Goal: Task Accomplishment & Management: Manage account settings

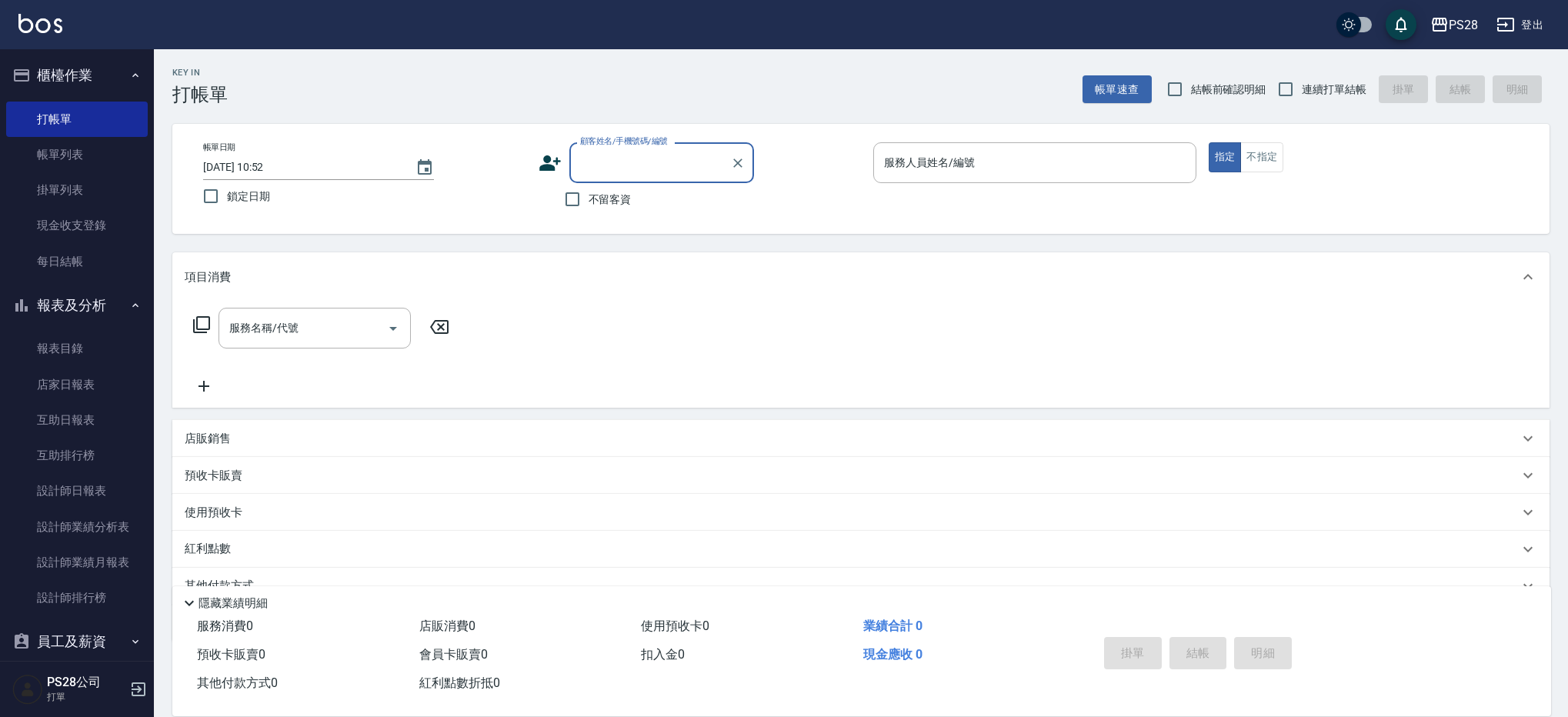
drag, startPoint x: 615, startPoint y: 207, endPoint x: 718, endPoint y: 199, distance: 103.3
click at [616, 207] on span "不留客資" at bounding box center [610, 199] width 43 height 16
click at [588, 207] on input "不留客資" at bounding box center [573, 200] width 33 height 33
checkbox input "true"
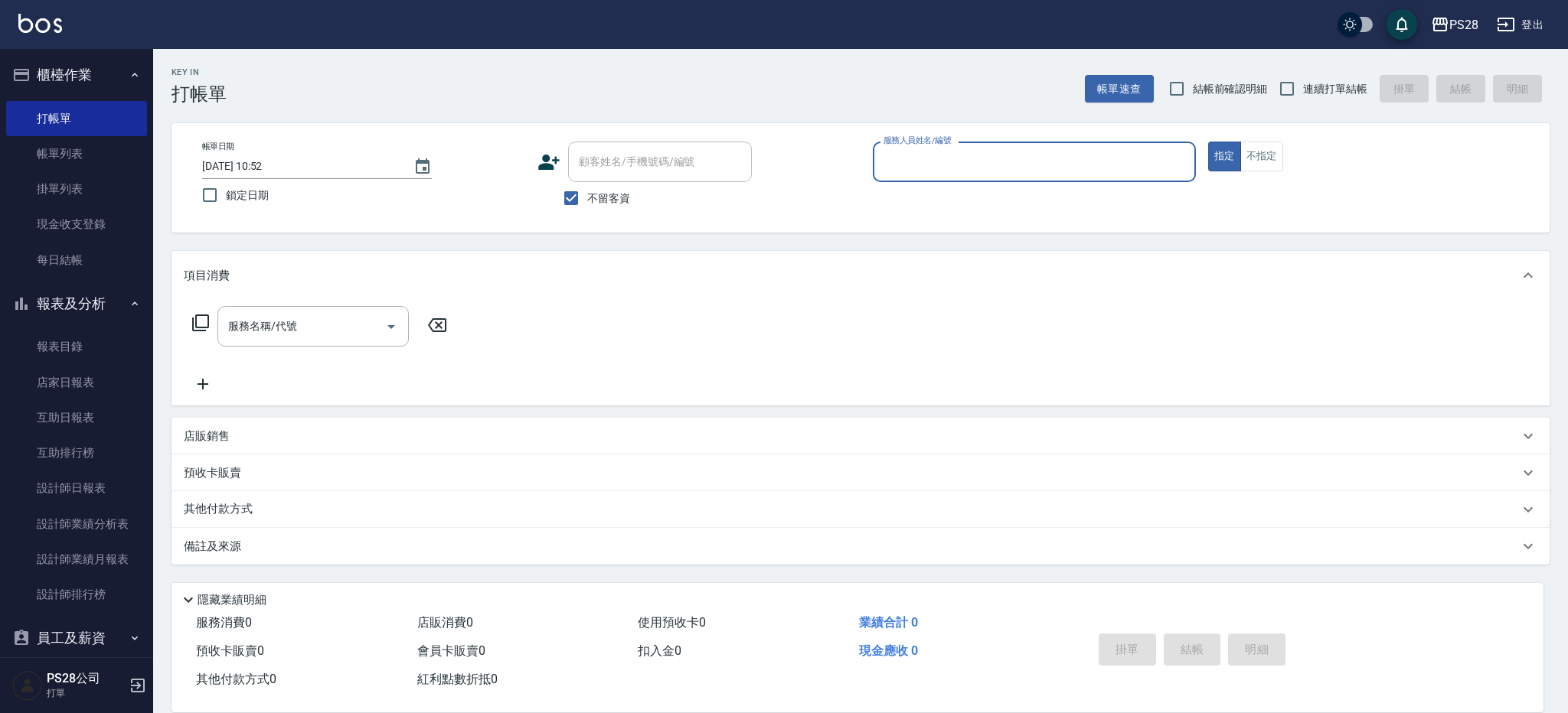
click at [1318, 89] on span "連續打單結帳" at bounding box center [1335, 89] width 64 height 16
click at [1304, 89] on input "連續打單結帳" at bounding box center [1288, 89] width 32 height 32
checkbox input "true"
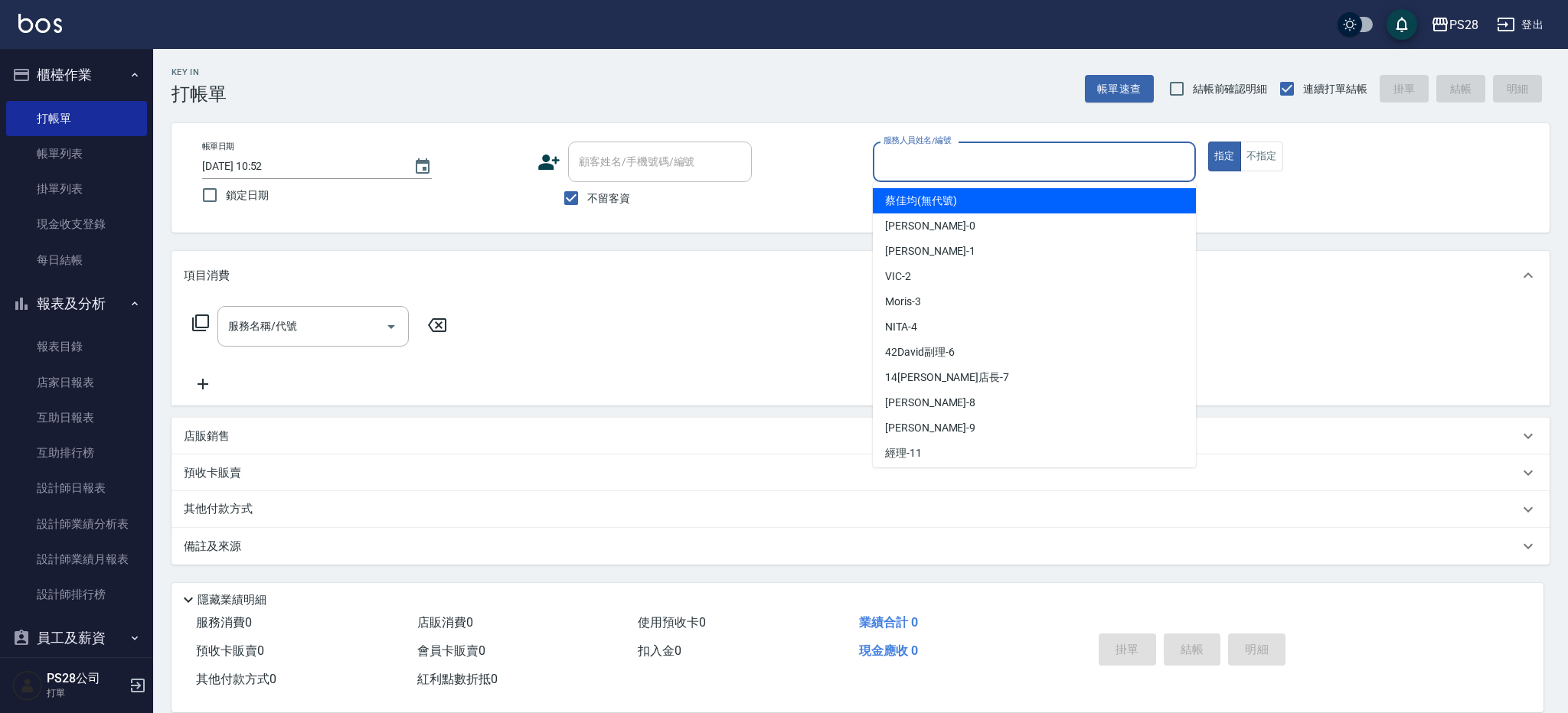
click at [1095, 149] on input "服務人員姓名/編號" at bounding box center [1035, 162] width 310 height 27
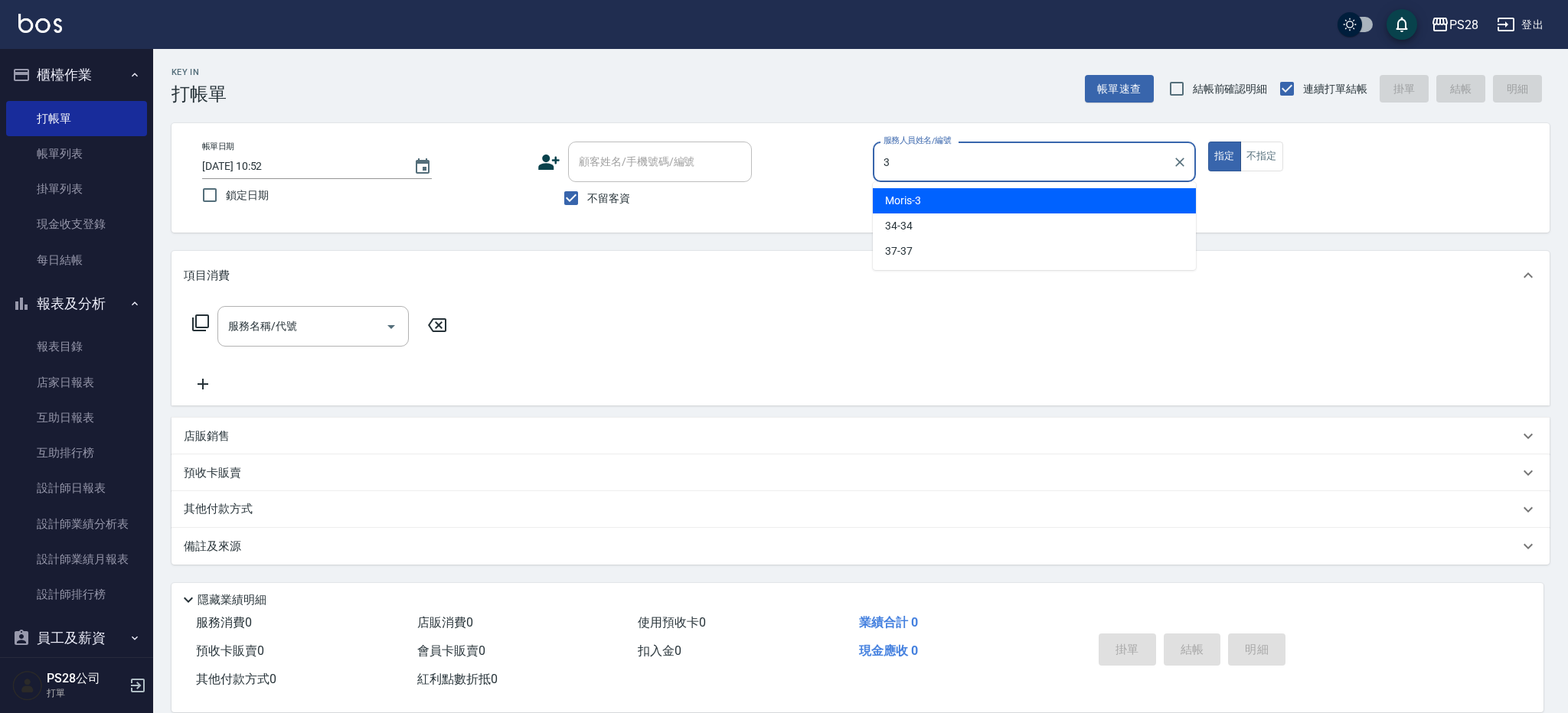
type input "Moris-3"
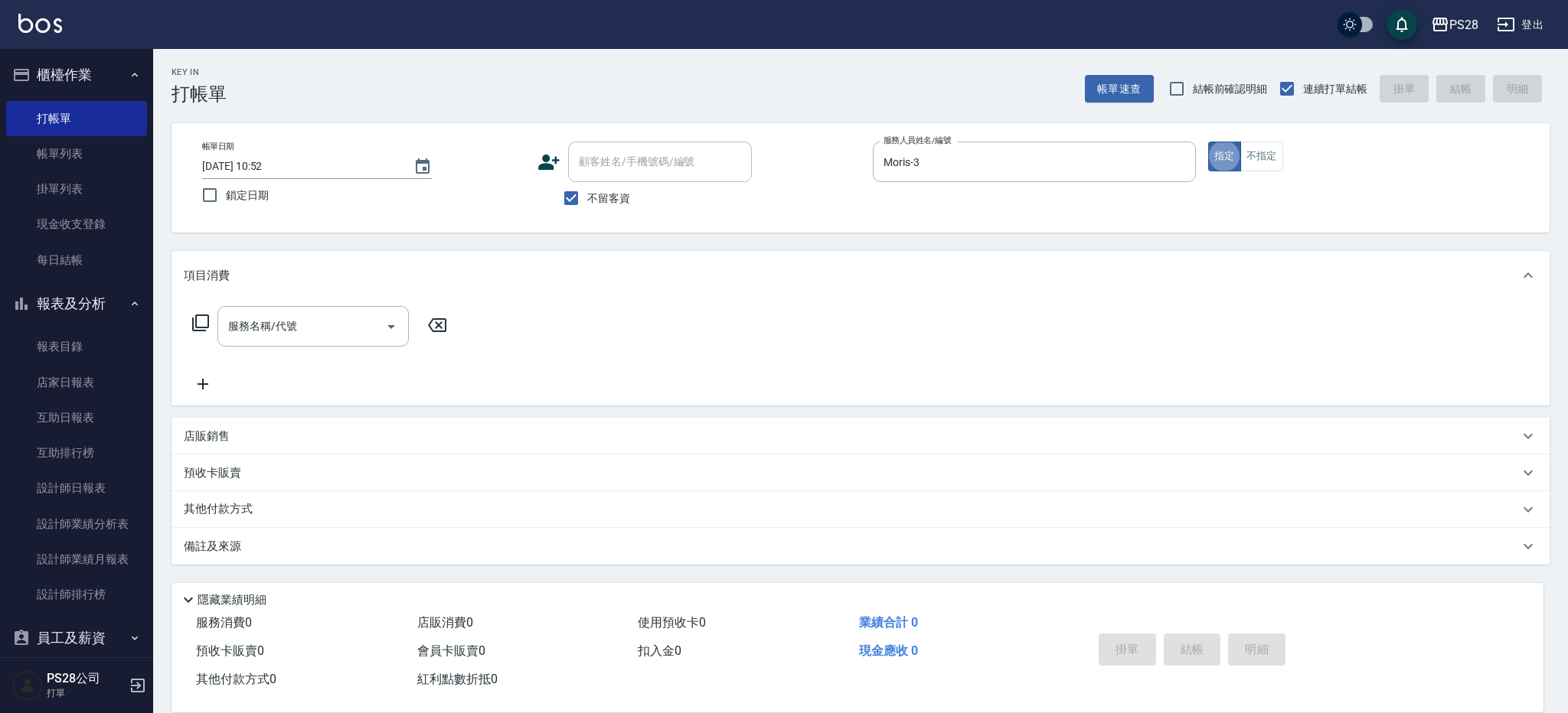
type button "true"
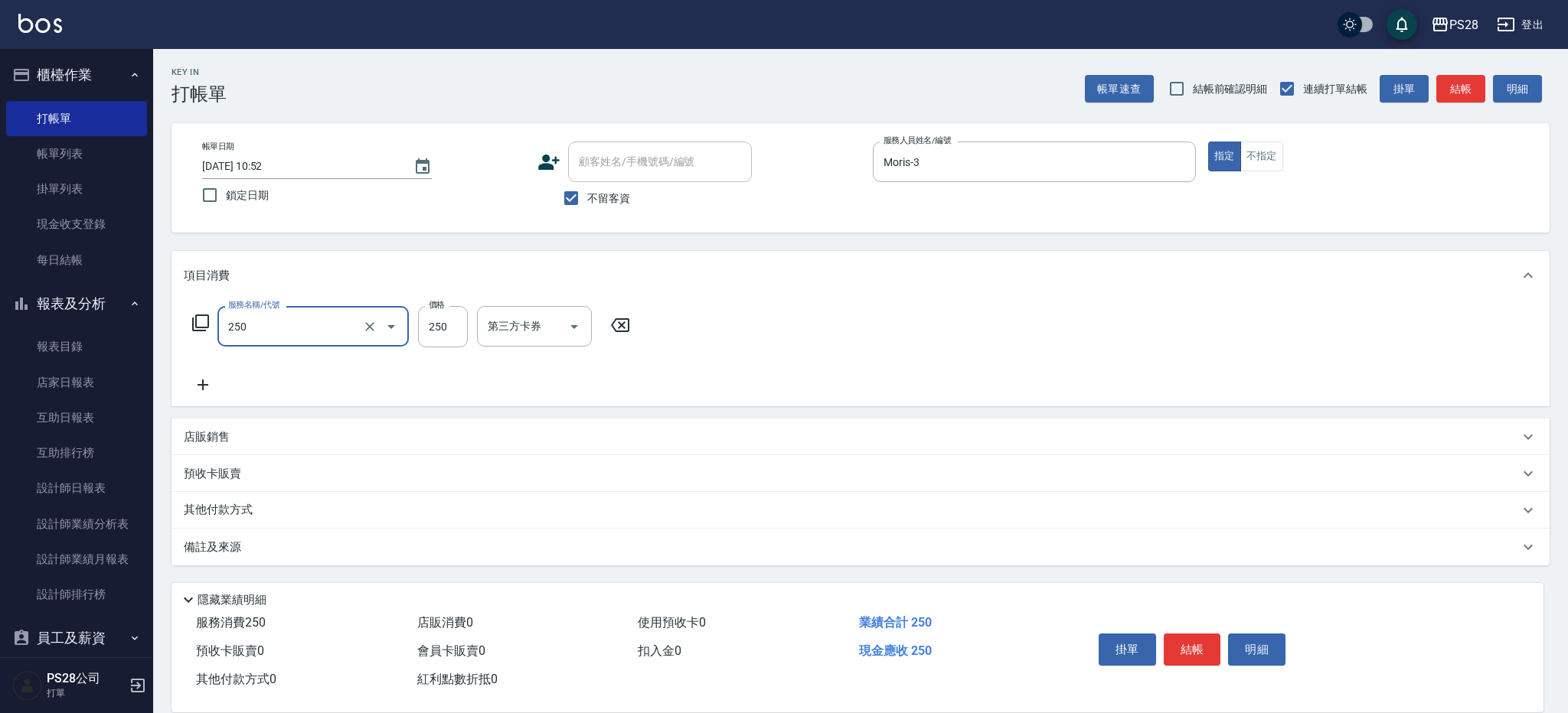
type input "單剪(250)"
type input "400"
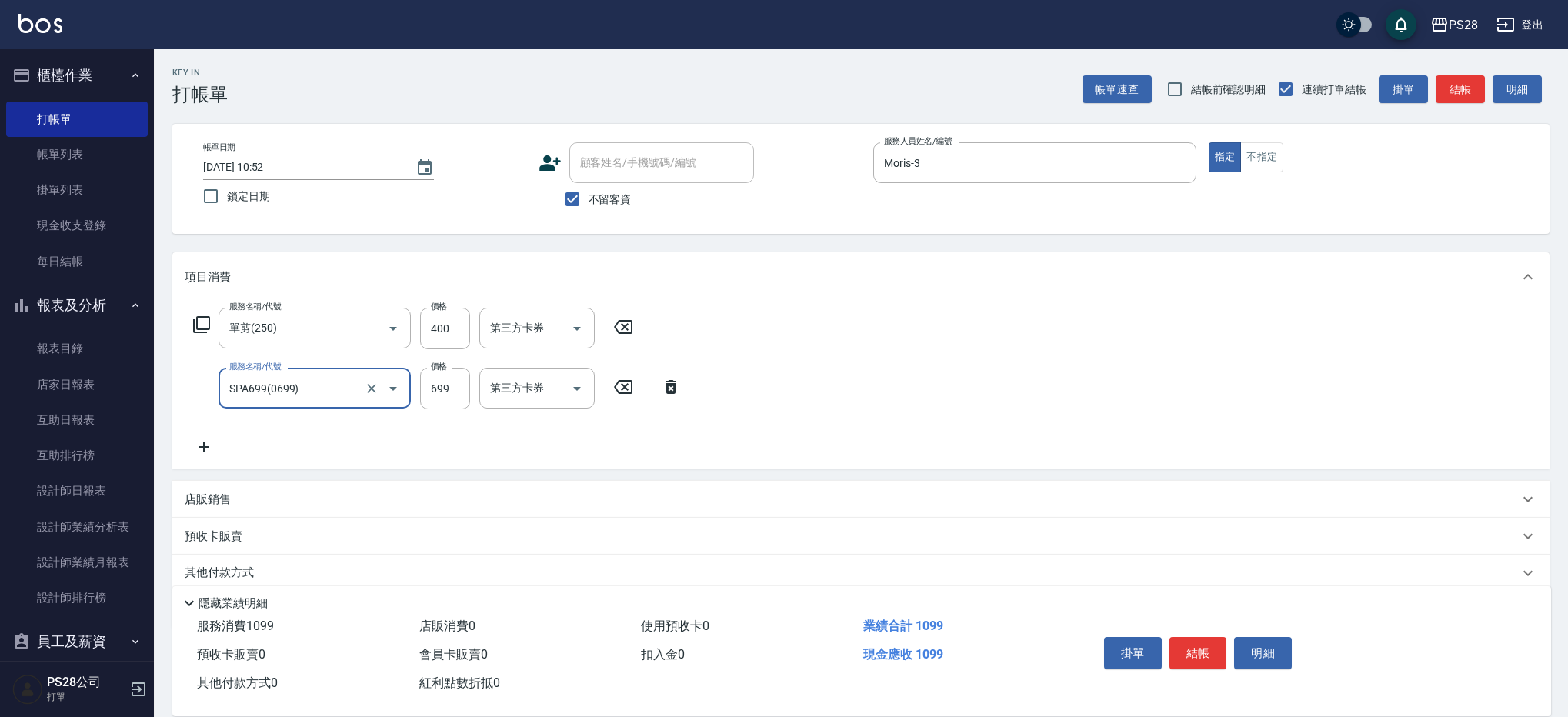
type input "SPA699(0699)"
type input "700"
type input "Moris-3"
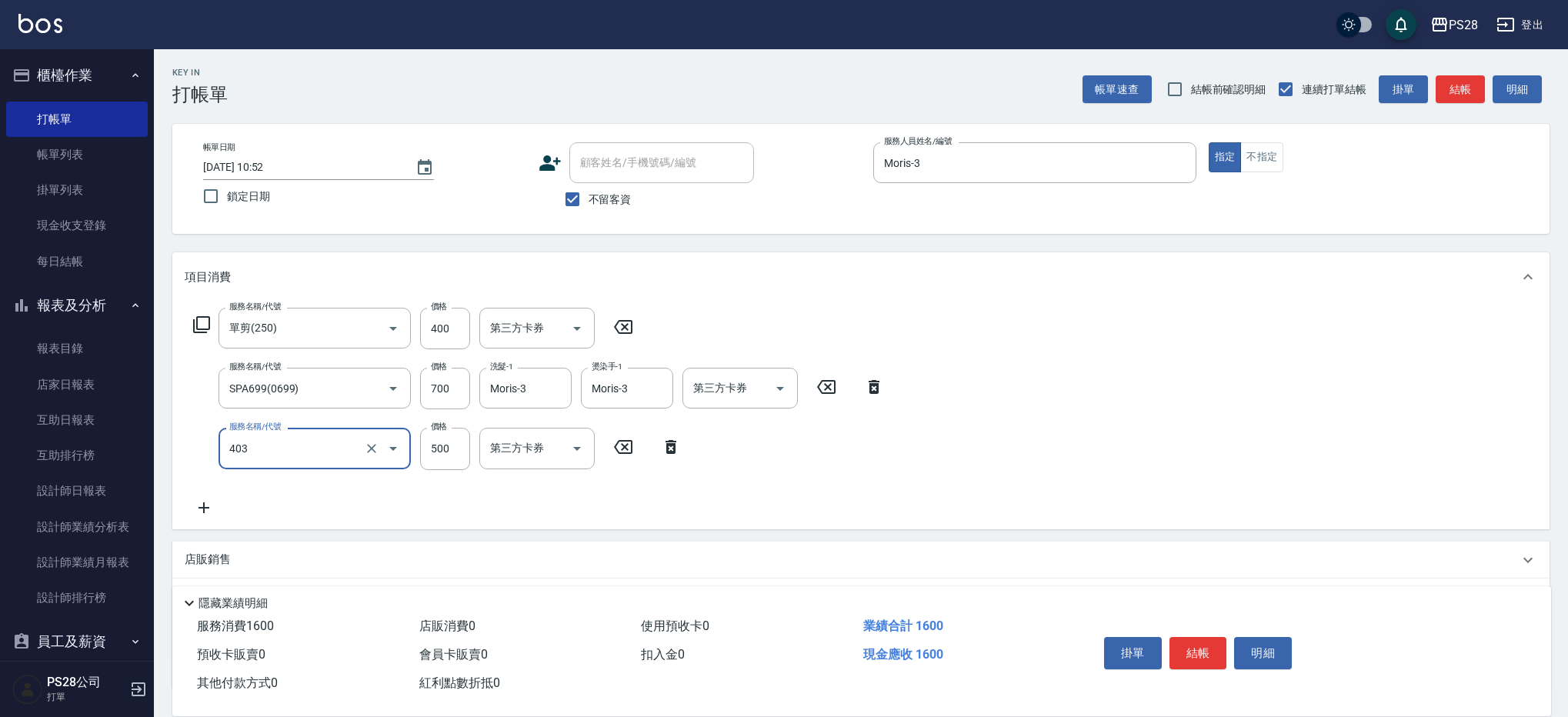
type input "500護髮(403)"
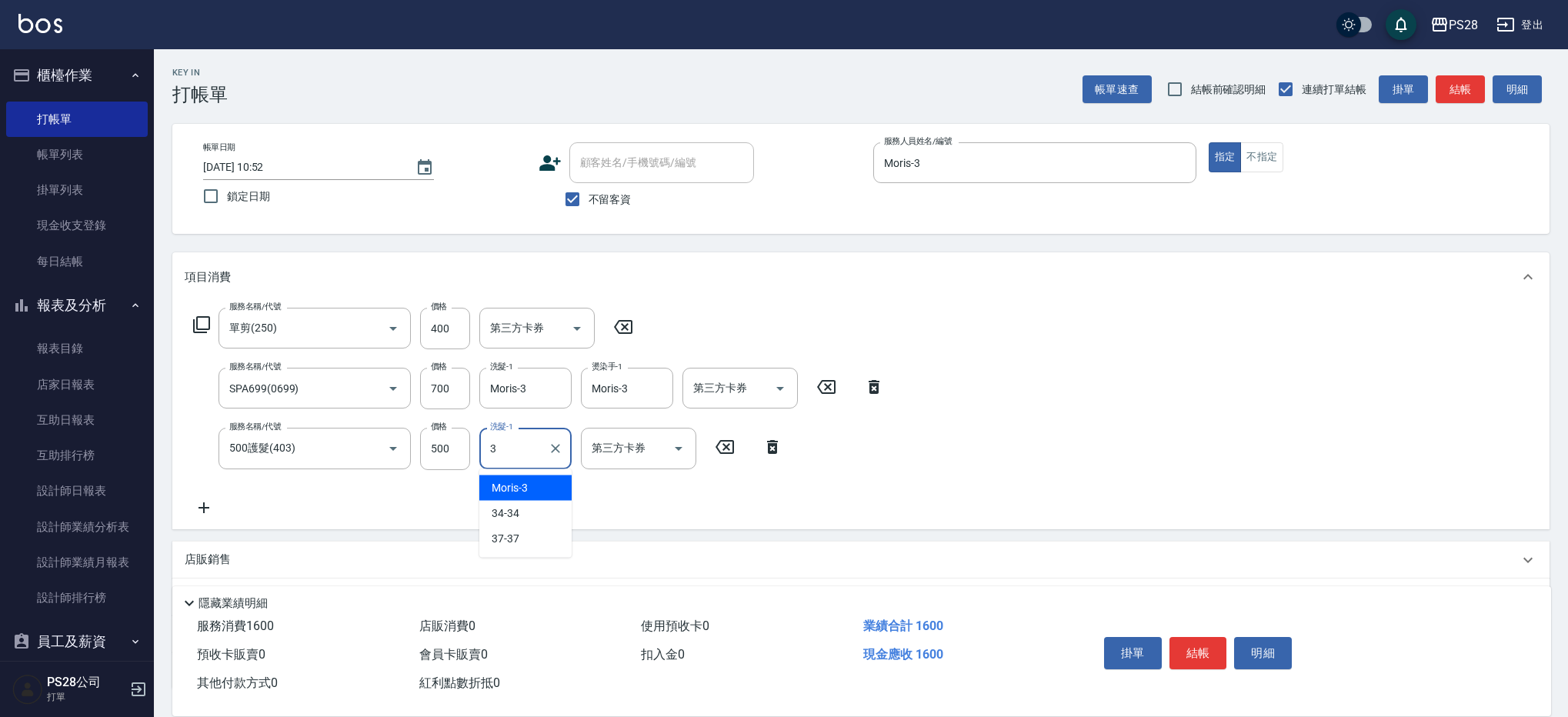
type input "Moris-3"
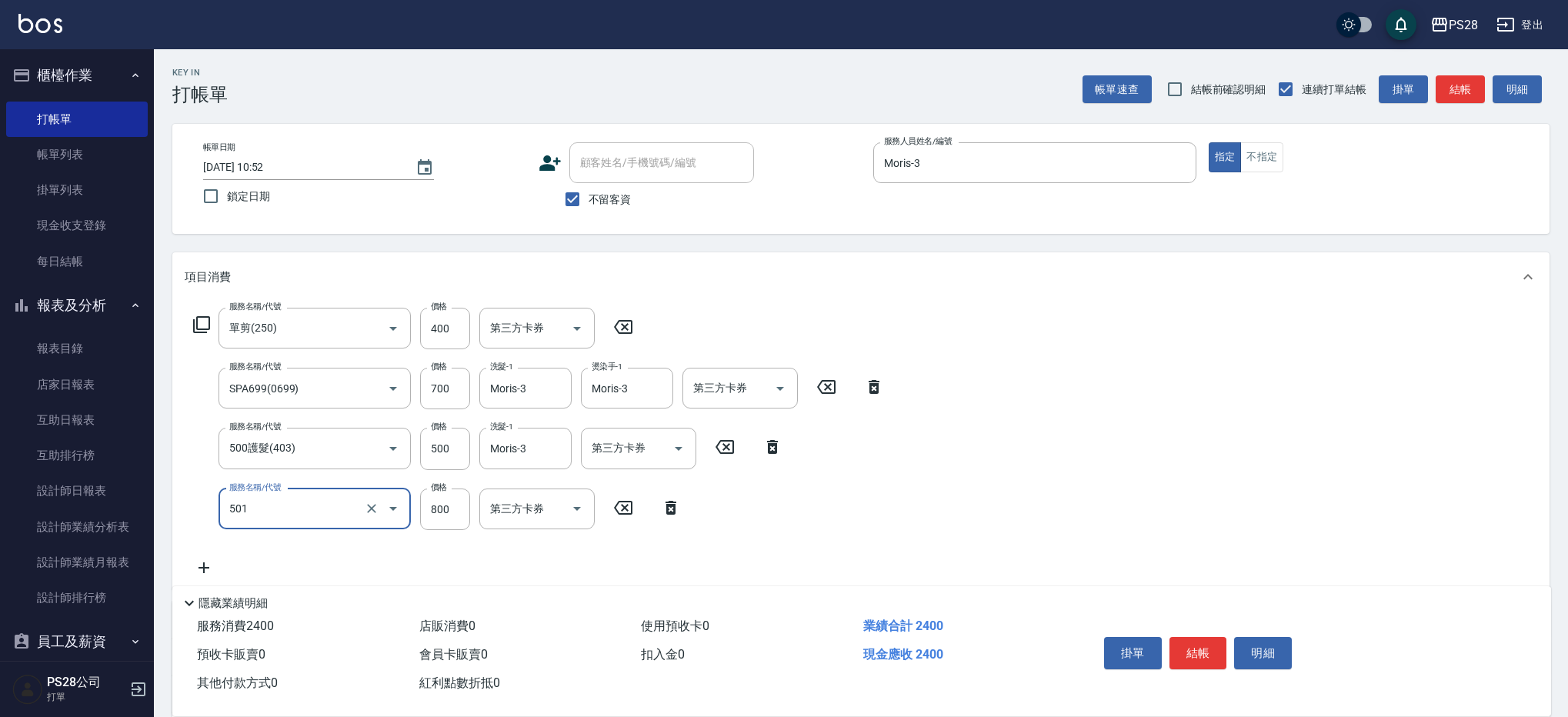
type input "染髮(501)"
type input "1400"
type input "Moris-3"
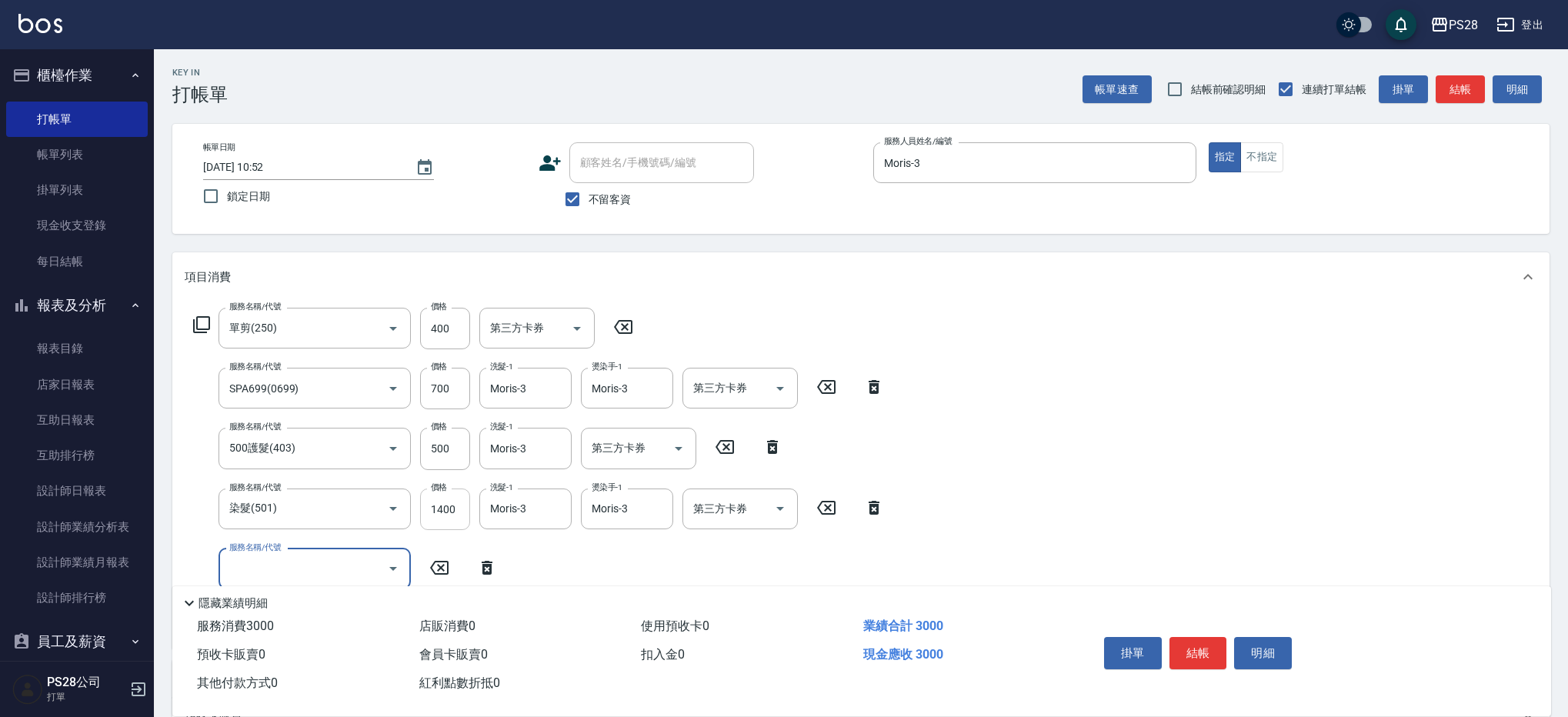
click at [443, 509] on input "1400" at bounding box center [445, 509] width 50 height 42
type input "1200"
click at [1405, 386] on div "服務名稱/代號 單剪(250) 服務名稱/代號 價格 400 價格 第三方卡券 第三方卡券 服務名稱/代號 SPA699(0699) 服務名稱/代號 價格 7…" at bounding box center [861, 475] width 1377 height 347
click at [1197, 650] on button "結帳" at bounding box center [1198, 654] width 58 height 33
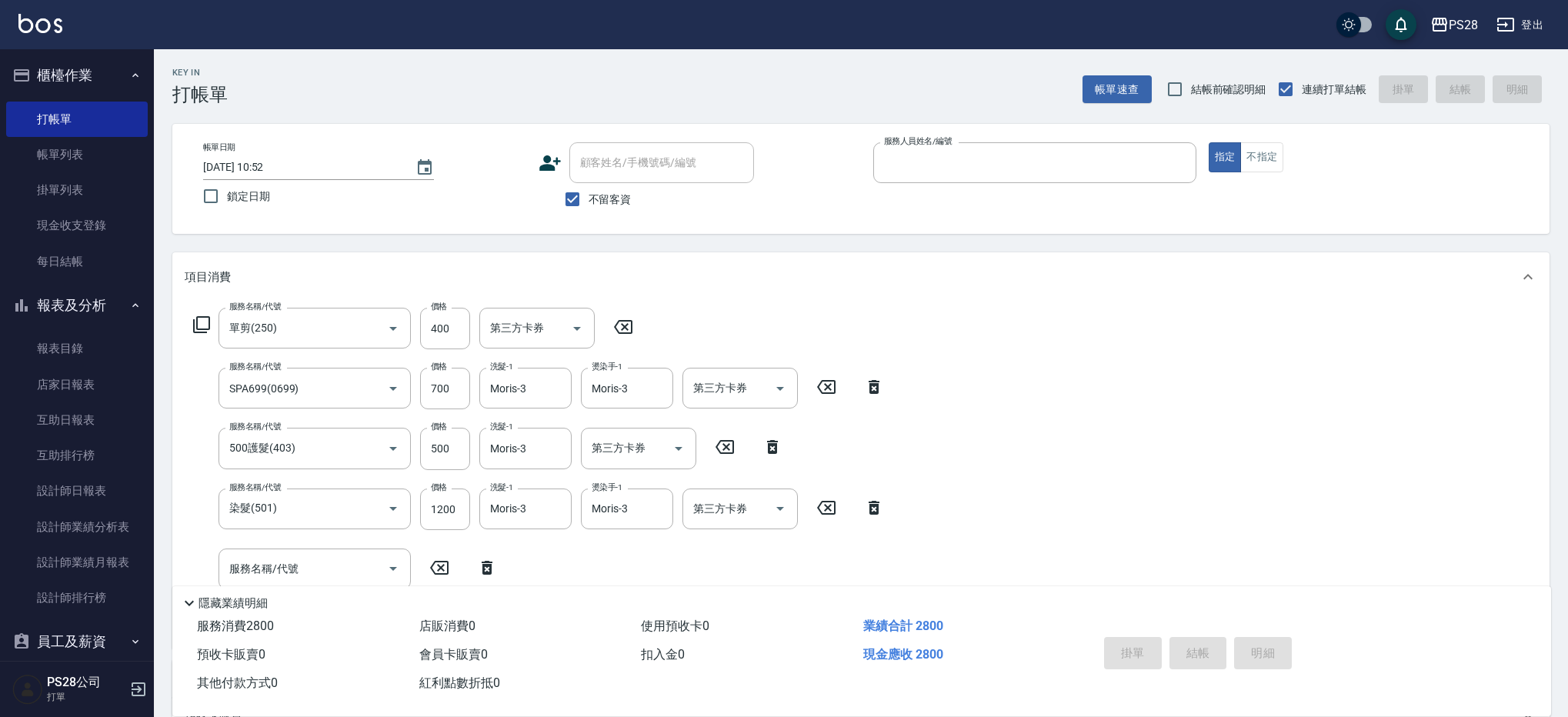
click at [1208, 142] on button "指定" at bounding box center [1224, 157] width 33 height 30
type input "[DATE] 17:00"
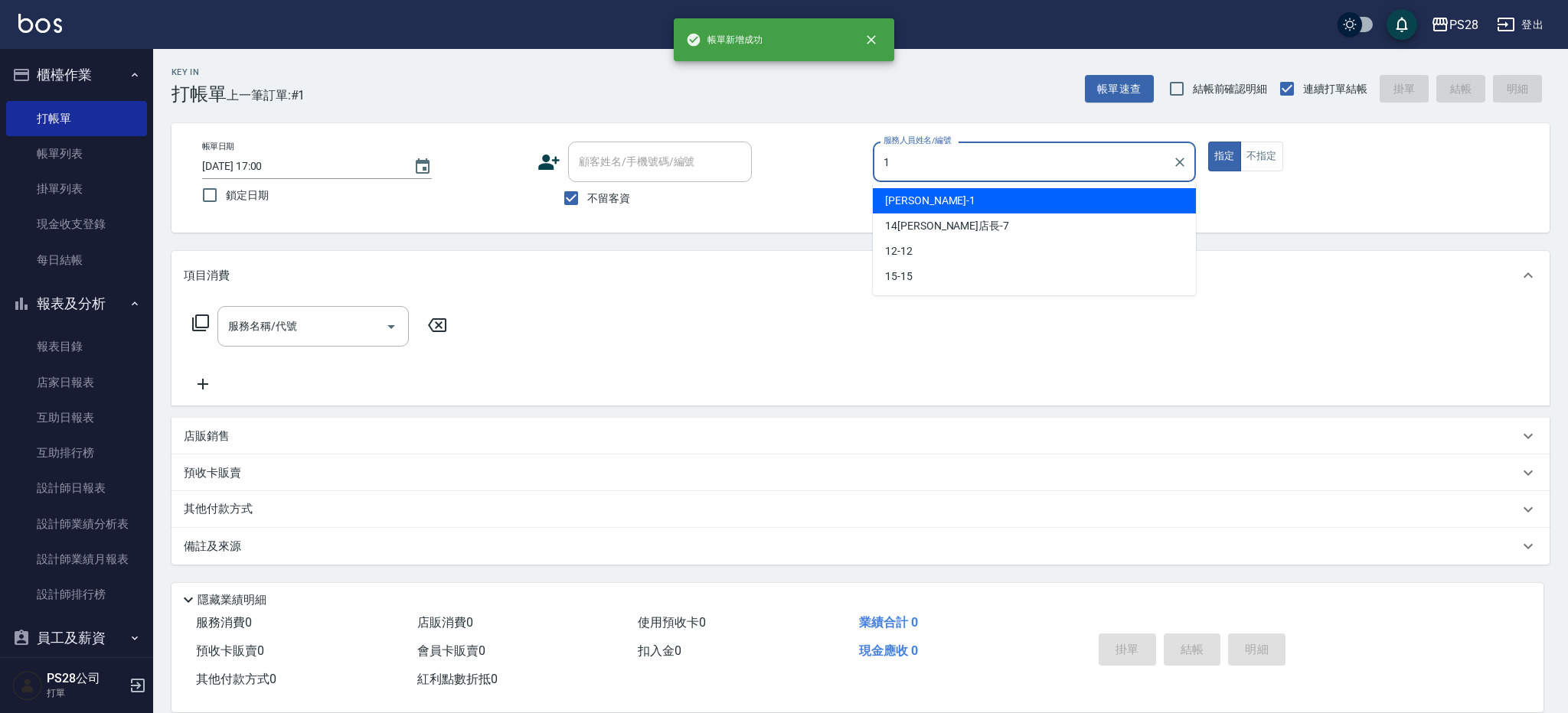
type input "[PERSON_NAME]-1"
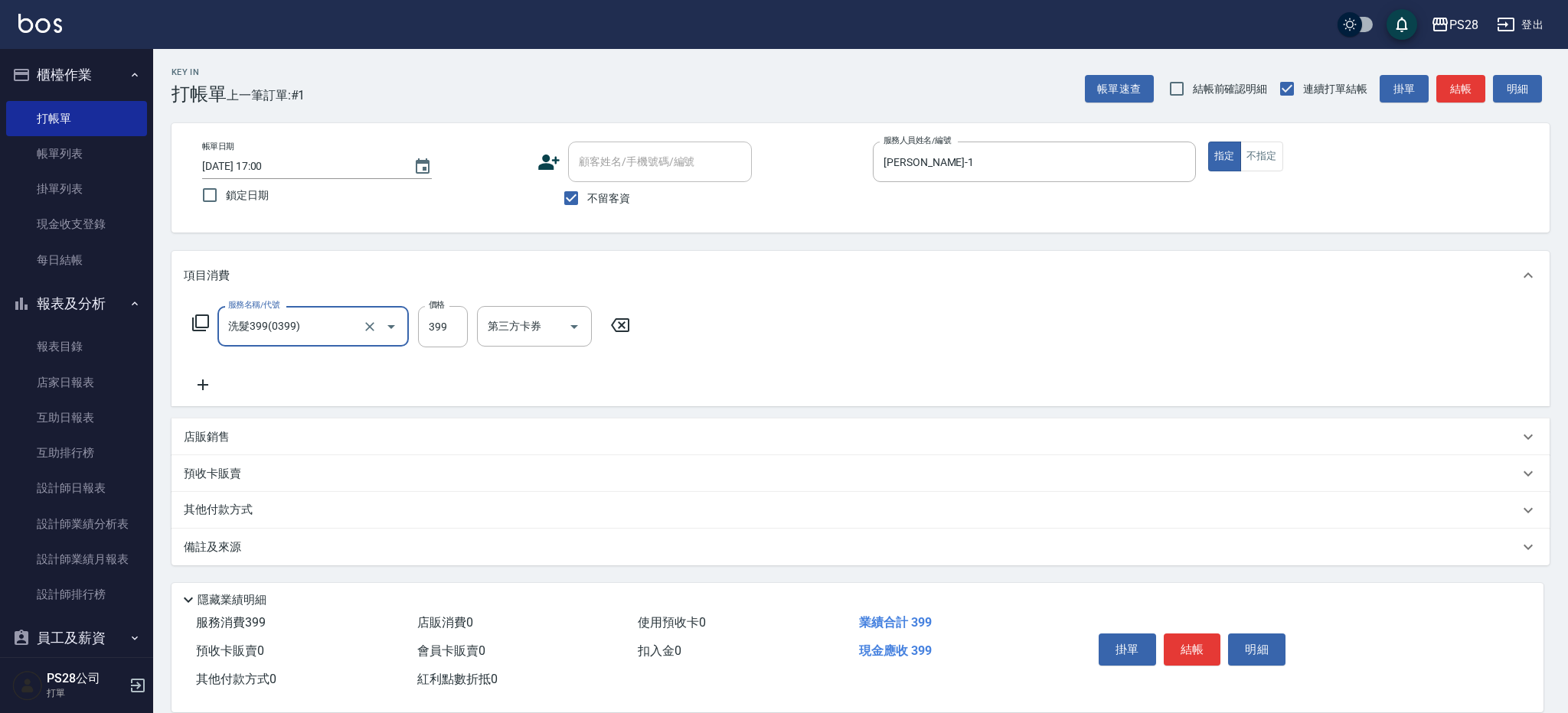
type input "洗髮399(0399)"
type input "400"
type input "Sandy-9"
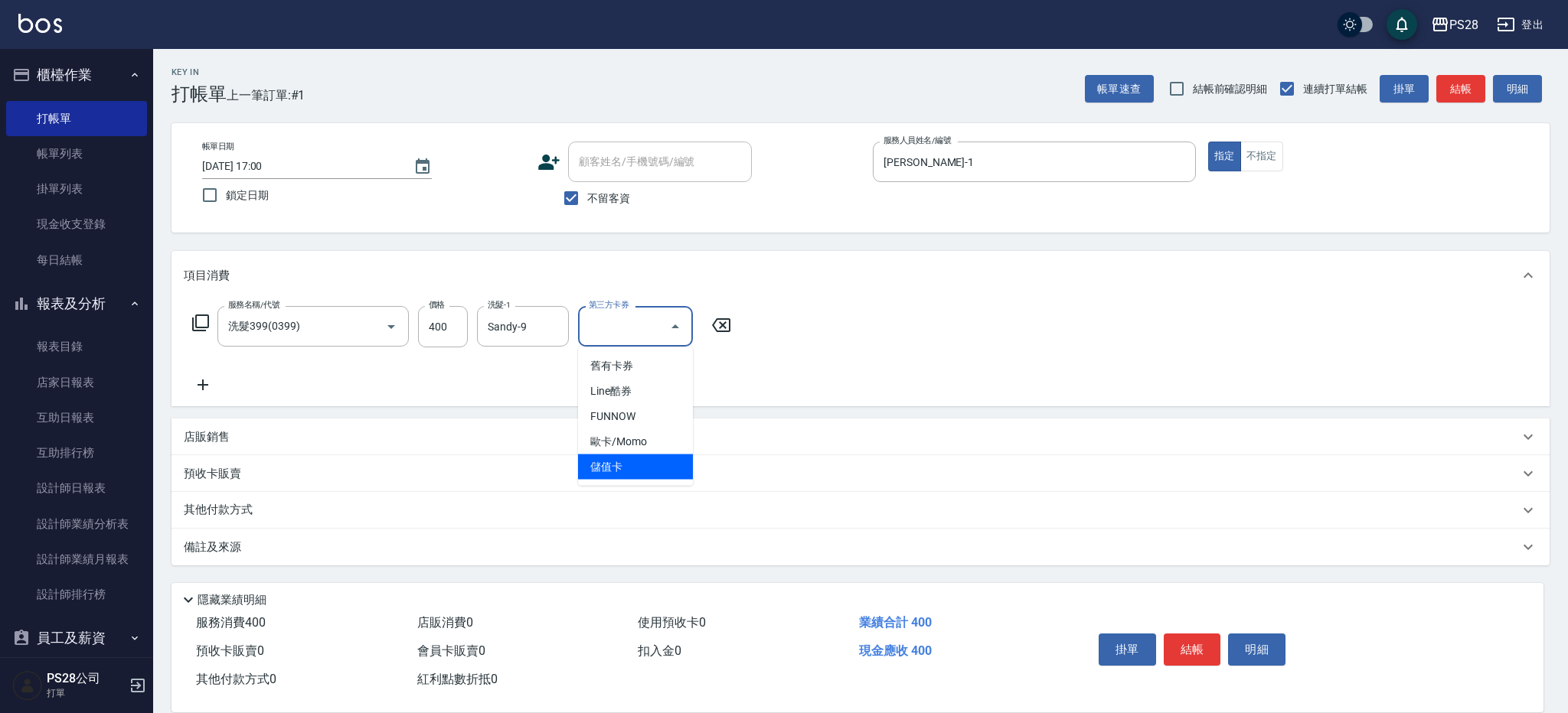
type input "儲值卡"
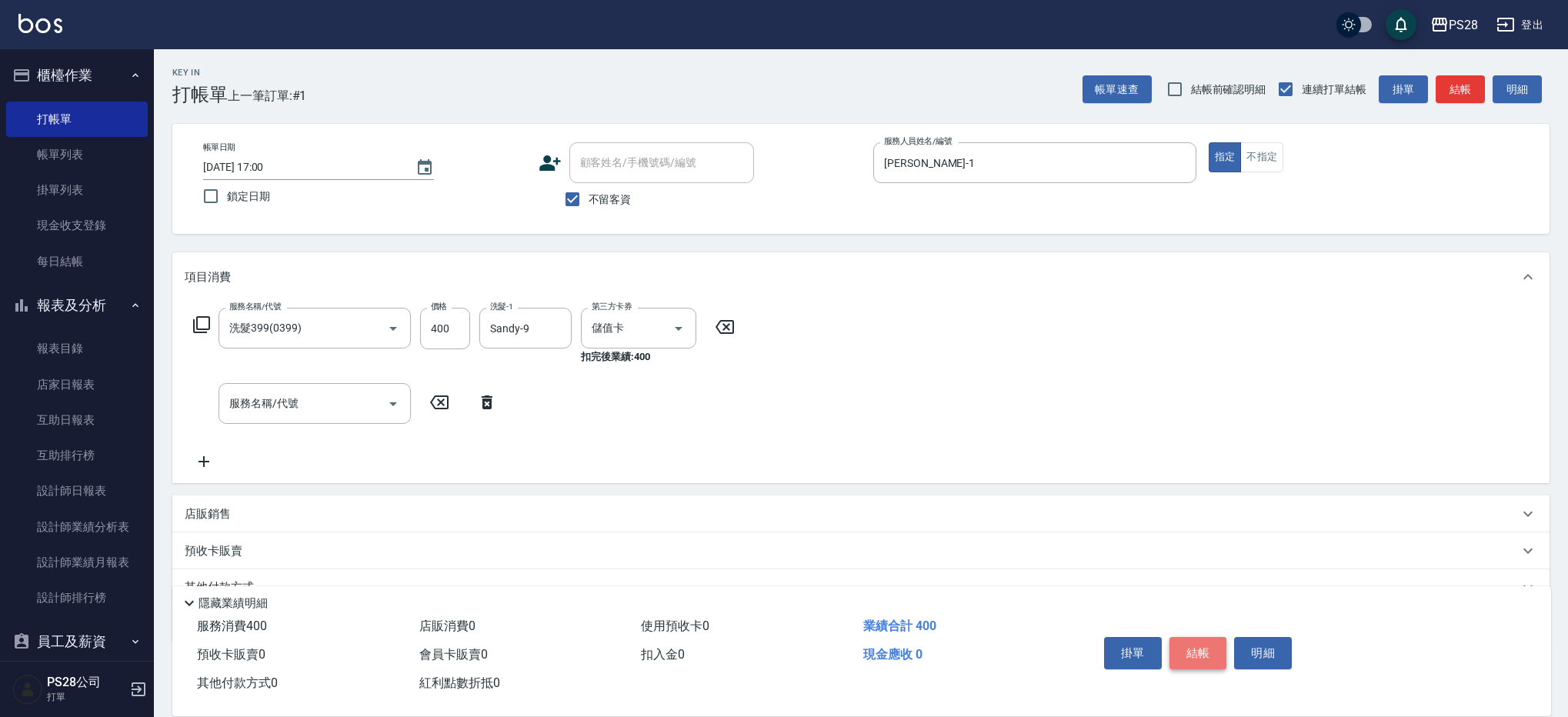
click at [1207, 652] on button "結帳" at bounding box center [1198, 654] width 58 height 33
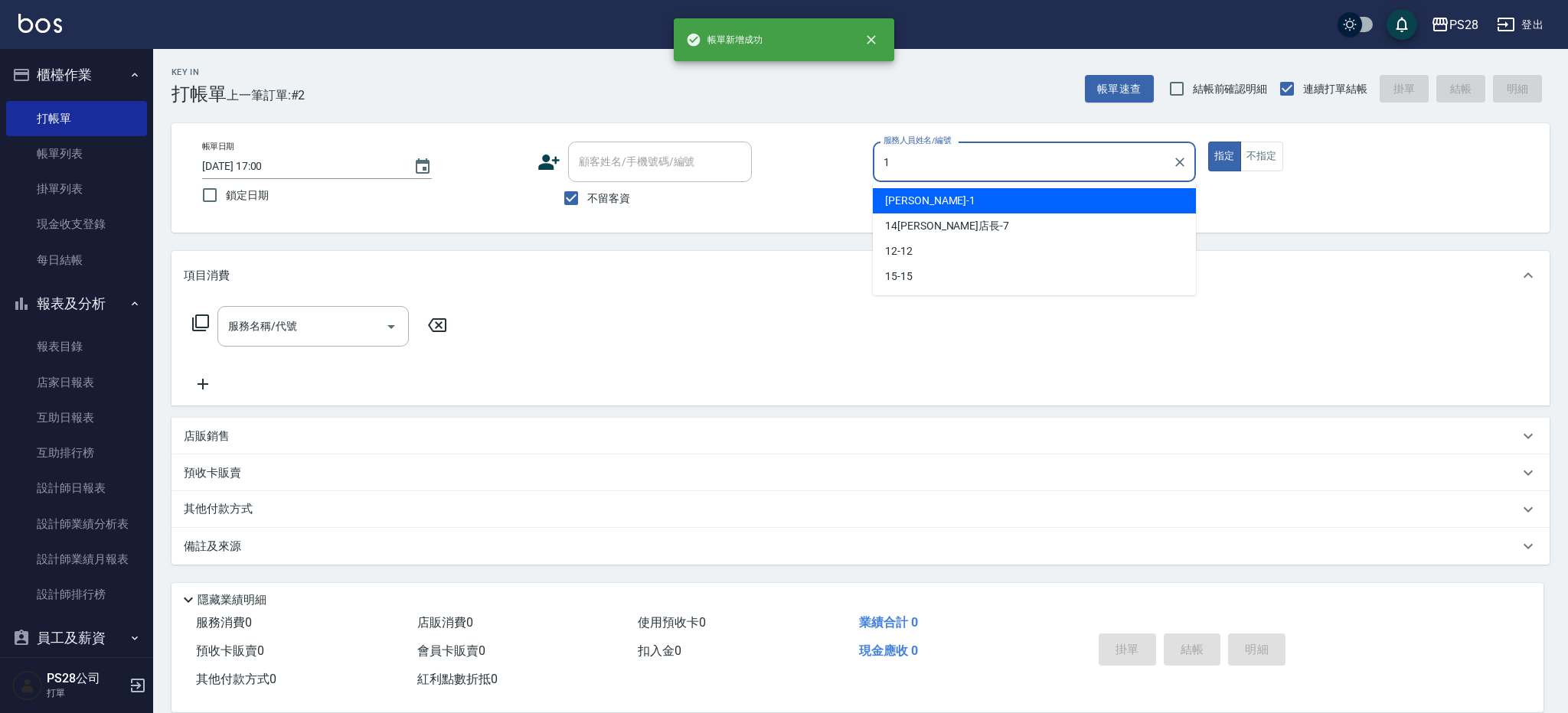
type input "[PERSON_NAME]-1"
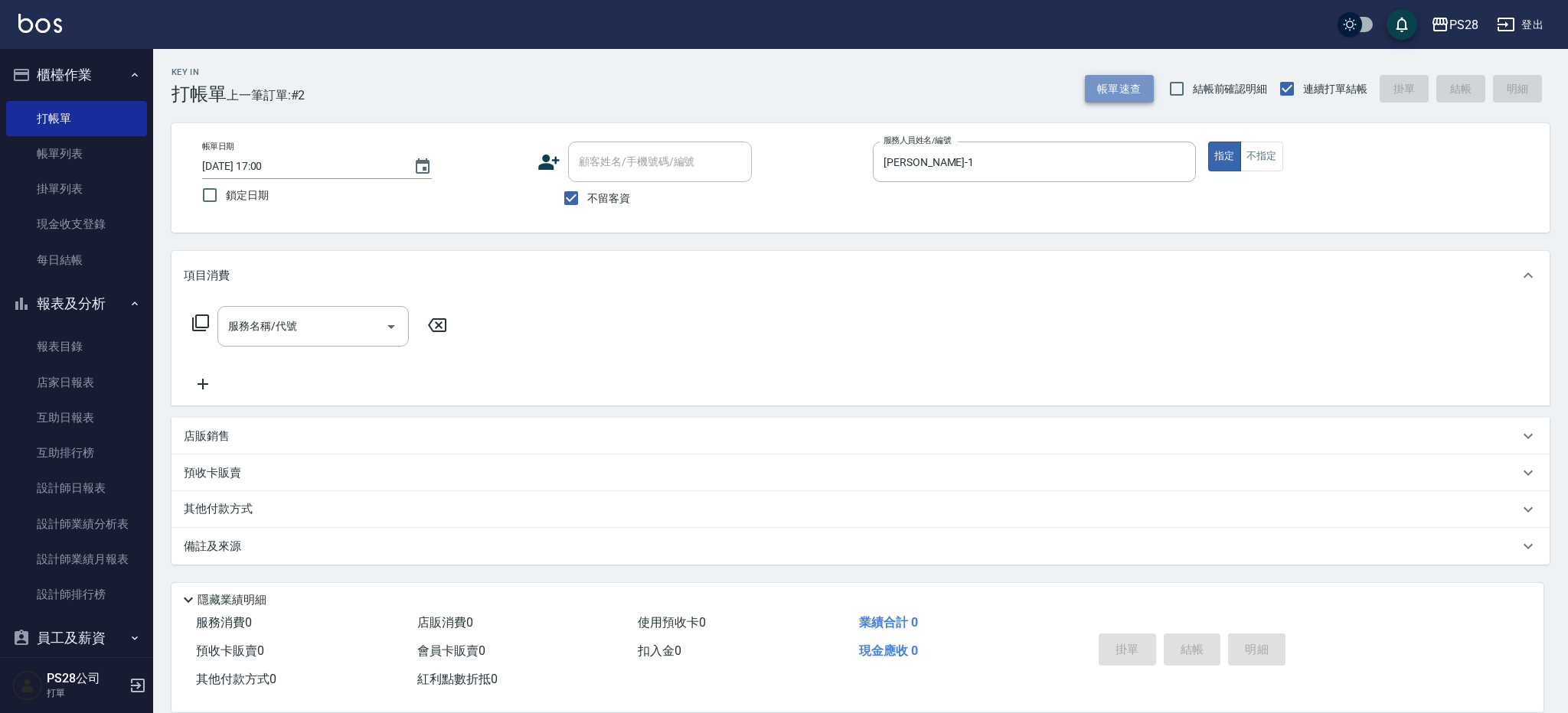
click at [1144, 85] on button "帳單速查" at bounding box center [1119, 89] width 69 height 28
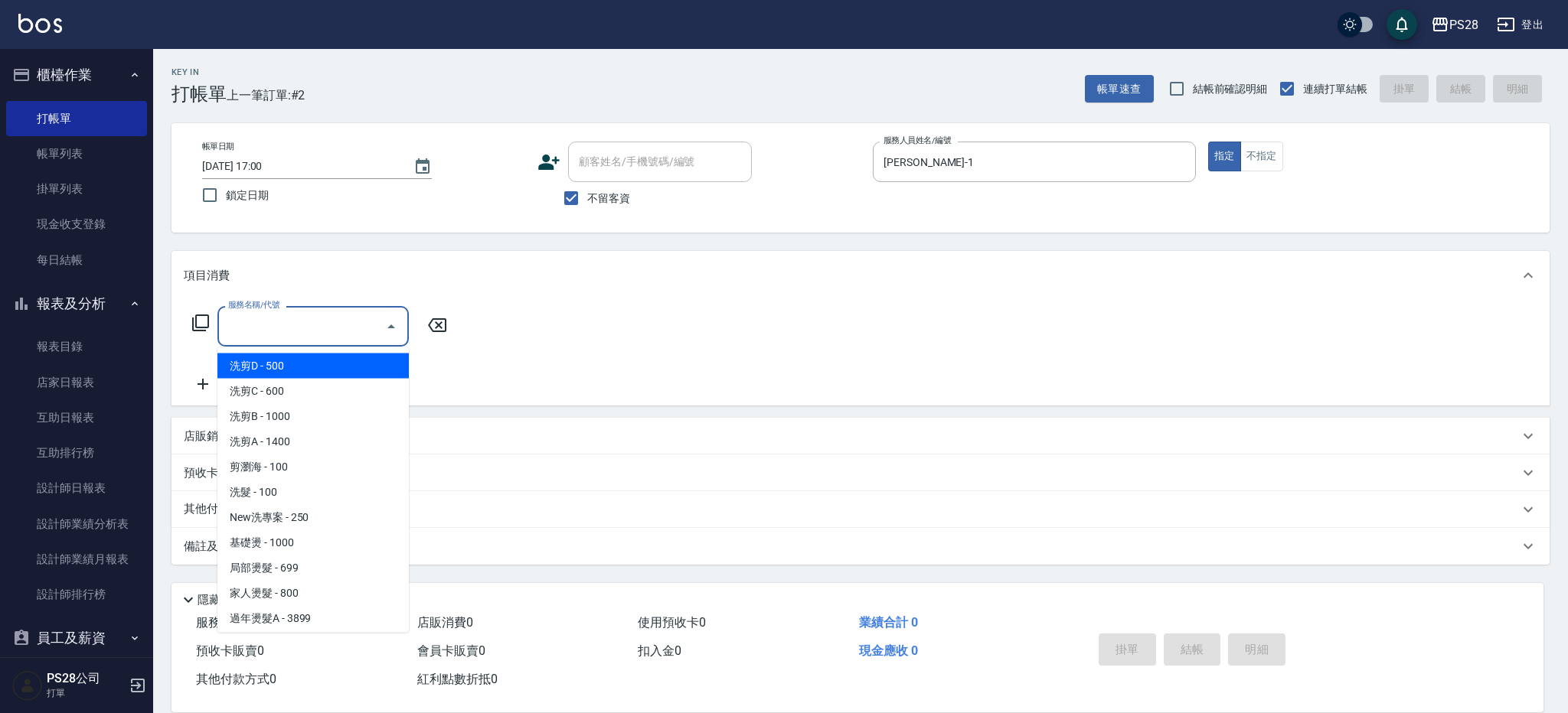
click at [293, 317] on input "服務名稱/代號" at bounding box center [301, 326] width 155 height 27
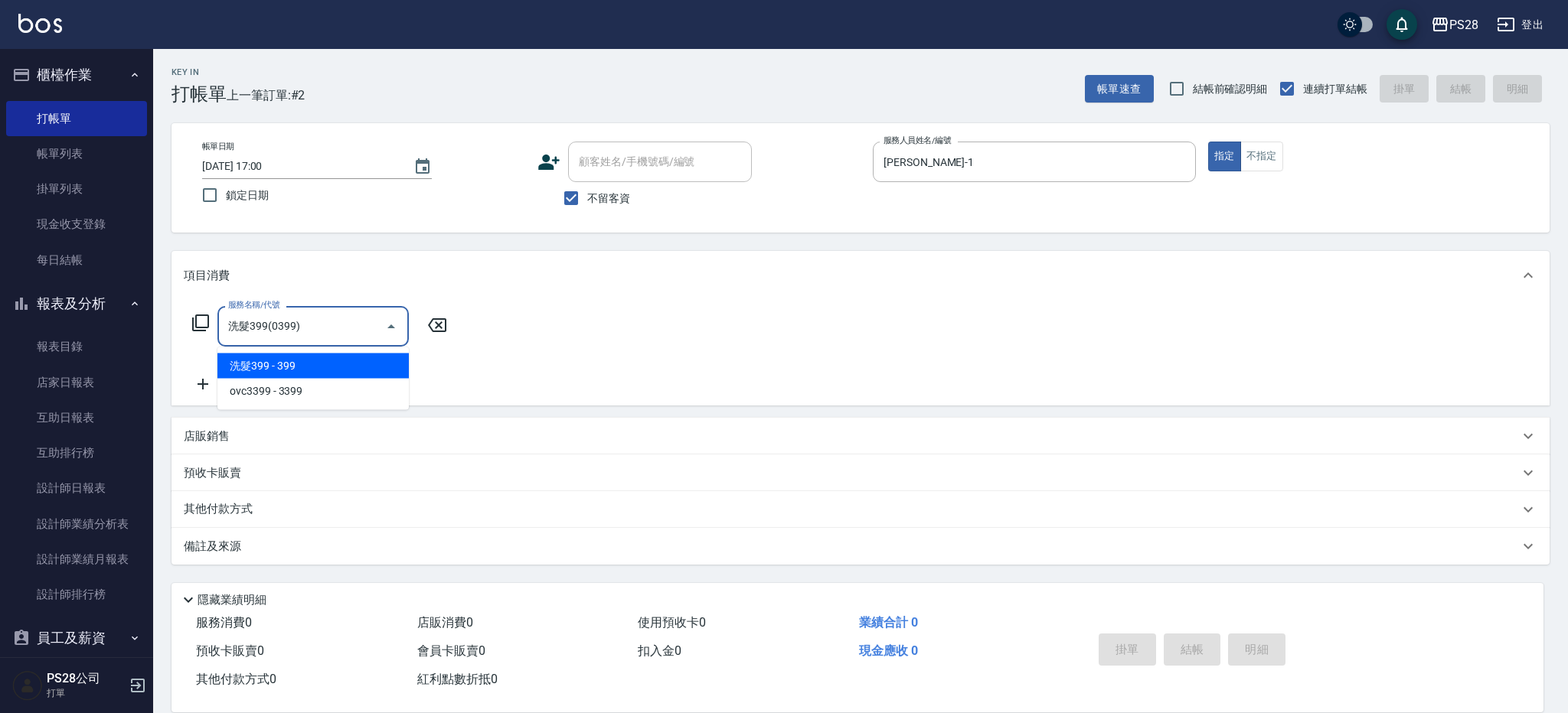
type input "洗髮399(0399)"
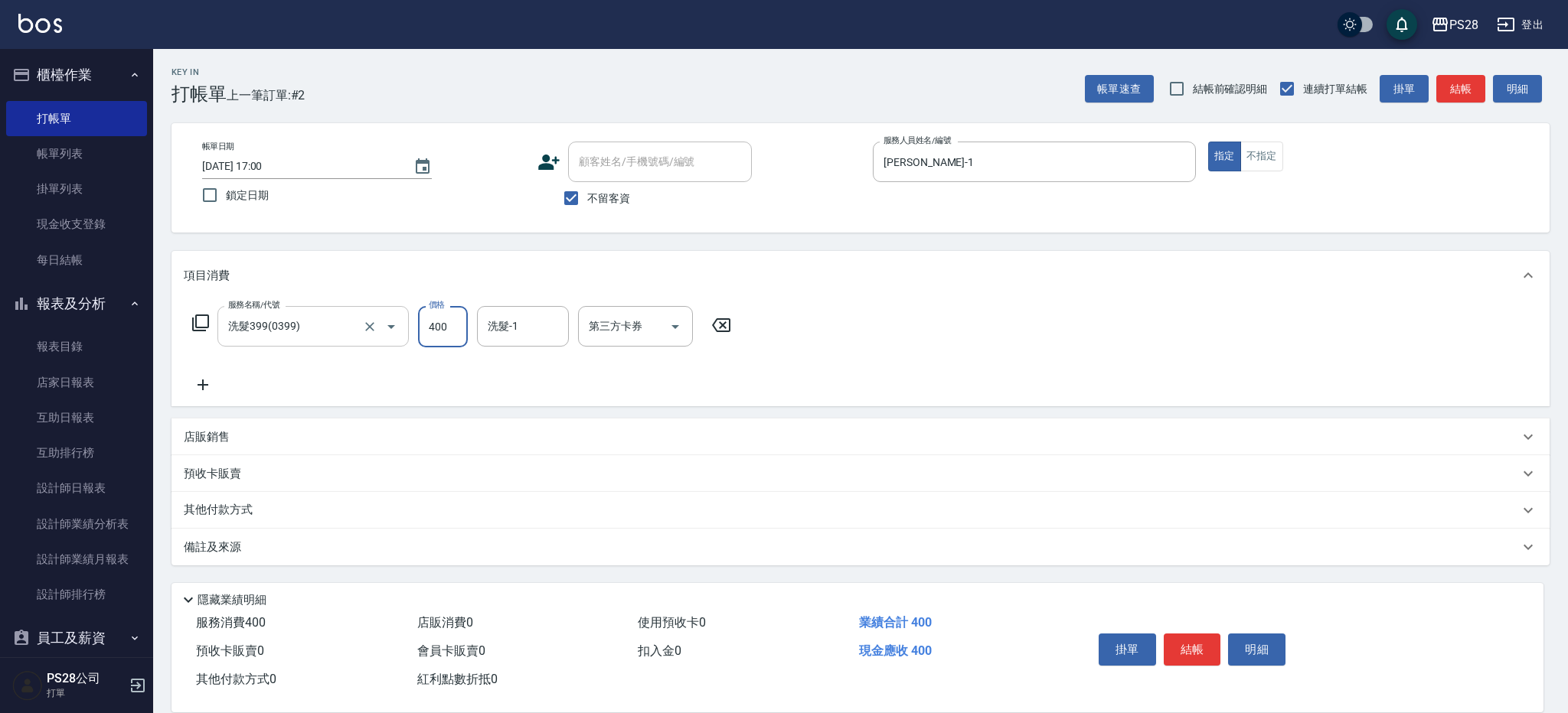
type input "400"
type input "34-34"
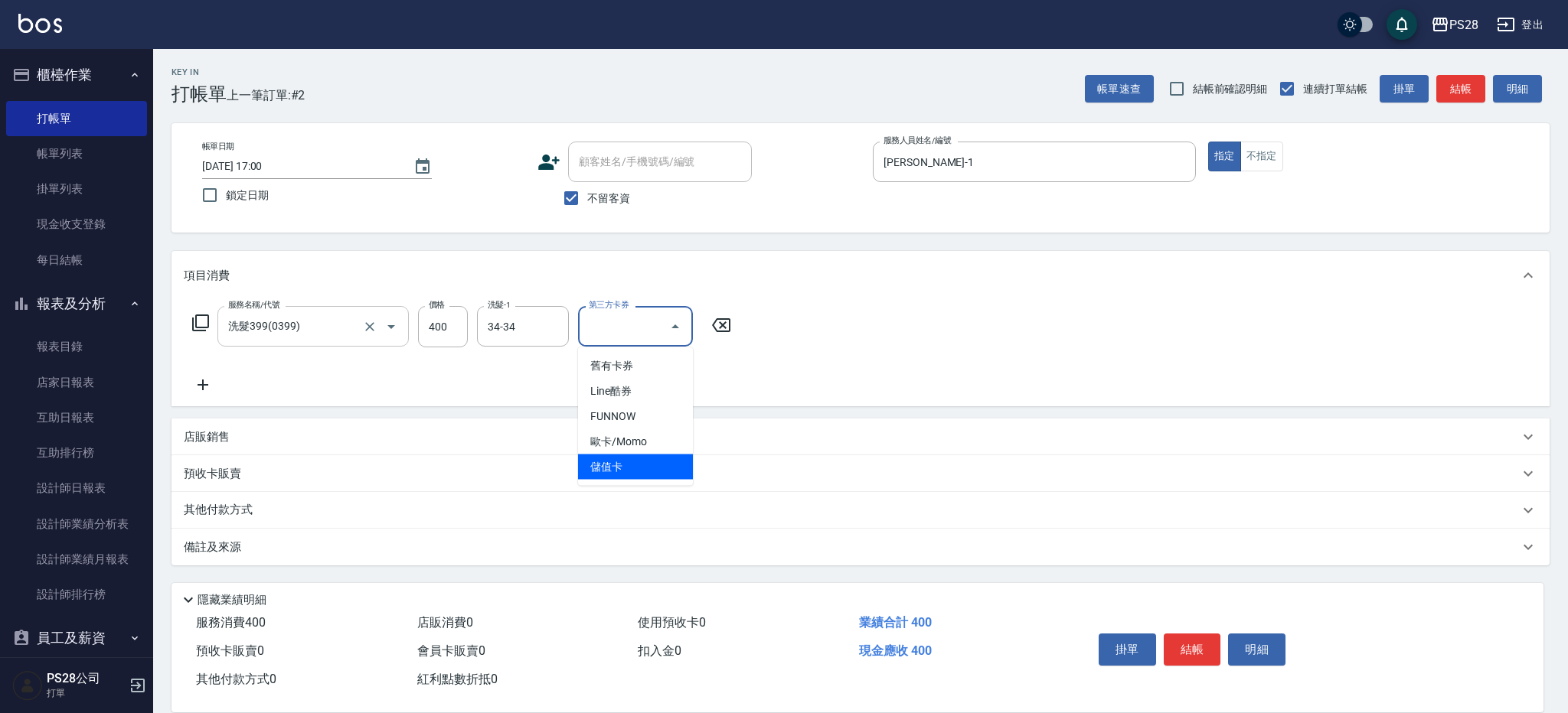
type input "儲值卡"
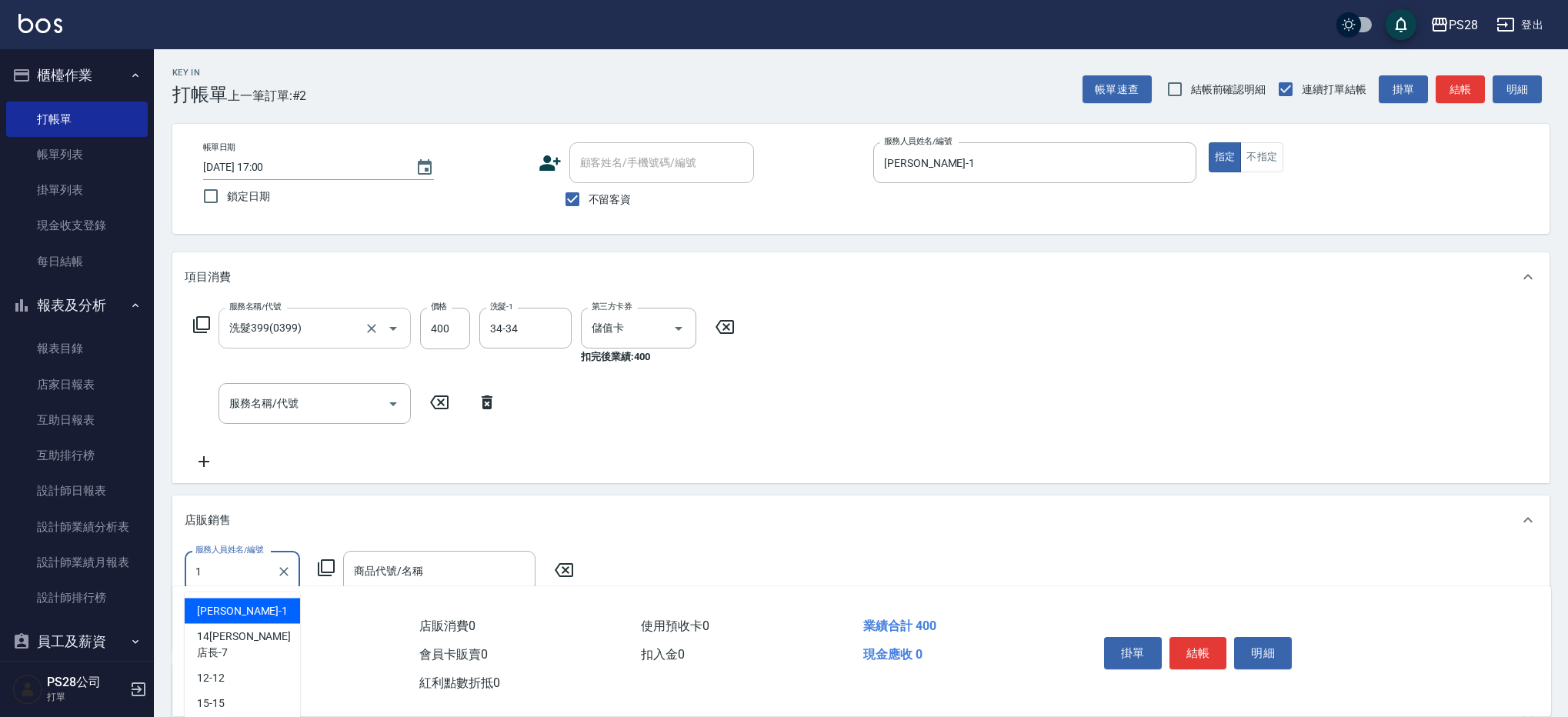
type input "[PERSON_NAME]-1"
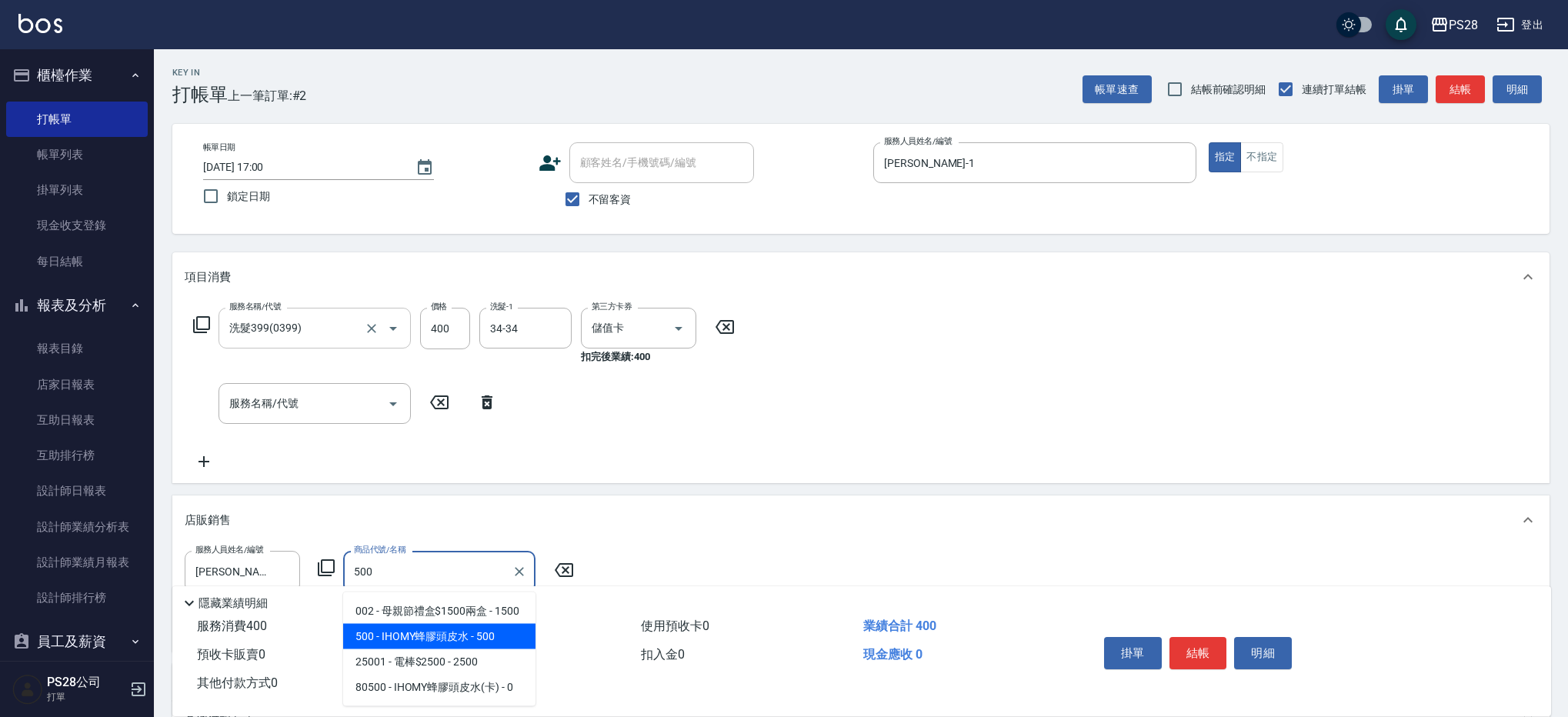
type input "IHOMY蜂膠頭皮水"
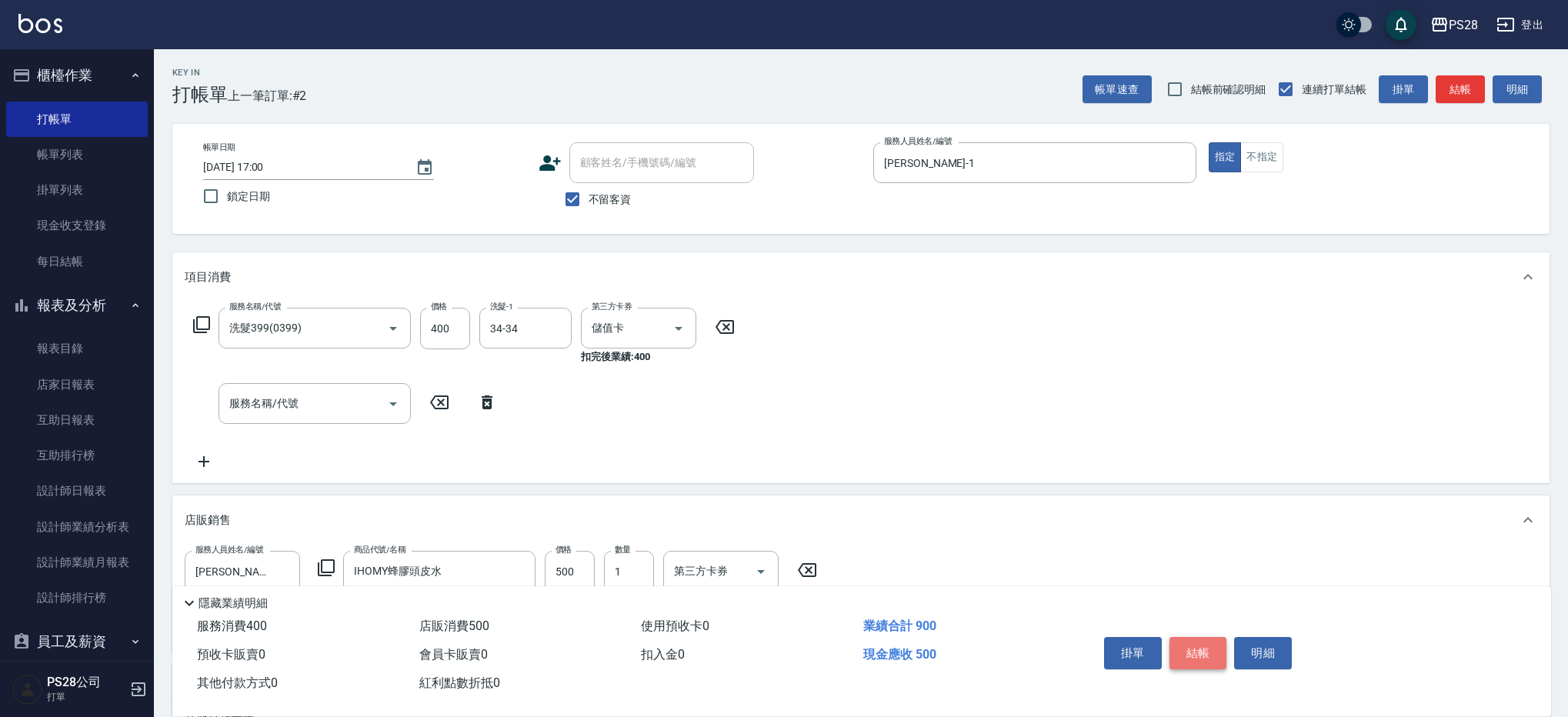
click at [1198, 644] on button "結帳" at bounding box center [1198, 654] width 58 height 33
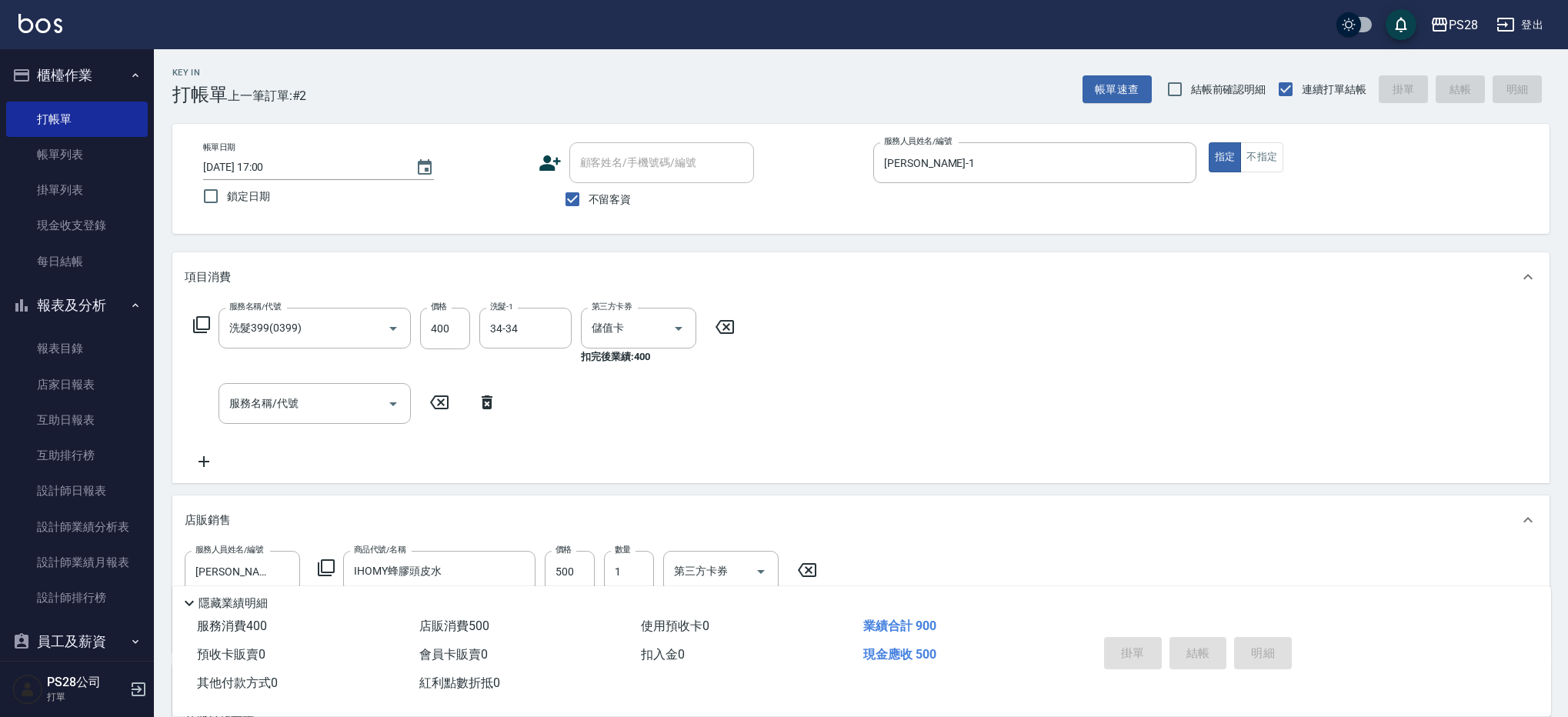
type input "[DATE] 17:01"
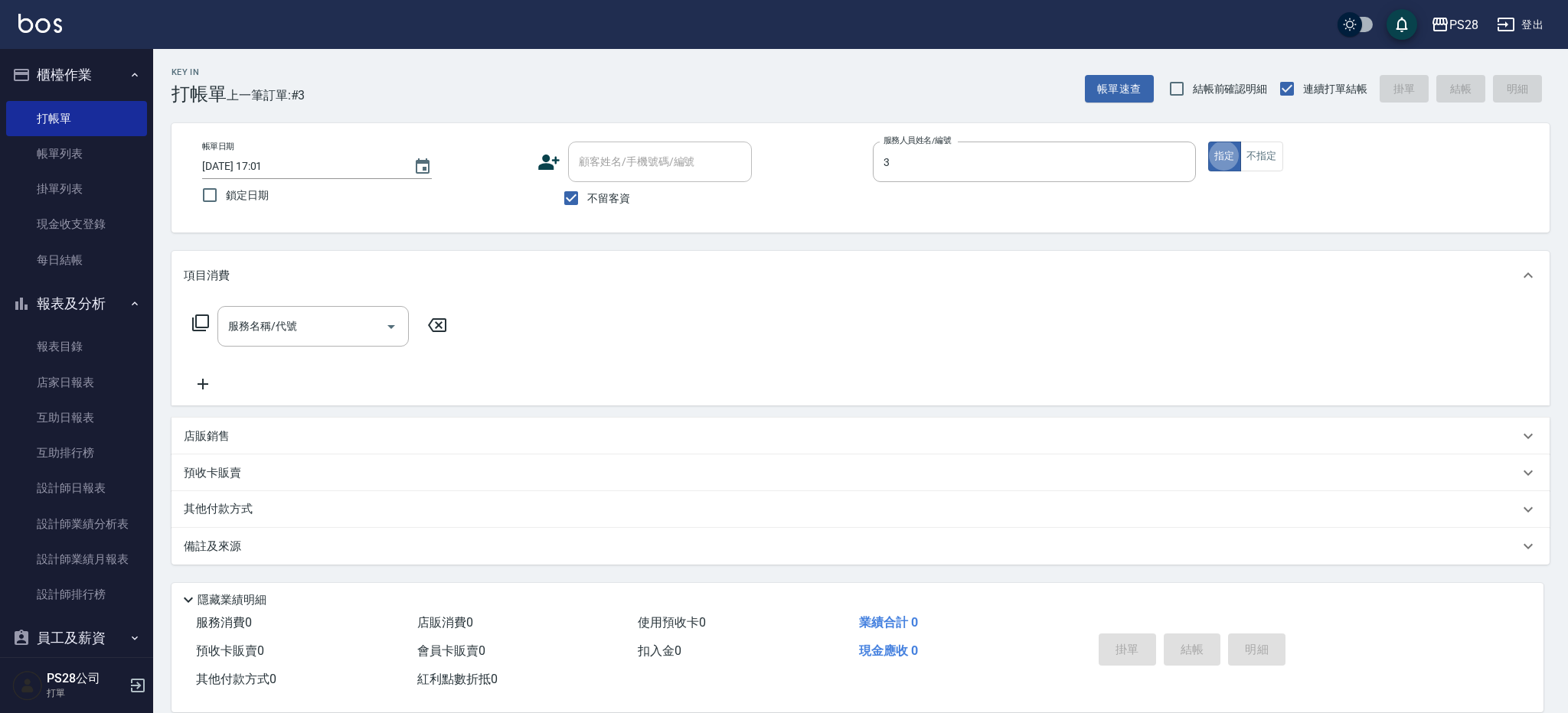
type input "Moris-3"
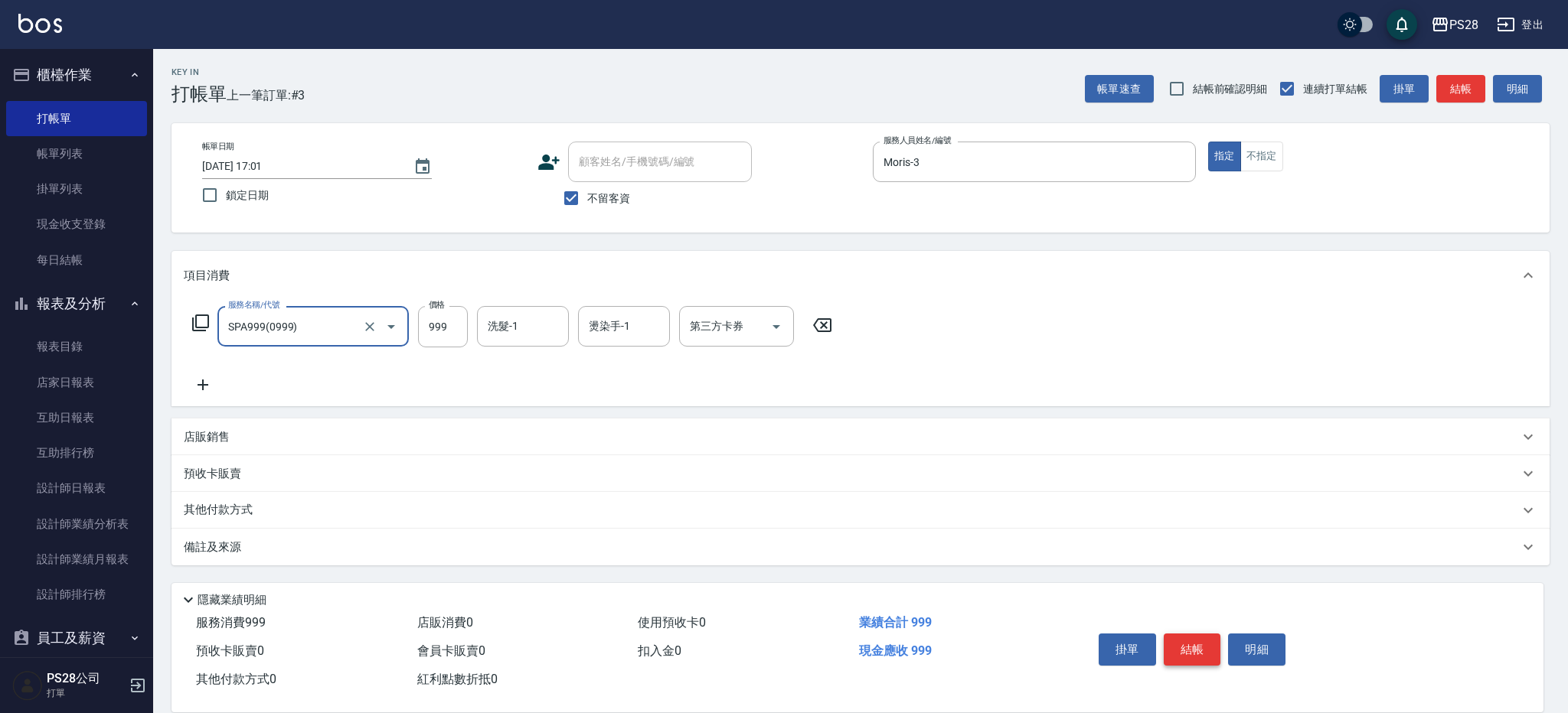
type input "SPA999(0999)"
type input "1100"
type input "Moris-3"
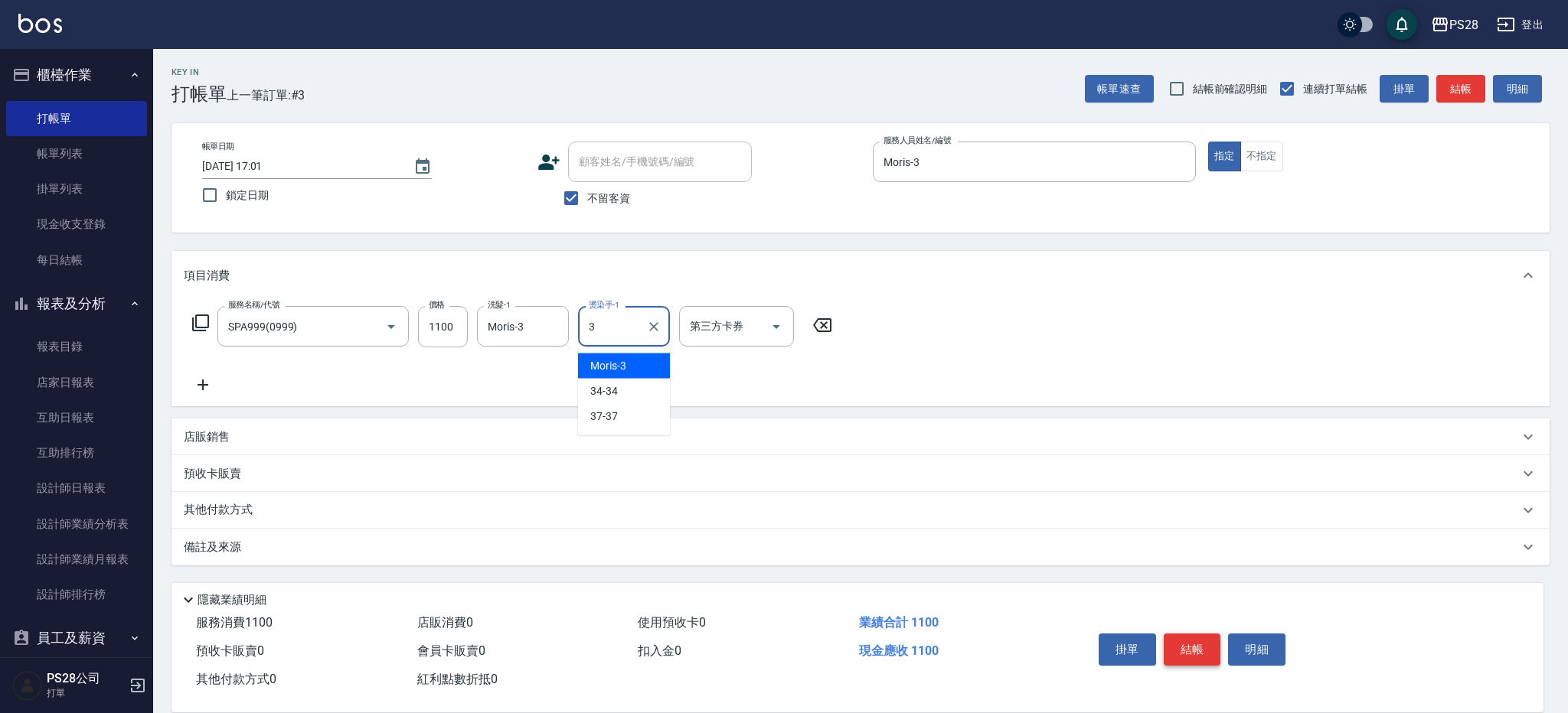
type input "Moris-3"
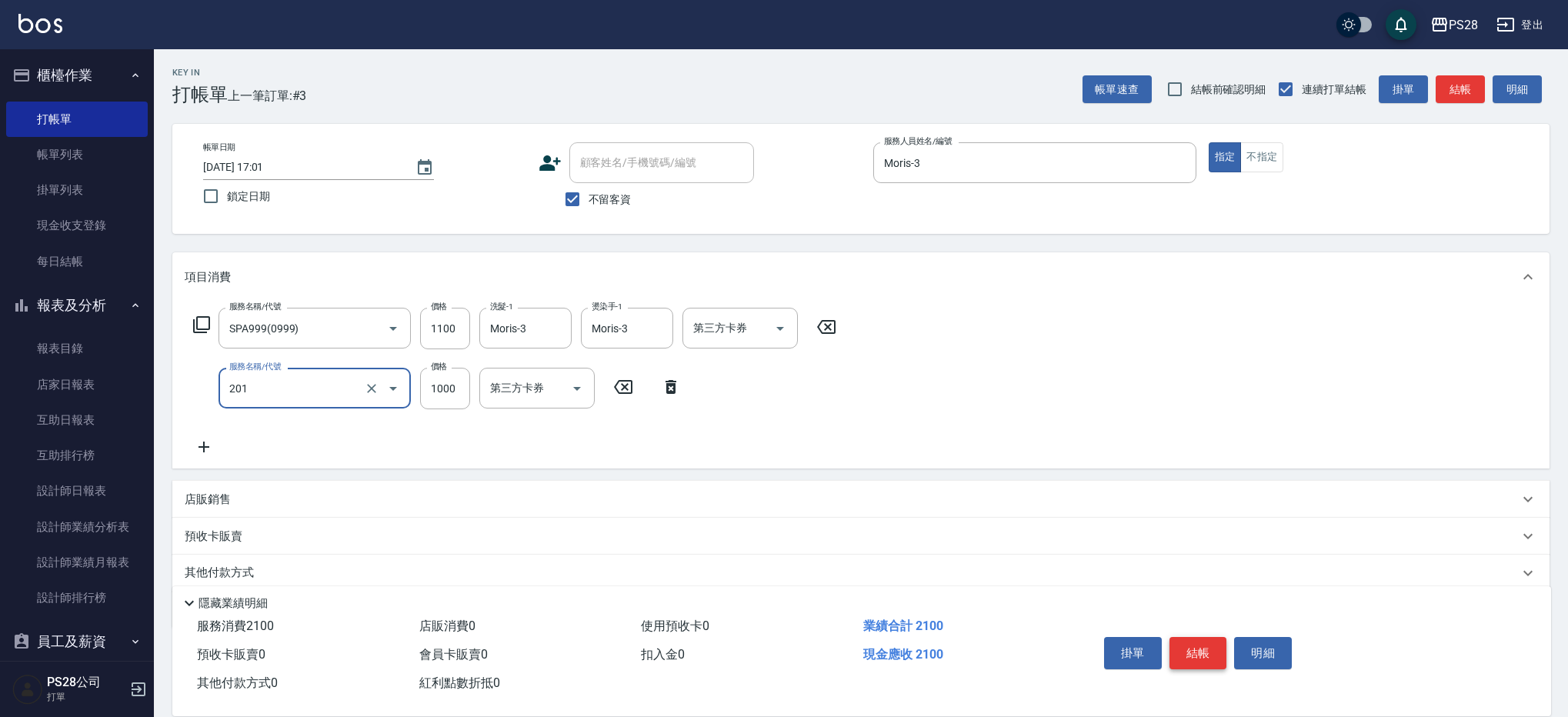
type input "基礎燙(201)"
type input "2500"
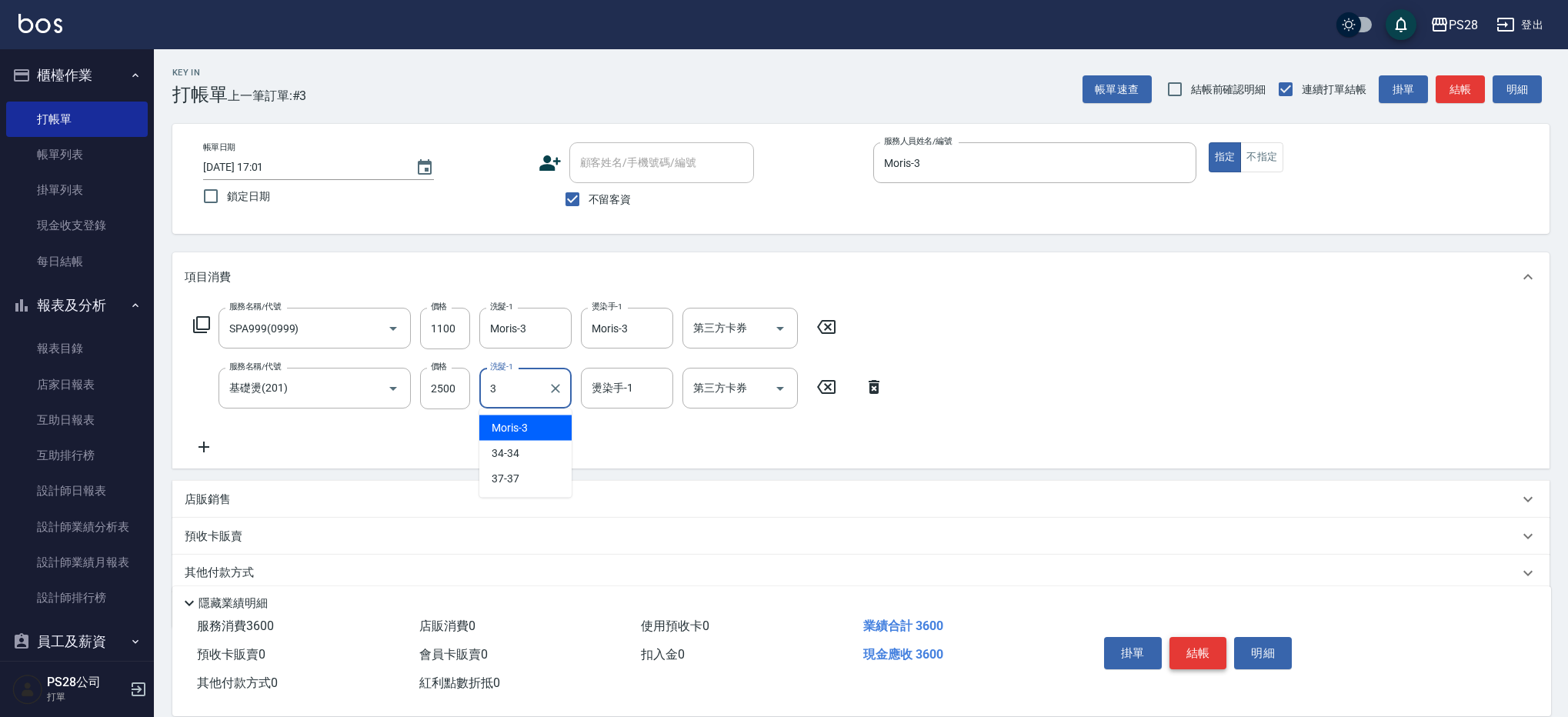
type input "Moris-3"
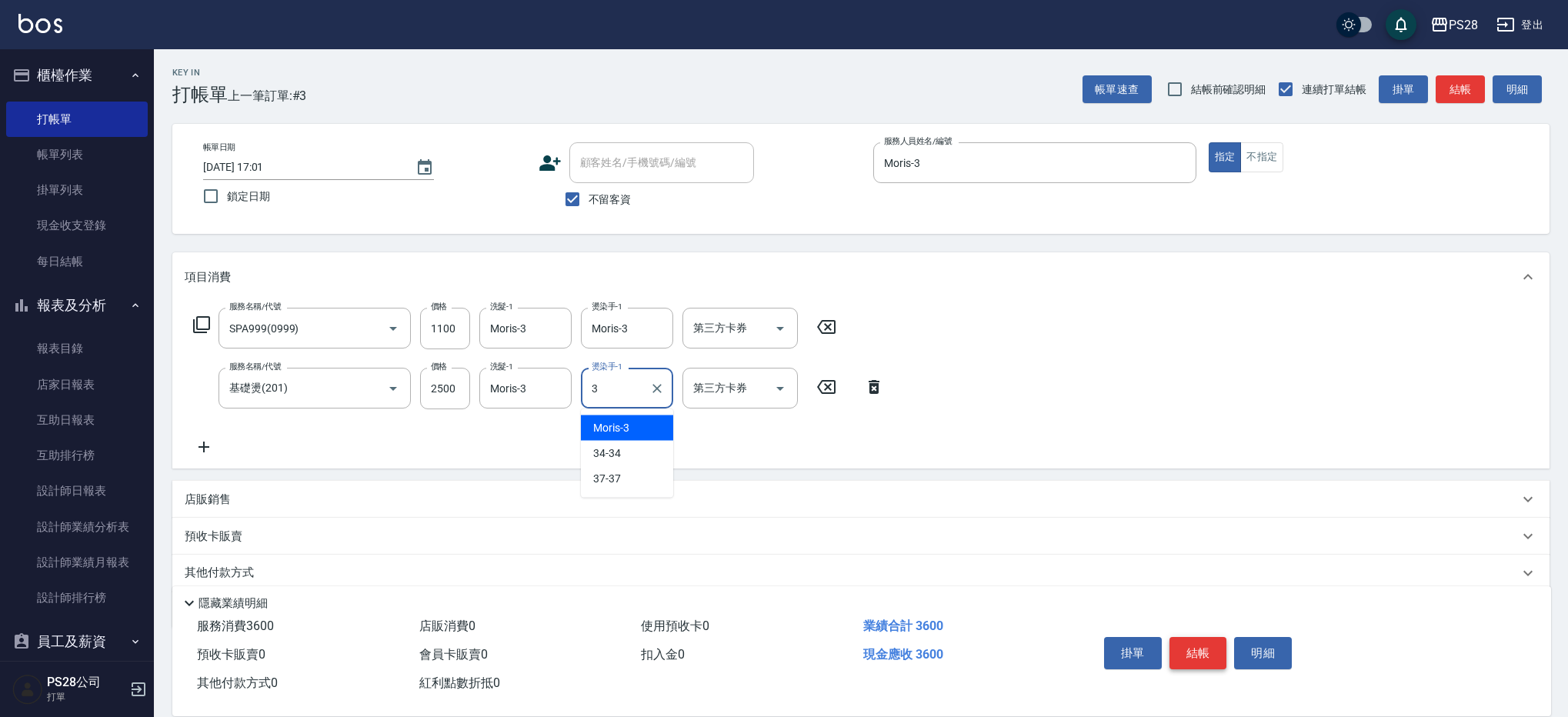
type input "Moris-3"
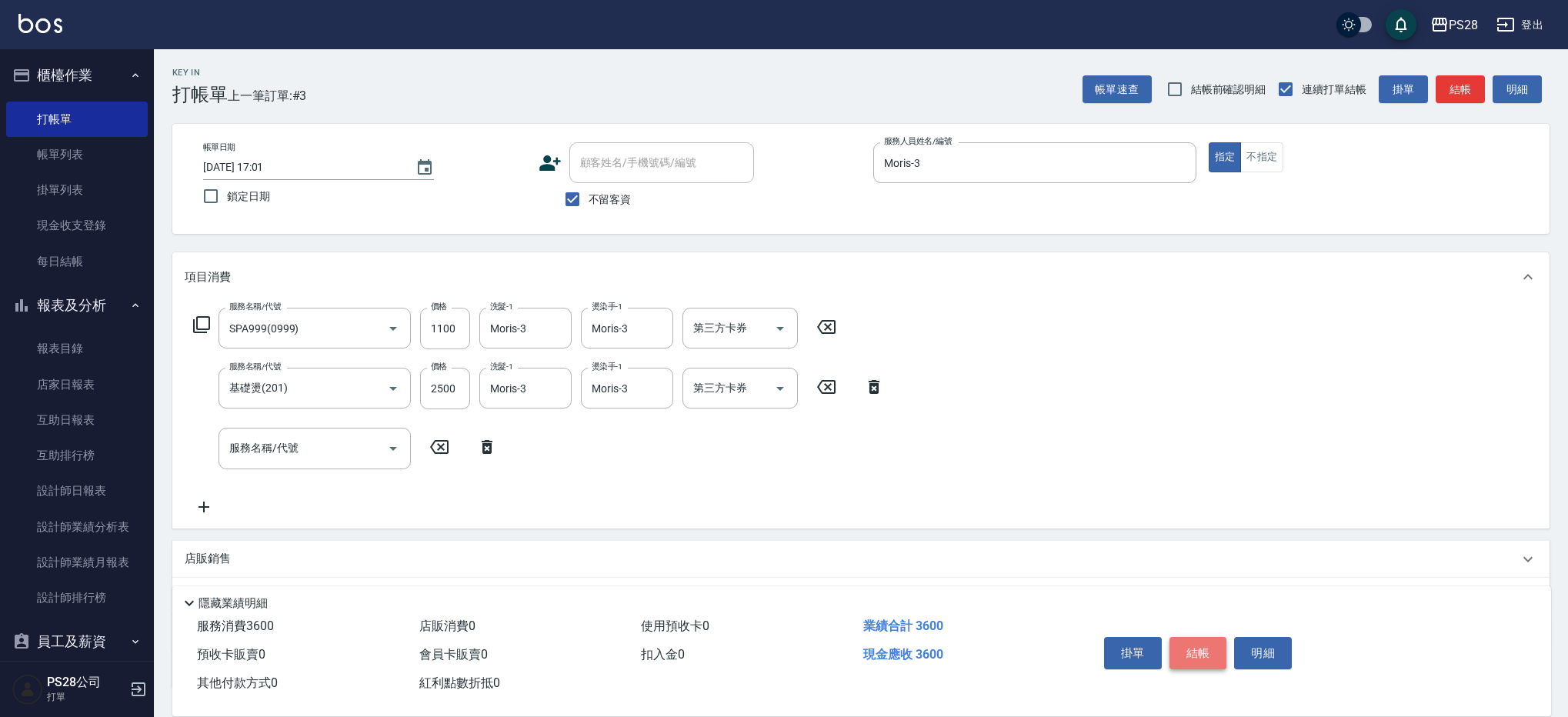
click at [1190, 643] on button "結帳" at bounding box center [1198, 654] width 58 height 33
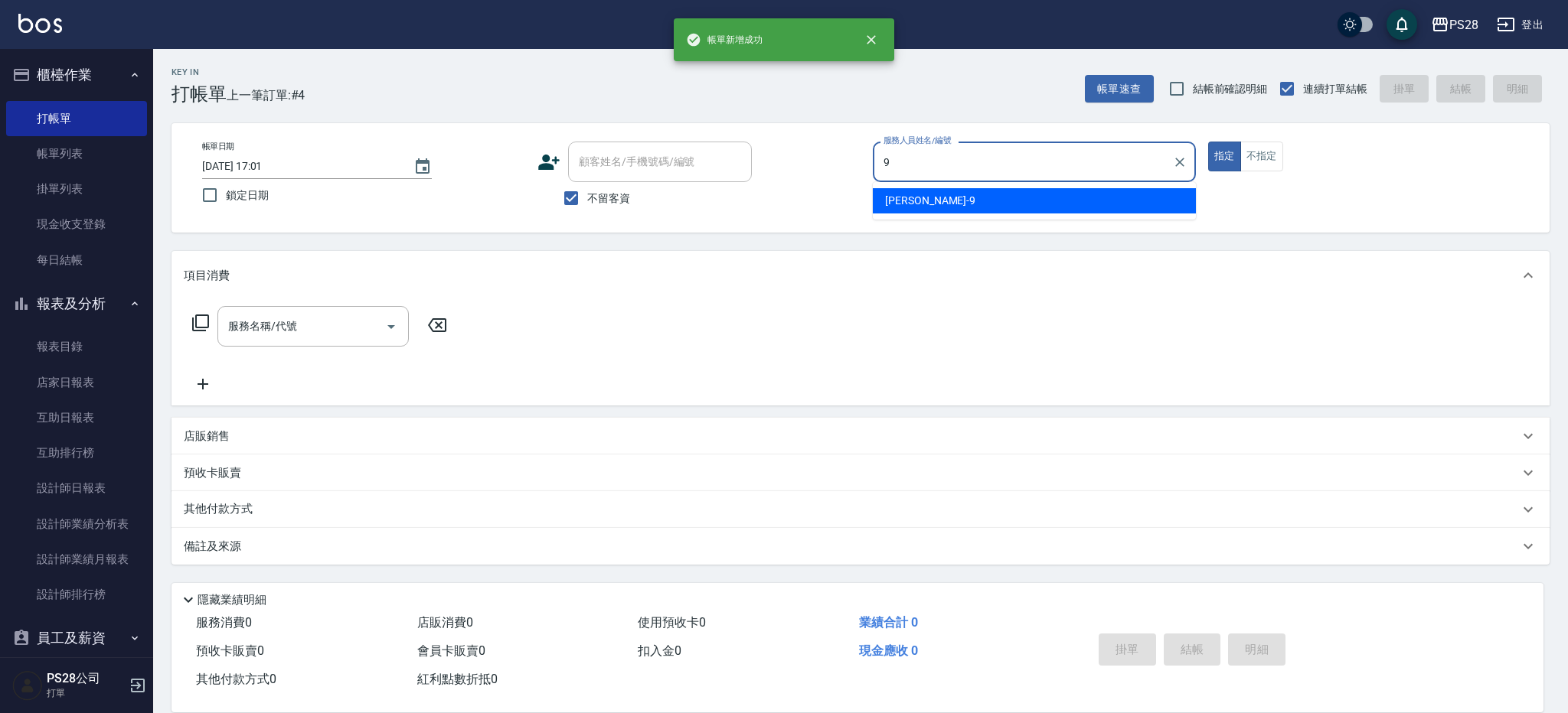
type input "Sandy-9"
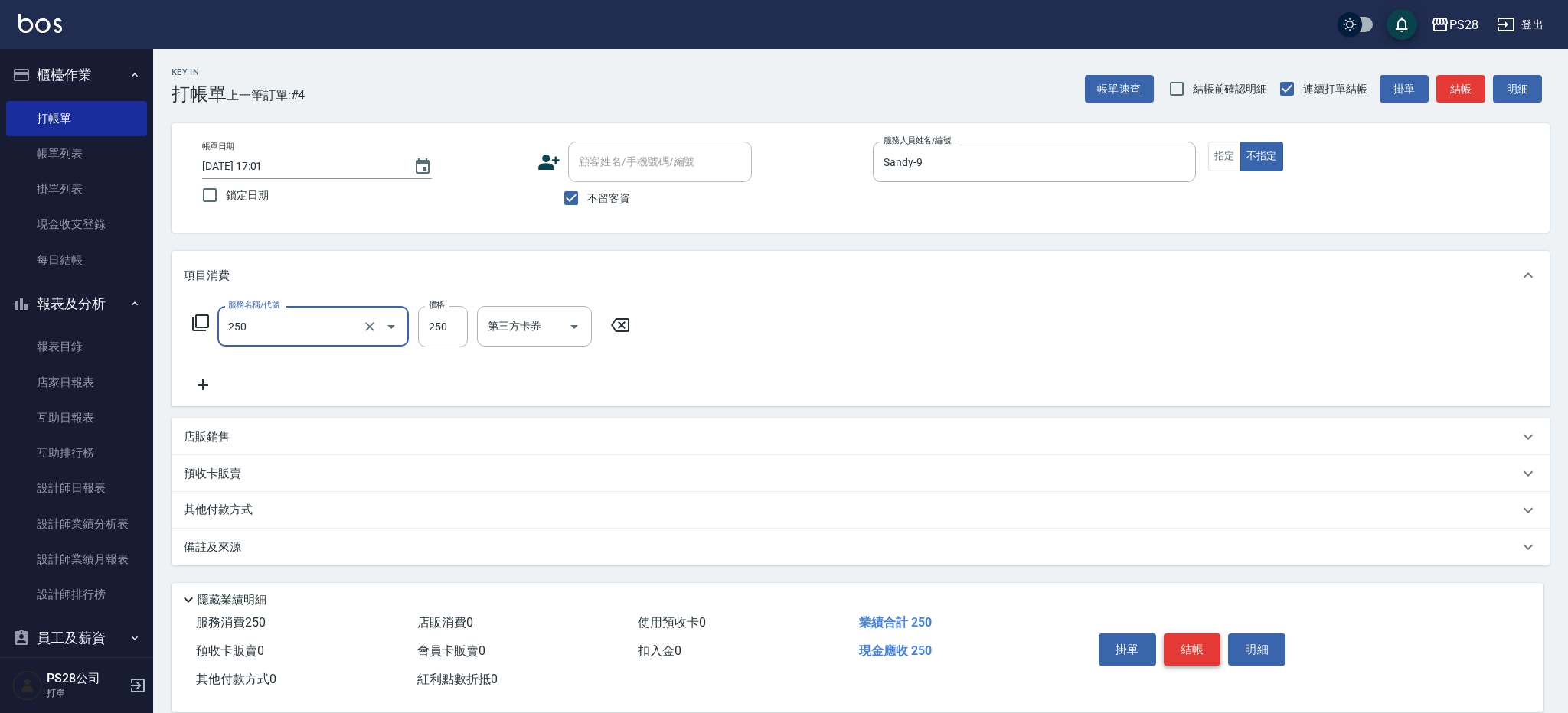
type input "單剪(250)"
type input "149"
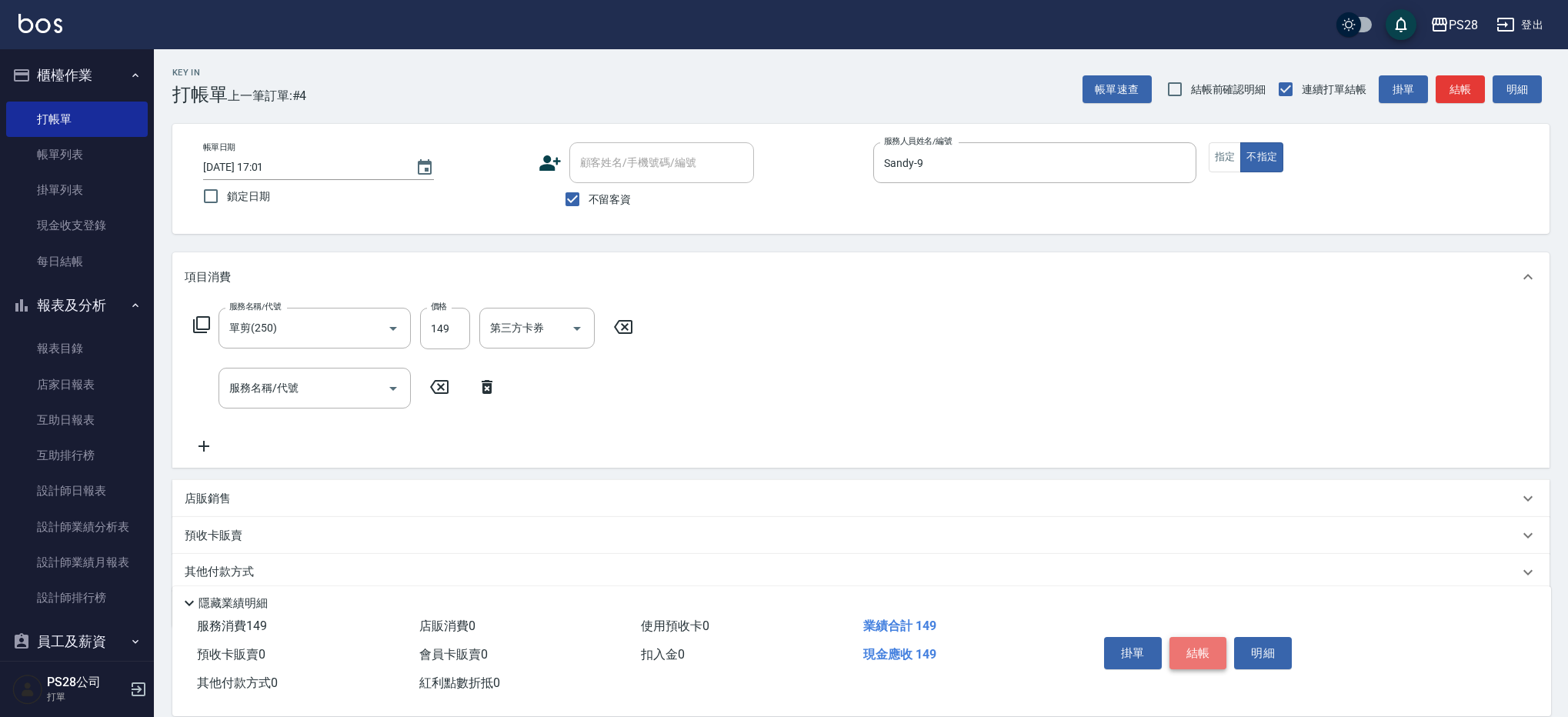
click at [1191, 650] on button "結帳" at bounding box center [1198, 654] width 58 height 33
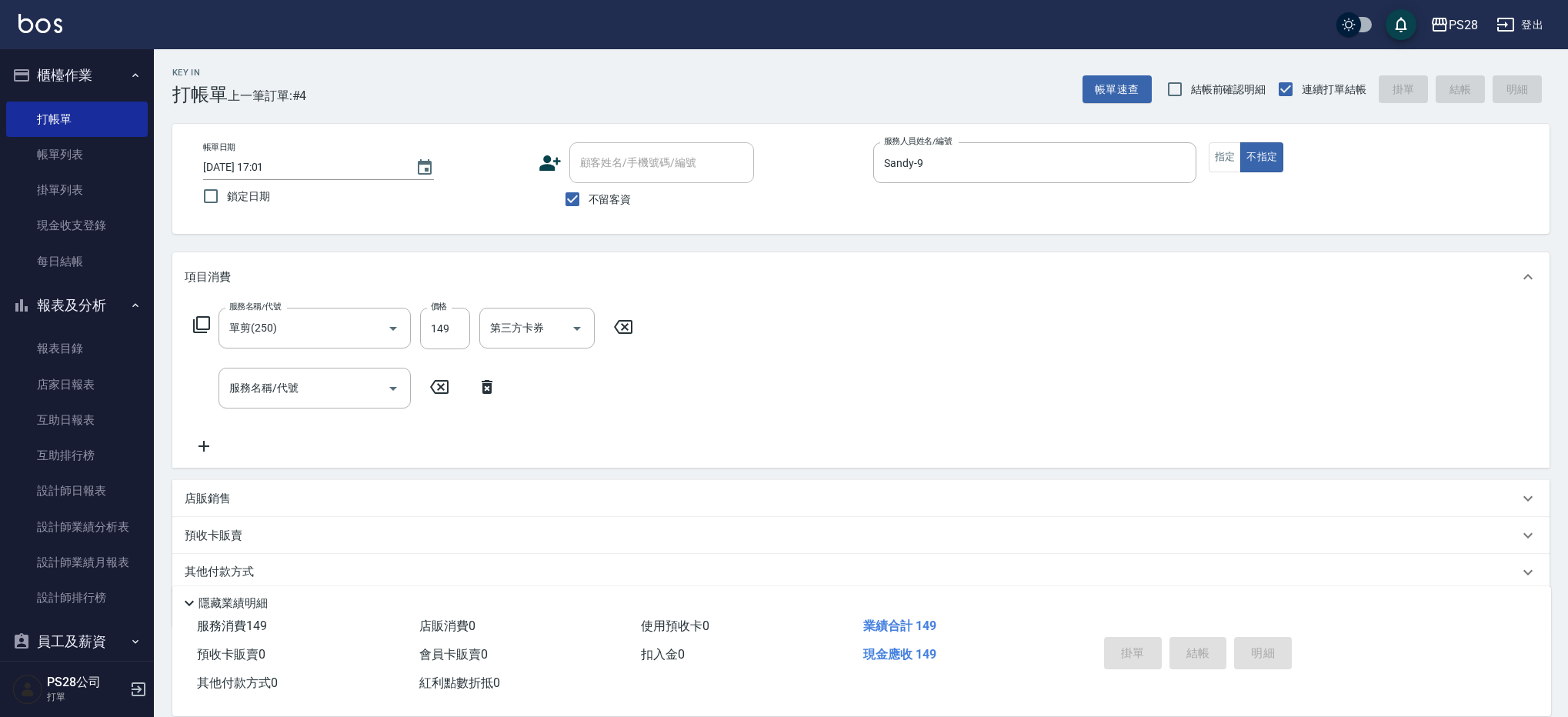
type input "[DATE] 17:02"
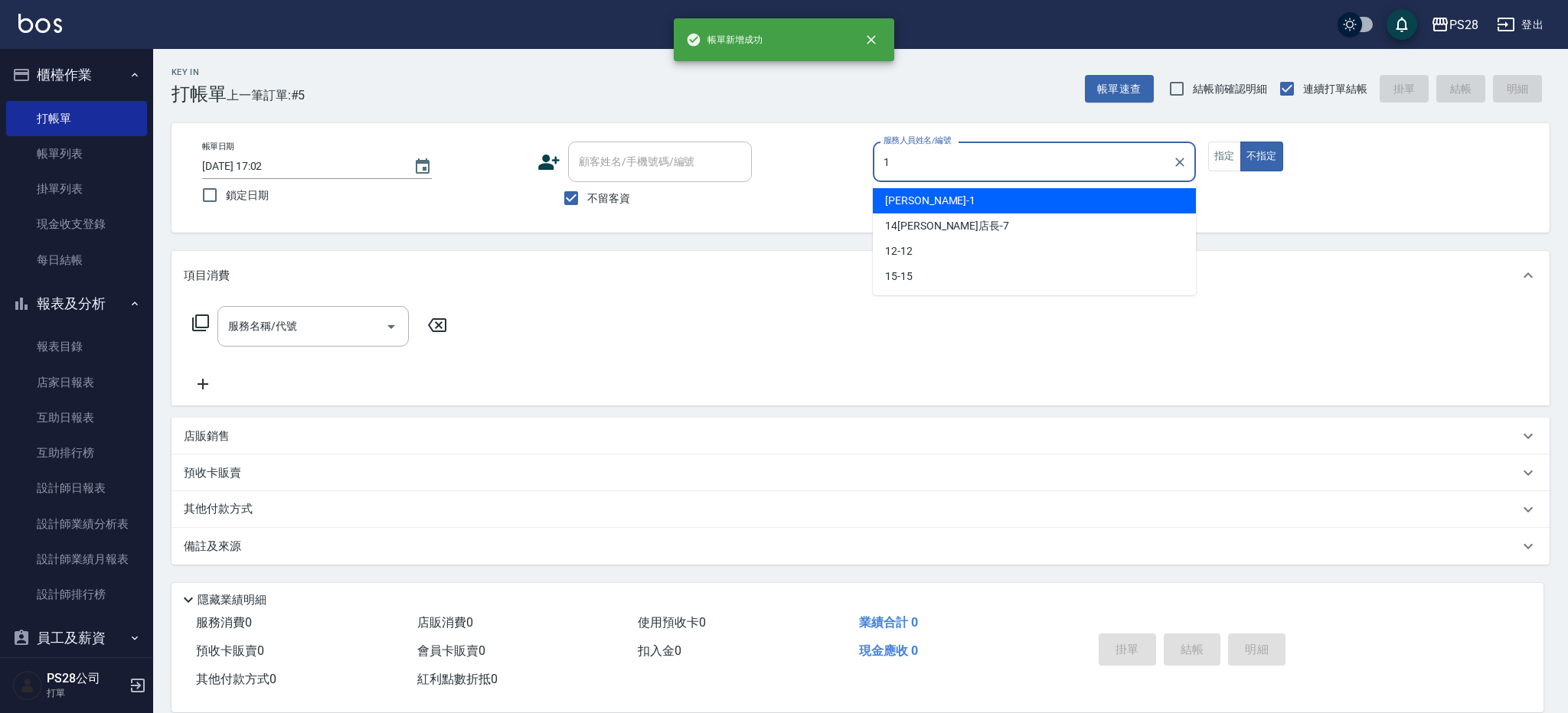
type input "[PERSON_NAME]-1"
type button "false"
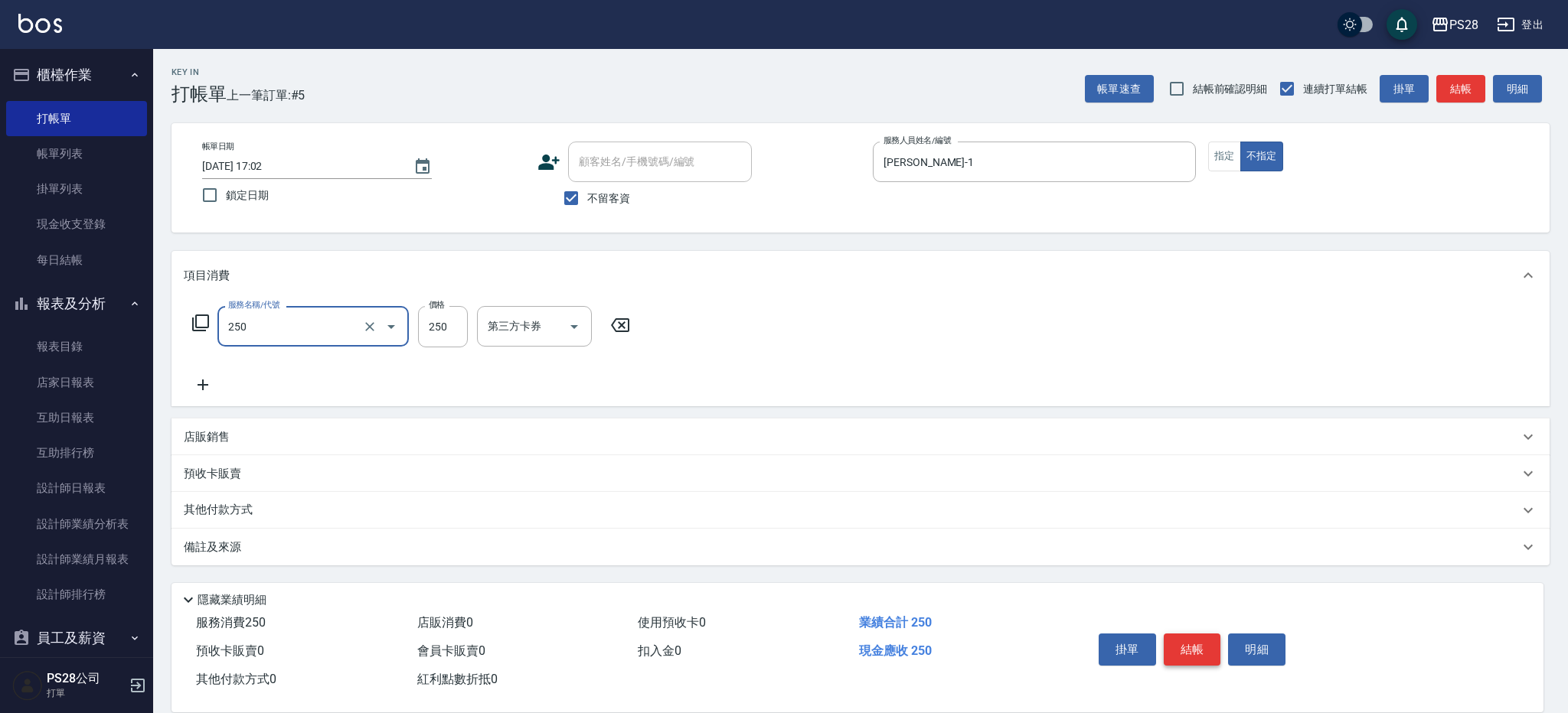
type input "單剪(250)"
type input "149"
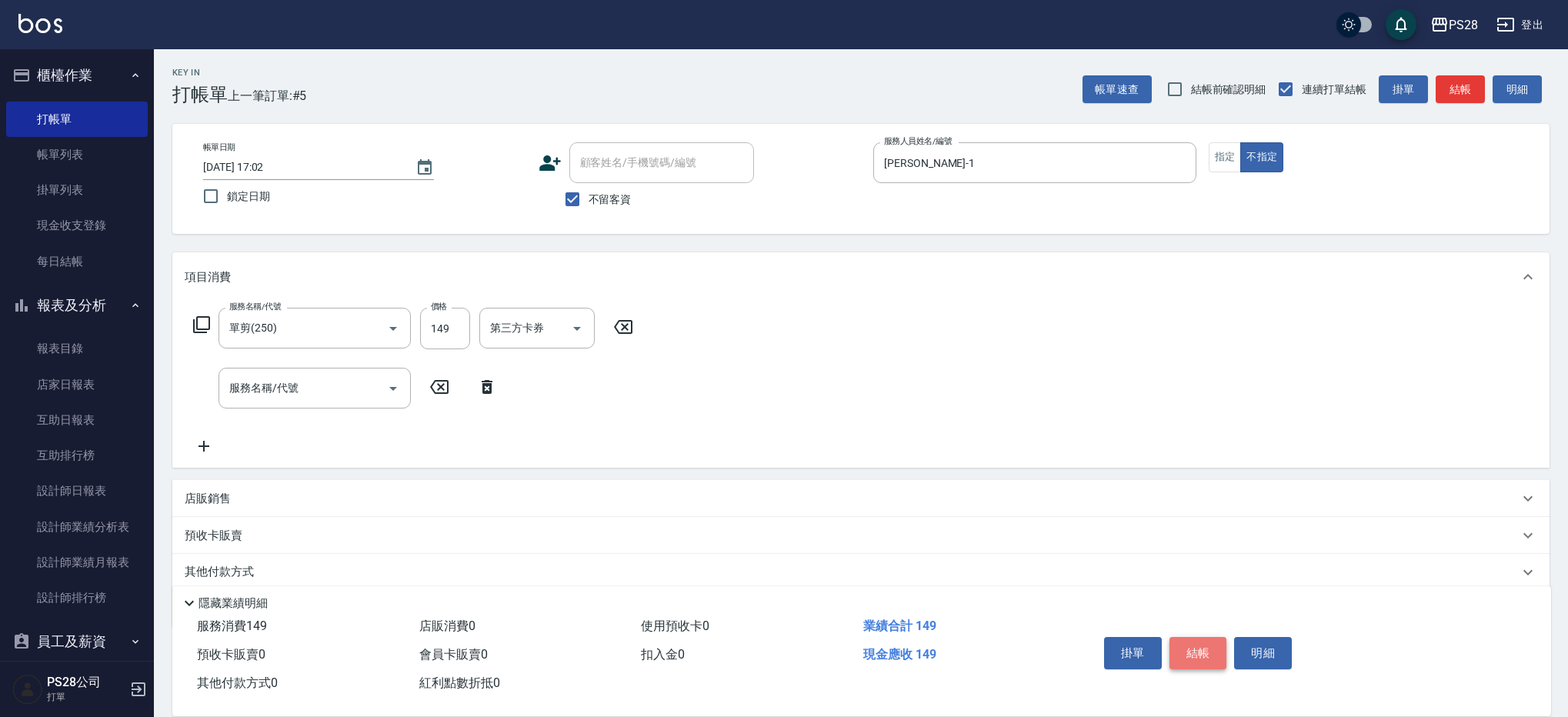
click at [1190, 643] on button "結帳" at bounding box center [1198, 654] width 58 height 33
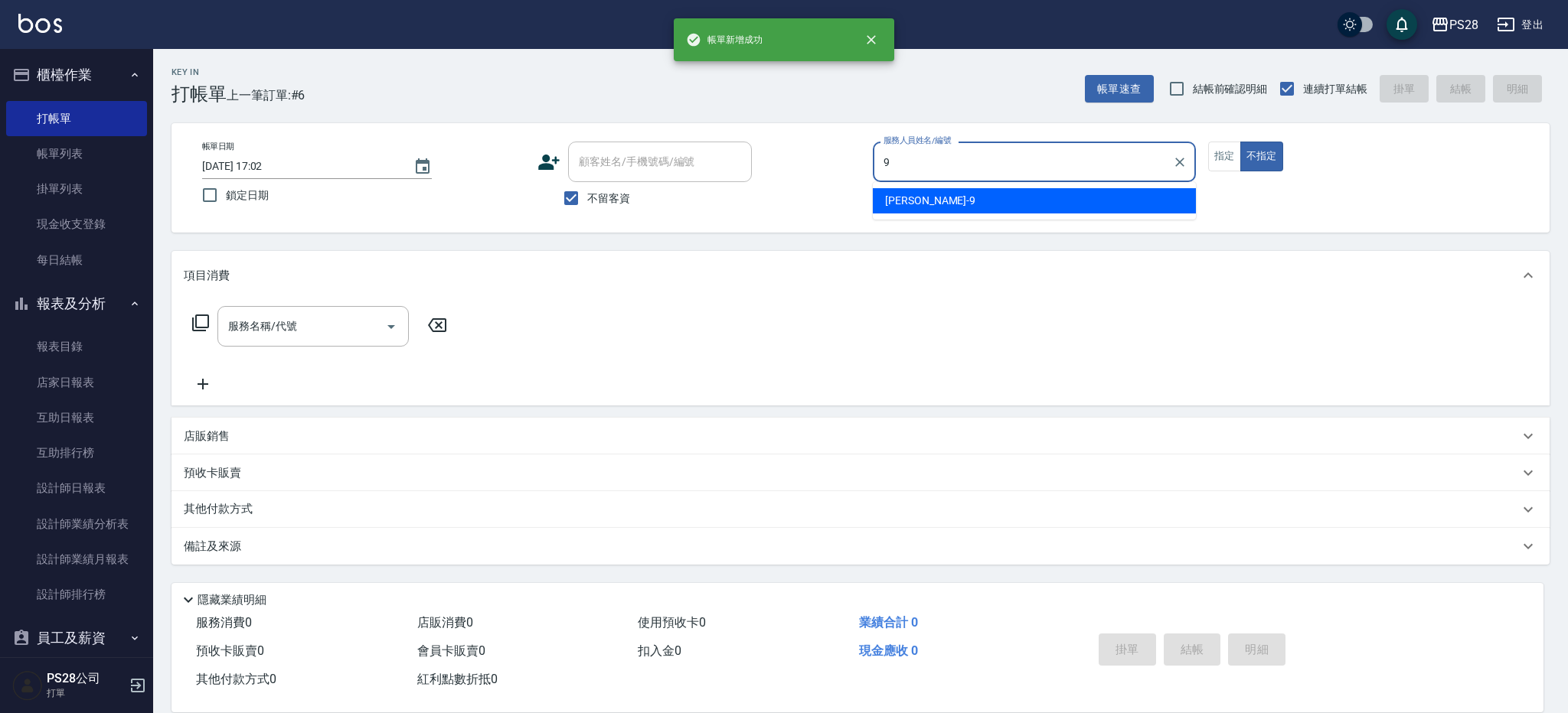
type input "Sandy-9"
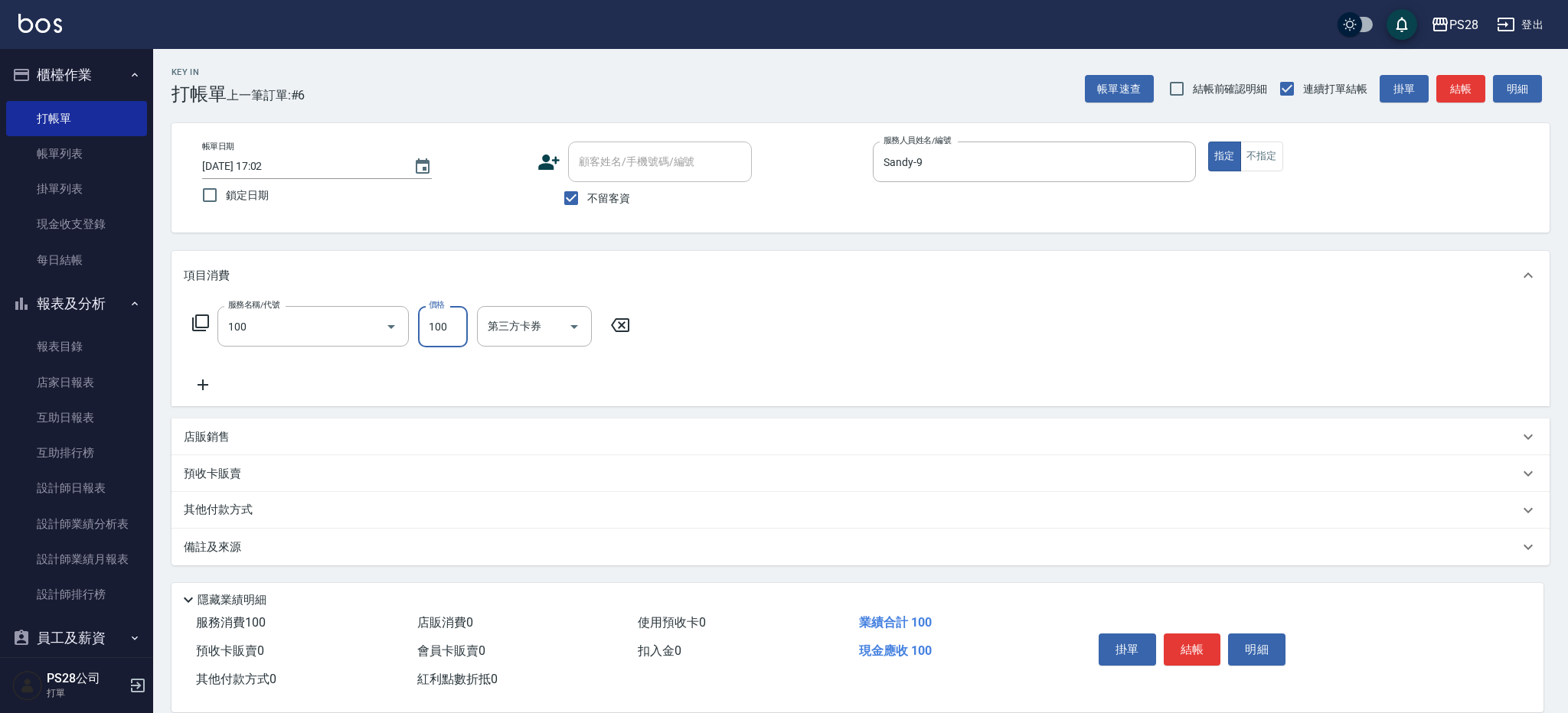
type input "洗髮(100)"
type input "34-34"
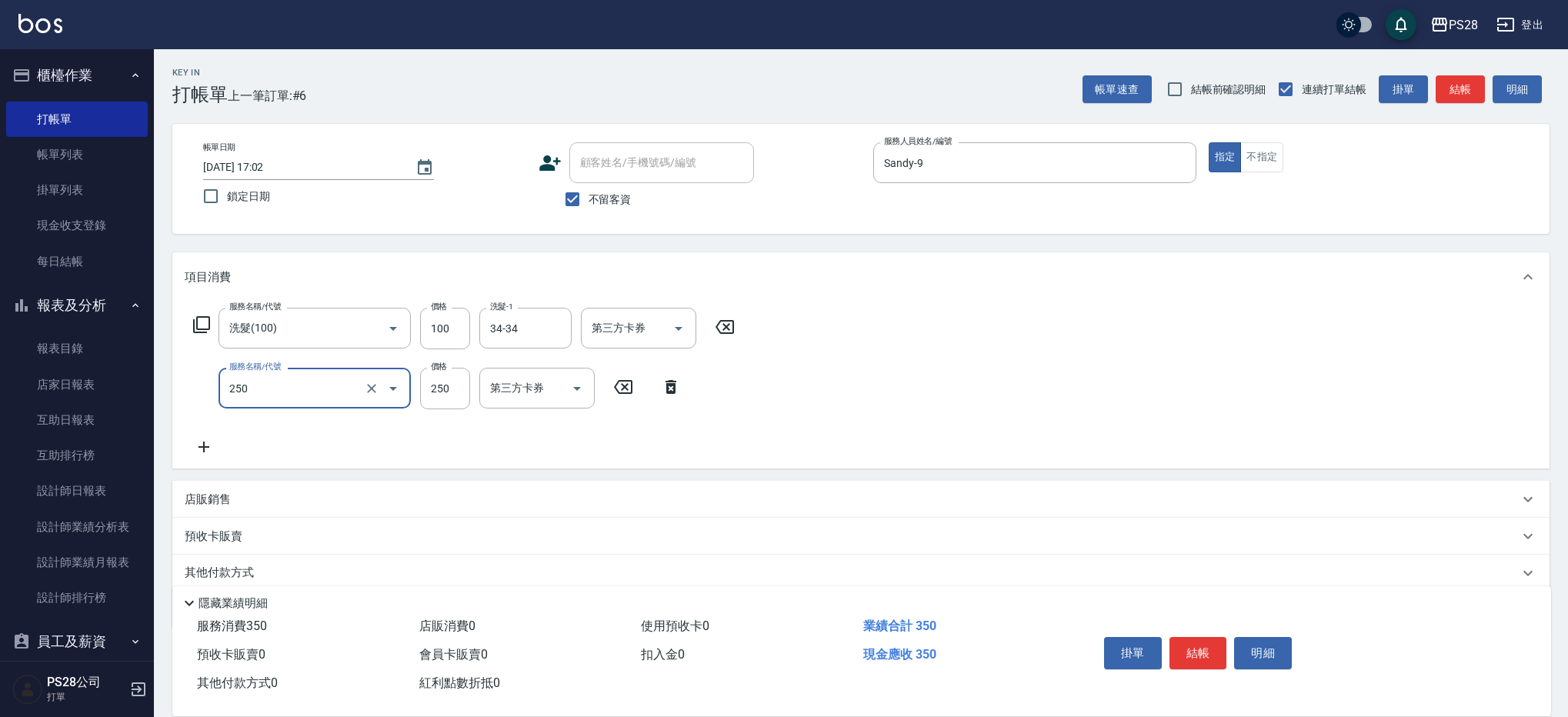
type input "單剪(250)"
type input "199"
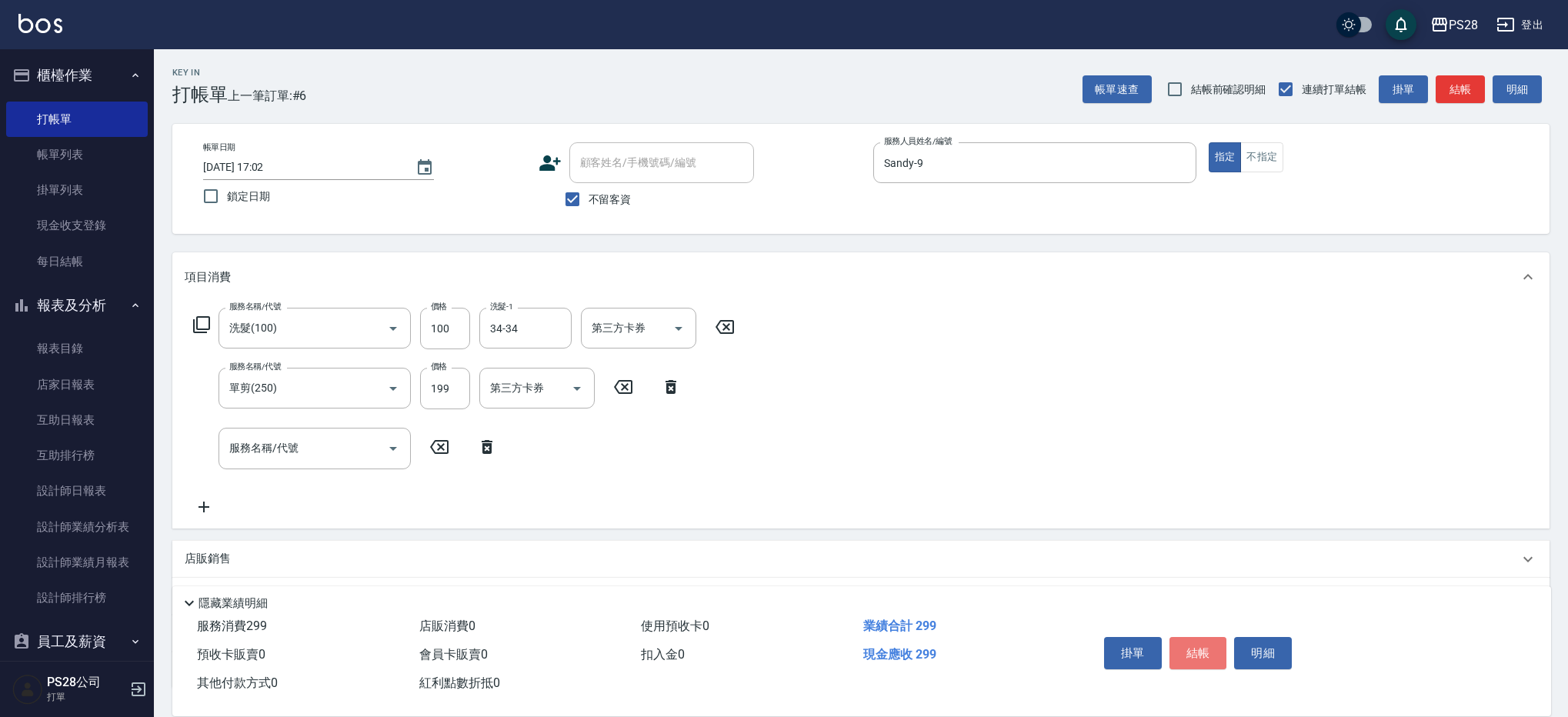
drag, startPoint x: 1197, startPoint y: 650, endPoint x: 1272, endPoint y: 496, distance: 171.3
click at [1197, 650] on button "結帳" at bounding box center [1198, 654] width 58 height 33
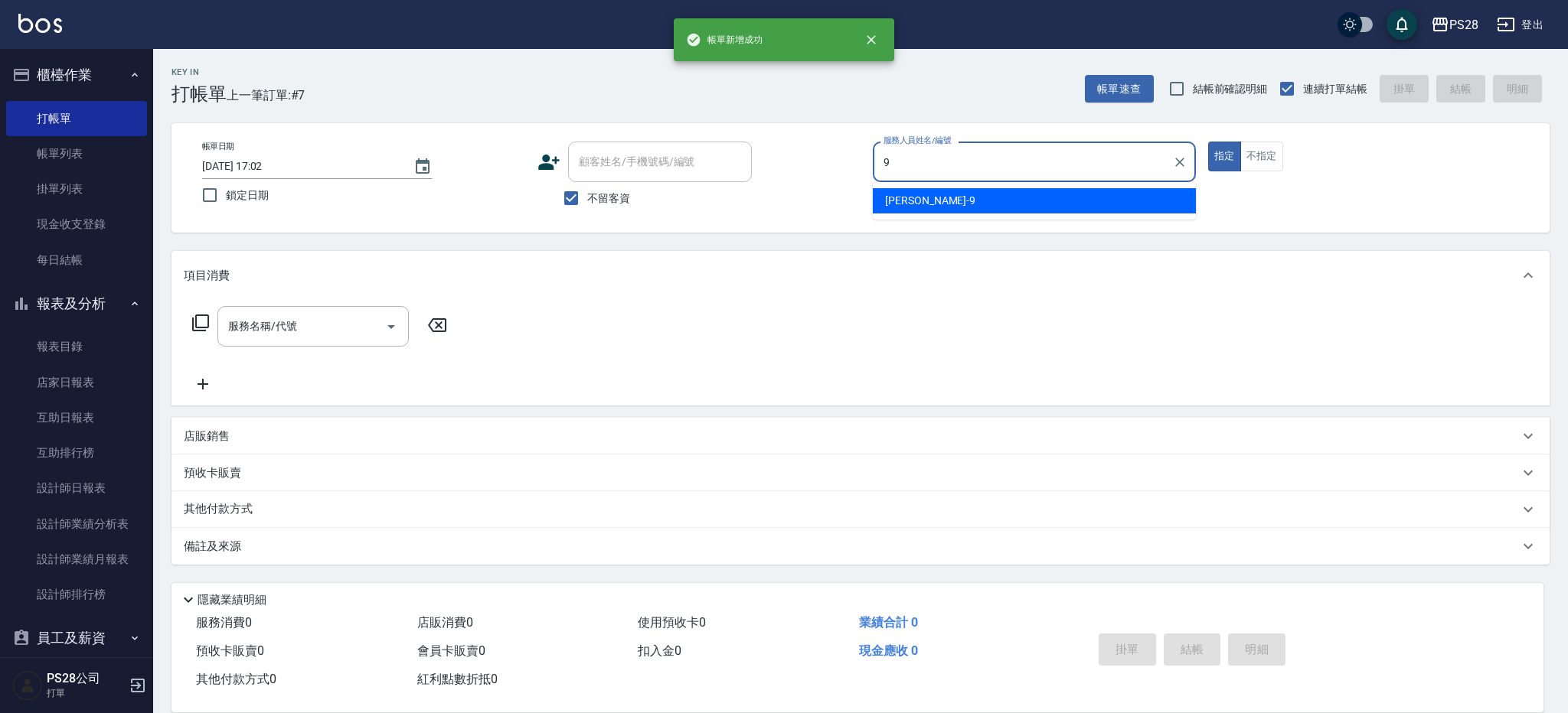
type input "Sandy-9"
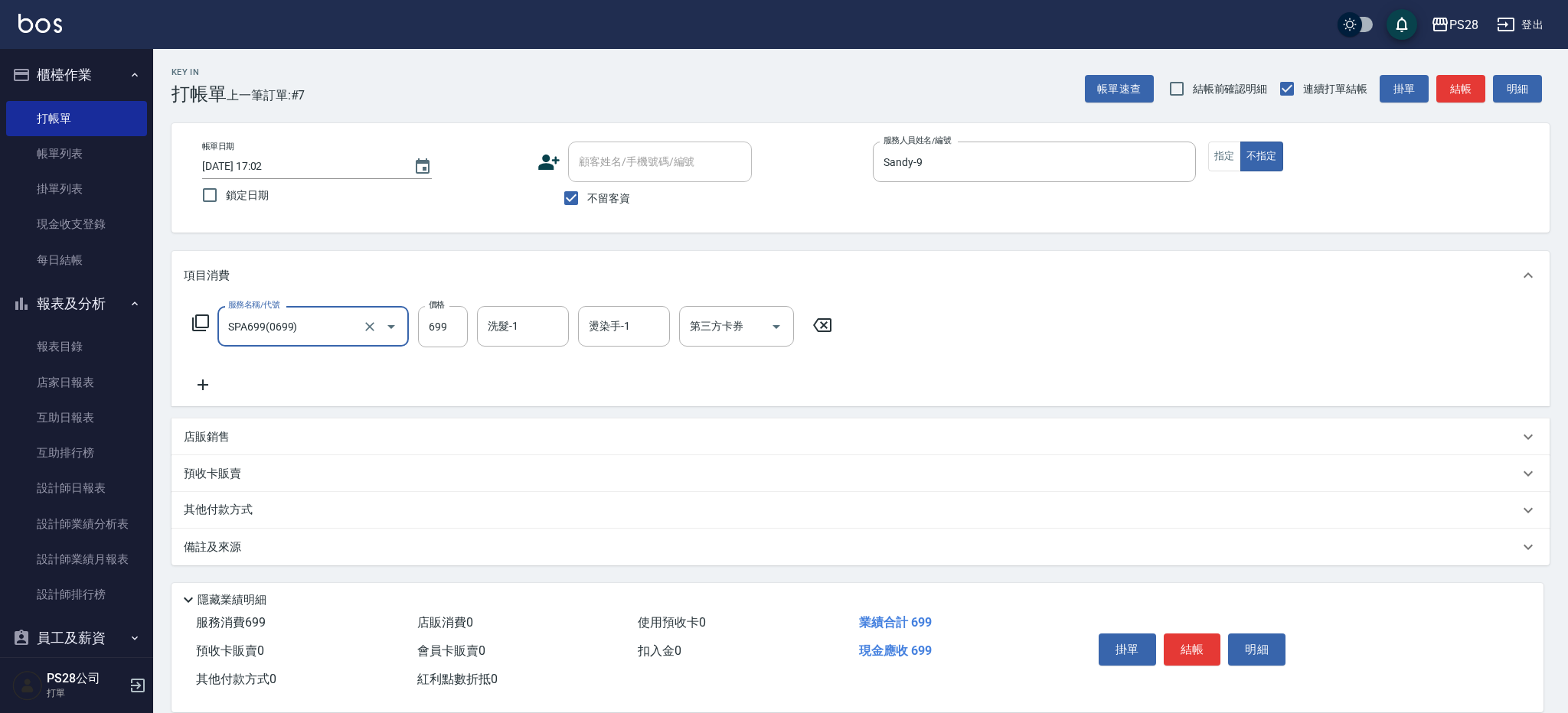
type input "SPA699(0699)"
type input "34-34"
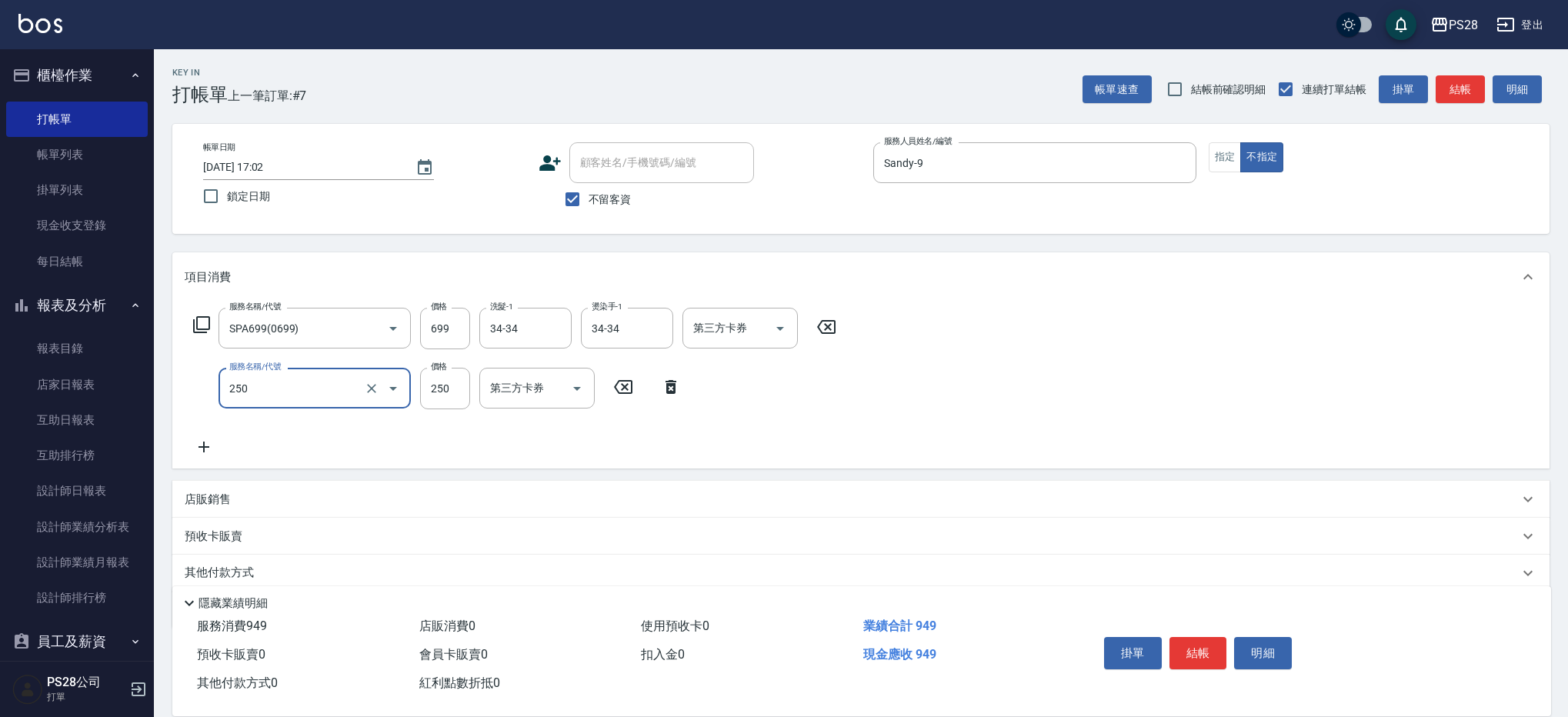
type input "單剪(250)"
type input "149"
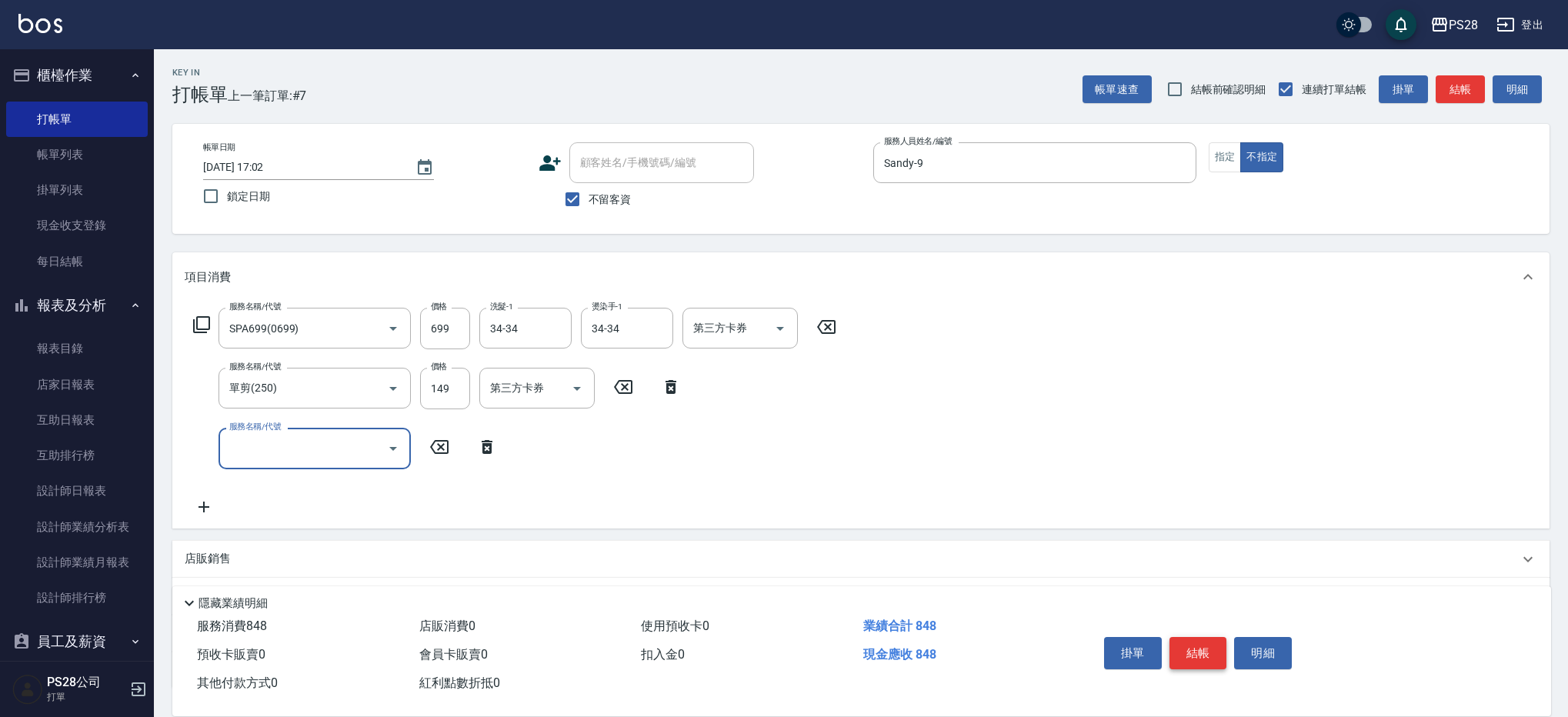
click at [1189, 650] on button "結帳" at bounding box center [1198, 654] width 58 height 33
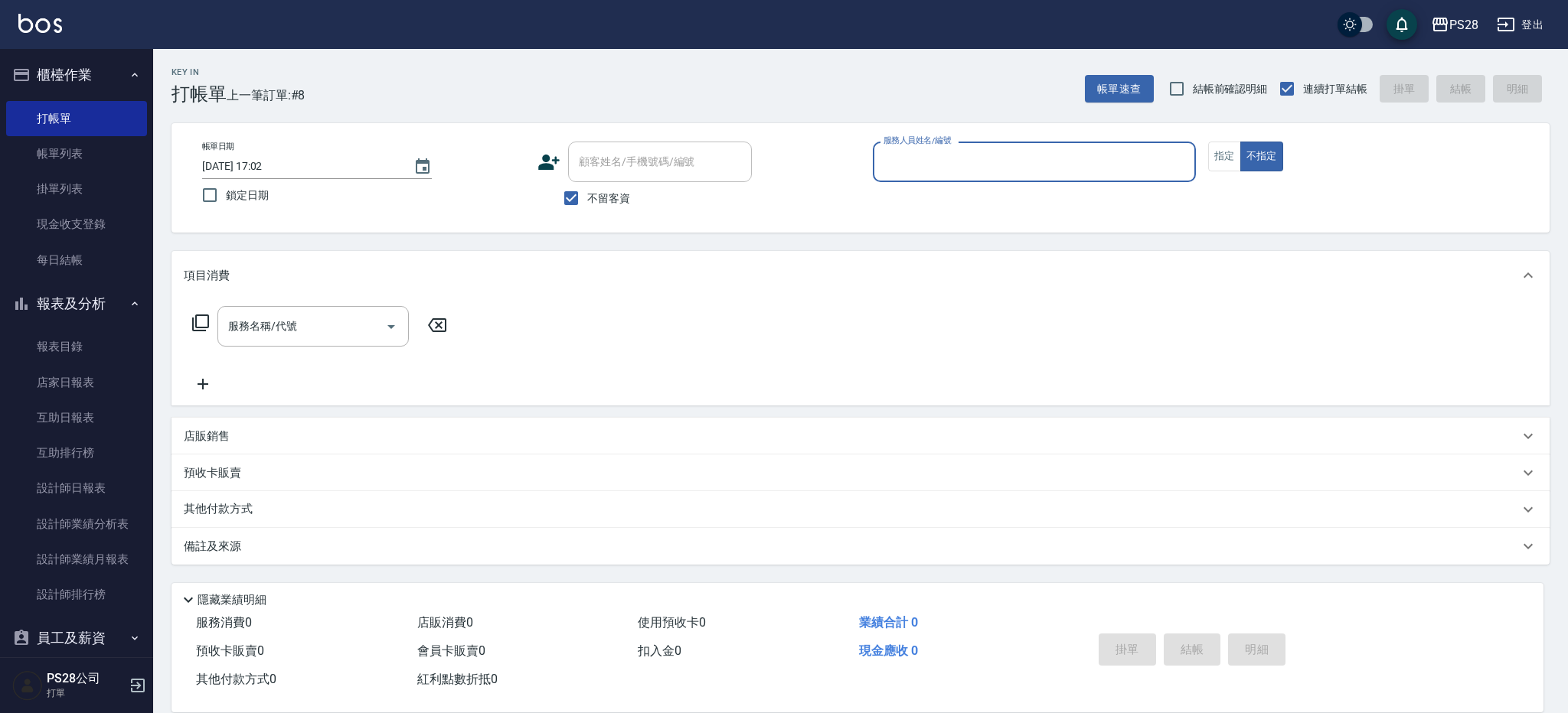
click at [985, 149] on input "服務人員姓名/編號" at bounding box center [1035, 162] width 310 height 27
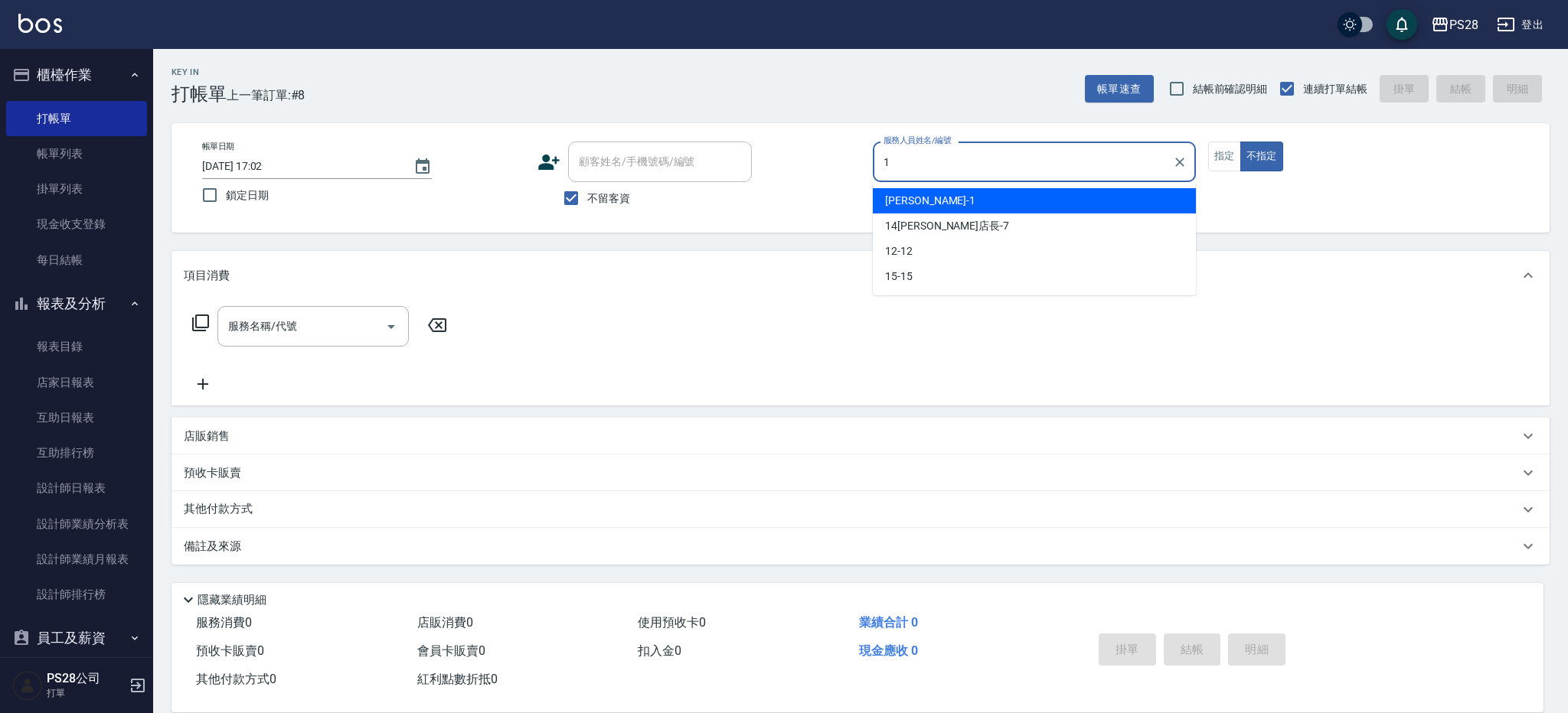
type input "[PERSON_NAME]-1"
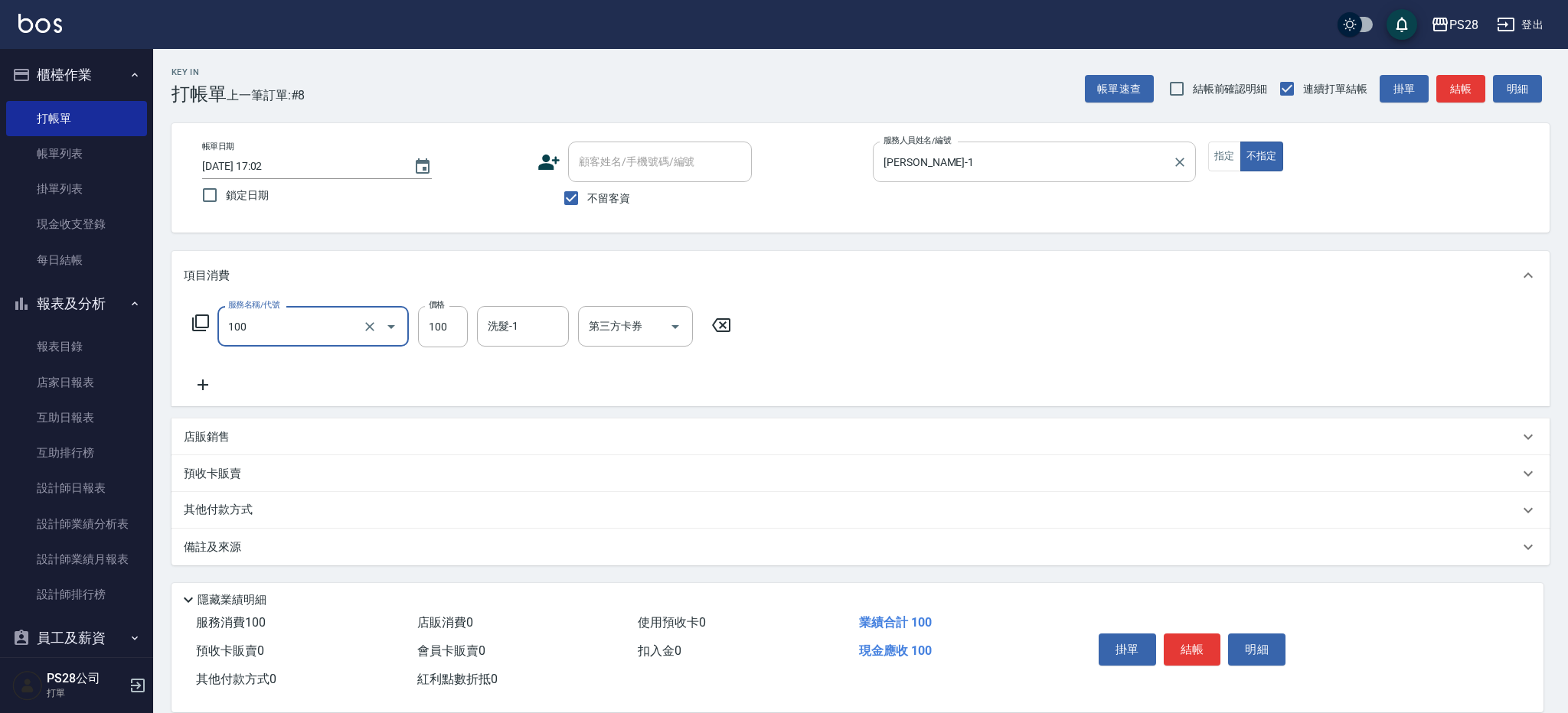
type input "洗髮(100)"
type input "34-34"
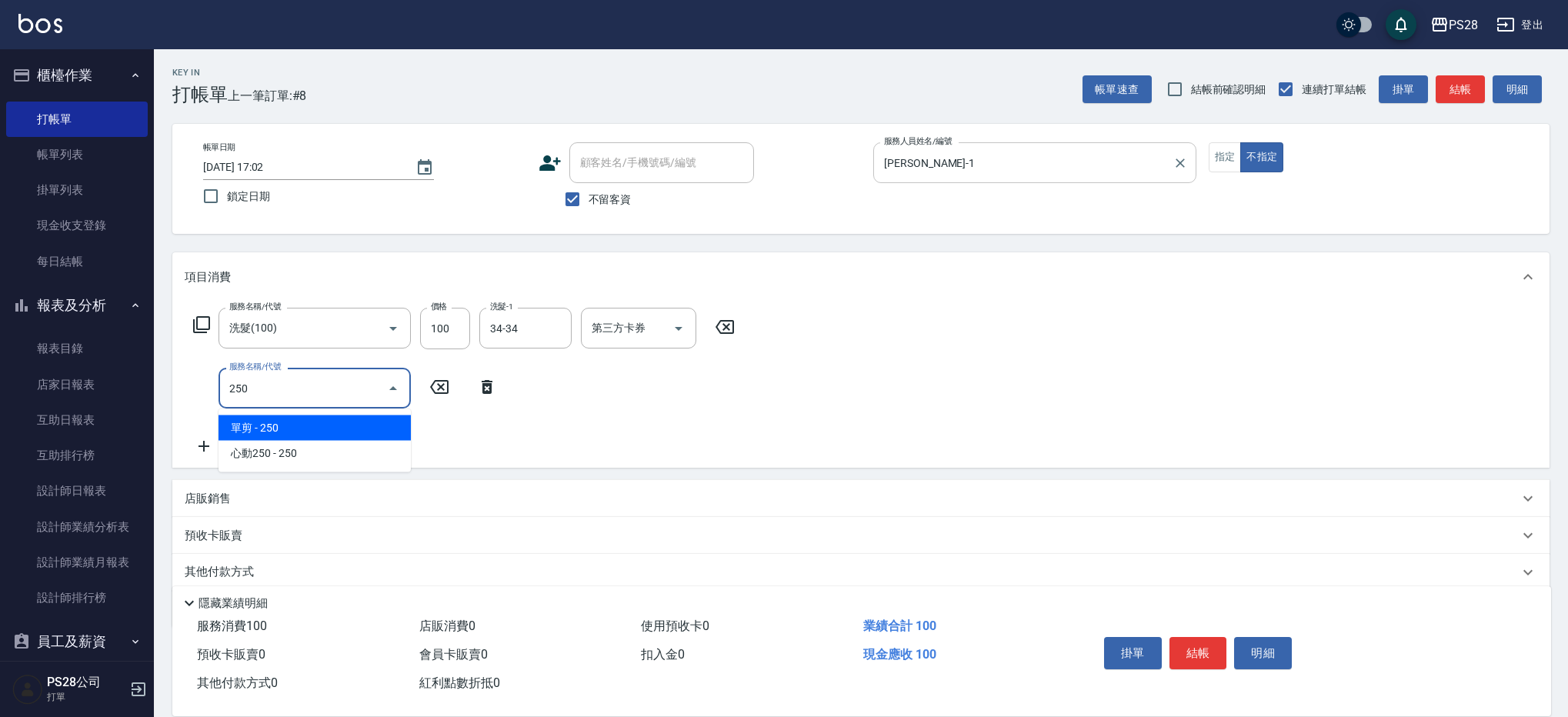
type input "單剪(250)"
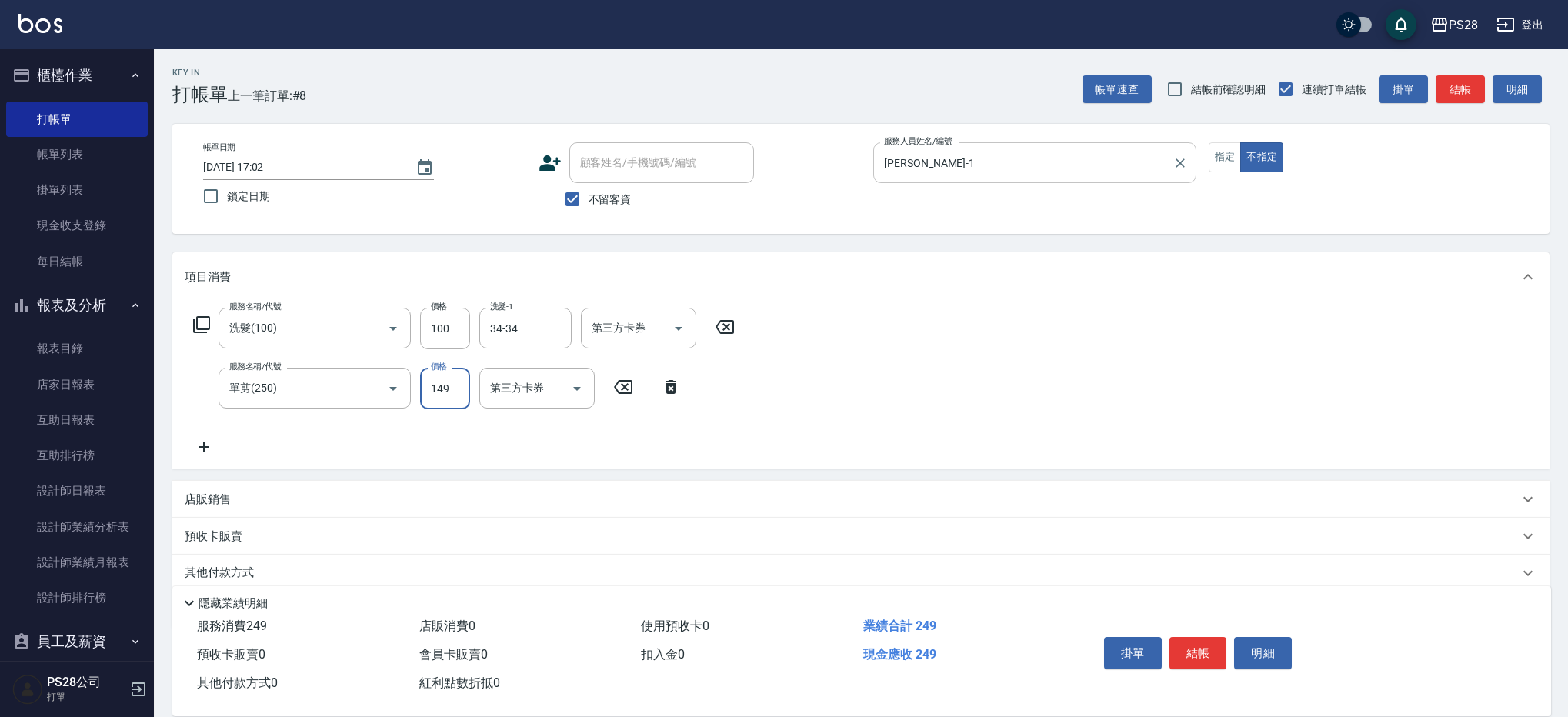
type input "149"
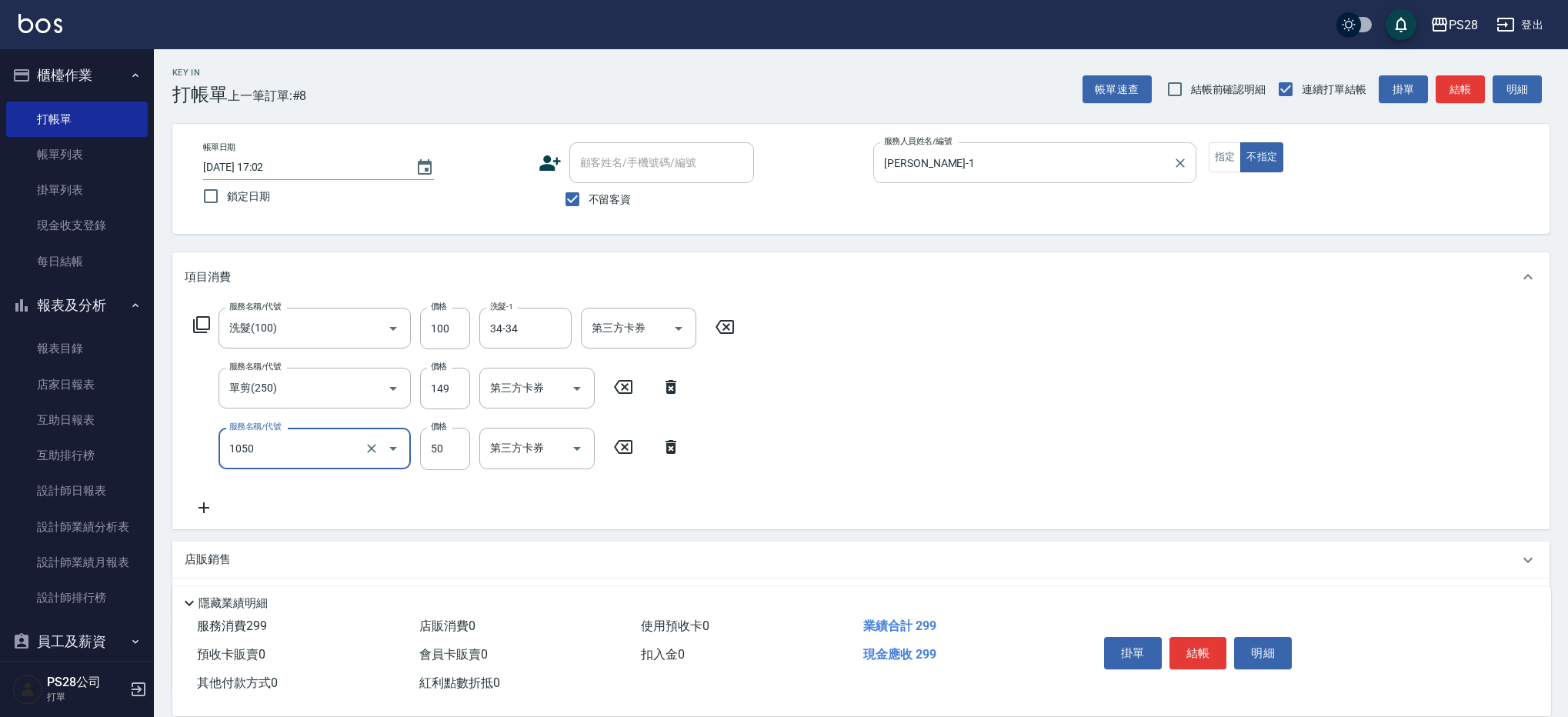
type input "精油(1050)"
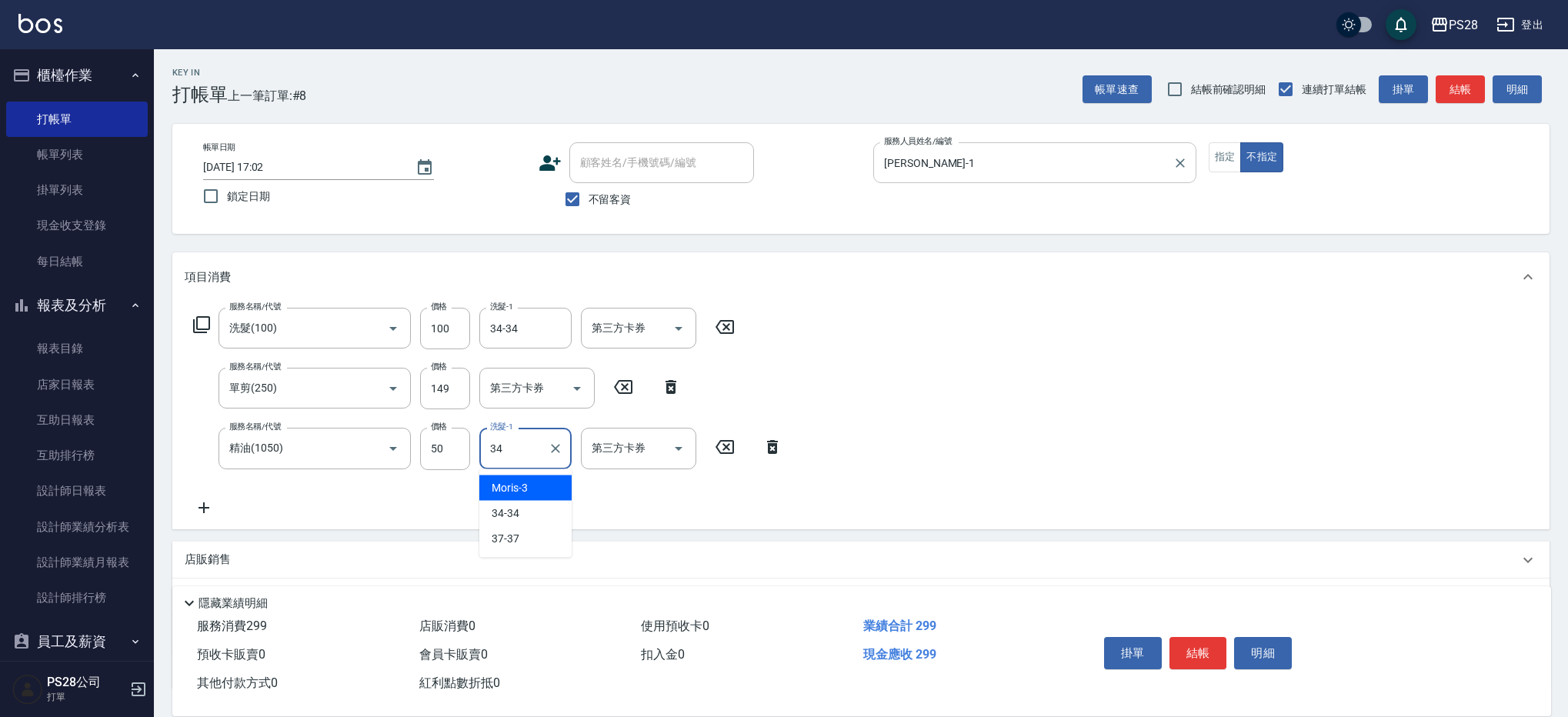
type input "34-34"
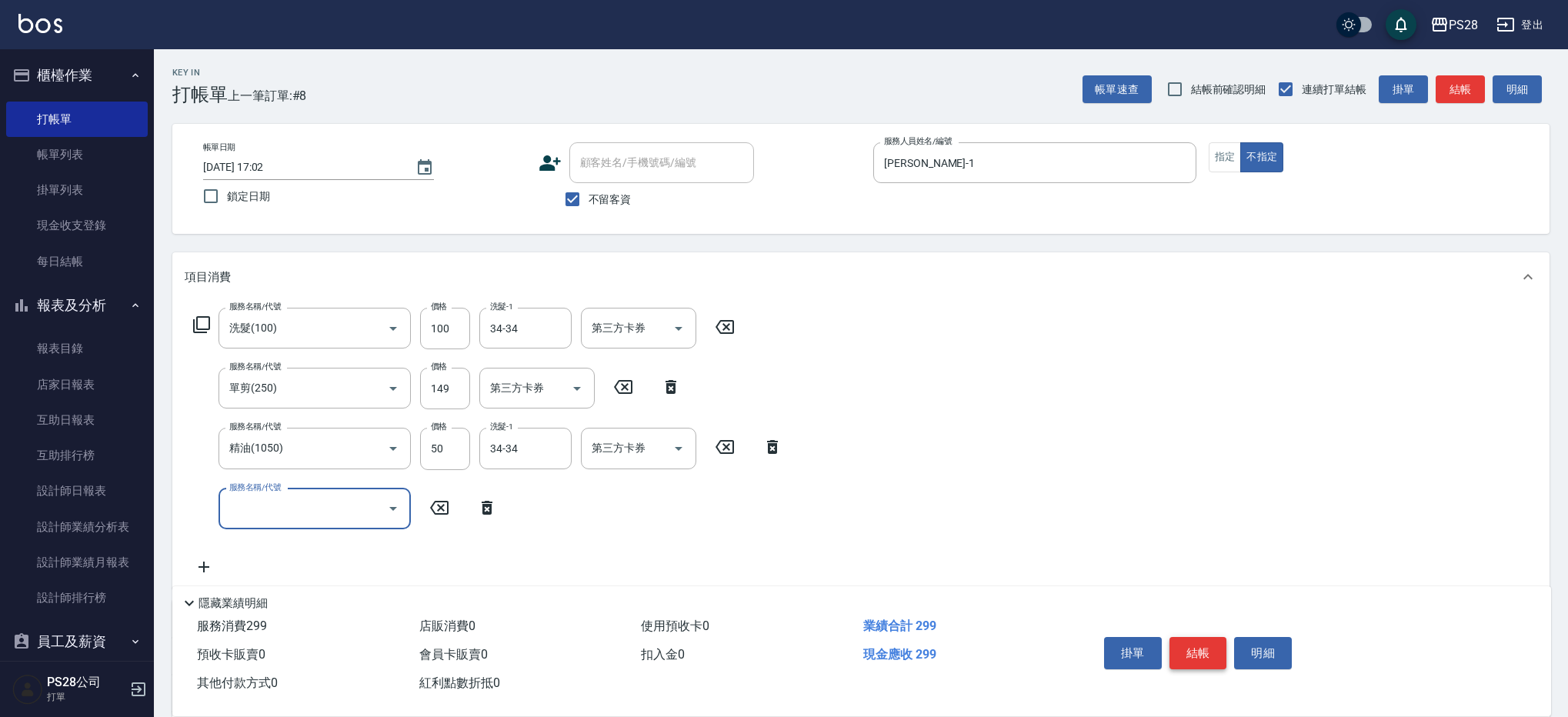
click at [1198, 644] on button "結帳" at bounding box center [1198, 654] width 58 height 33
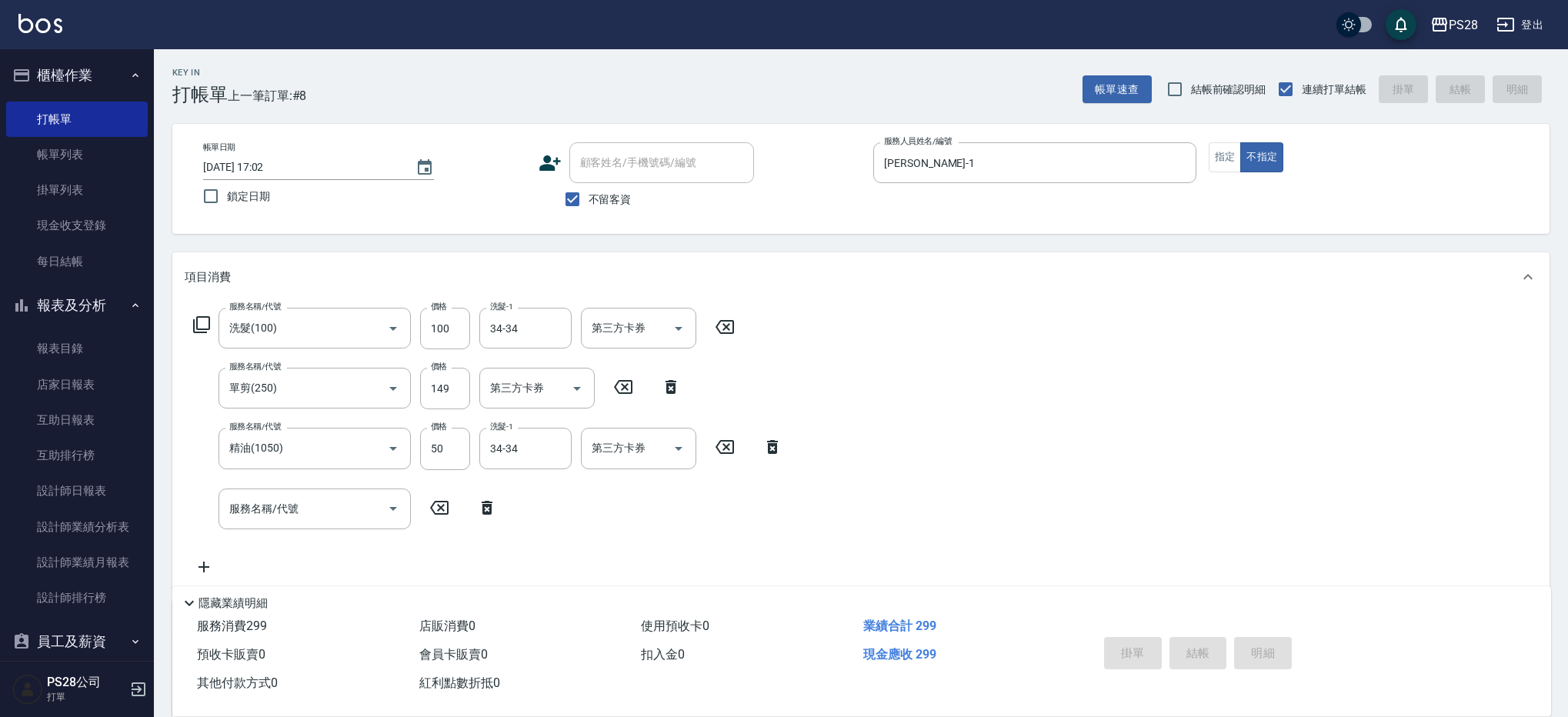
type input "[DATE] 17:03"
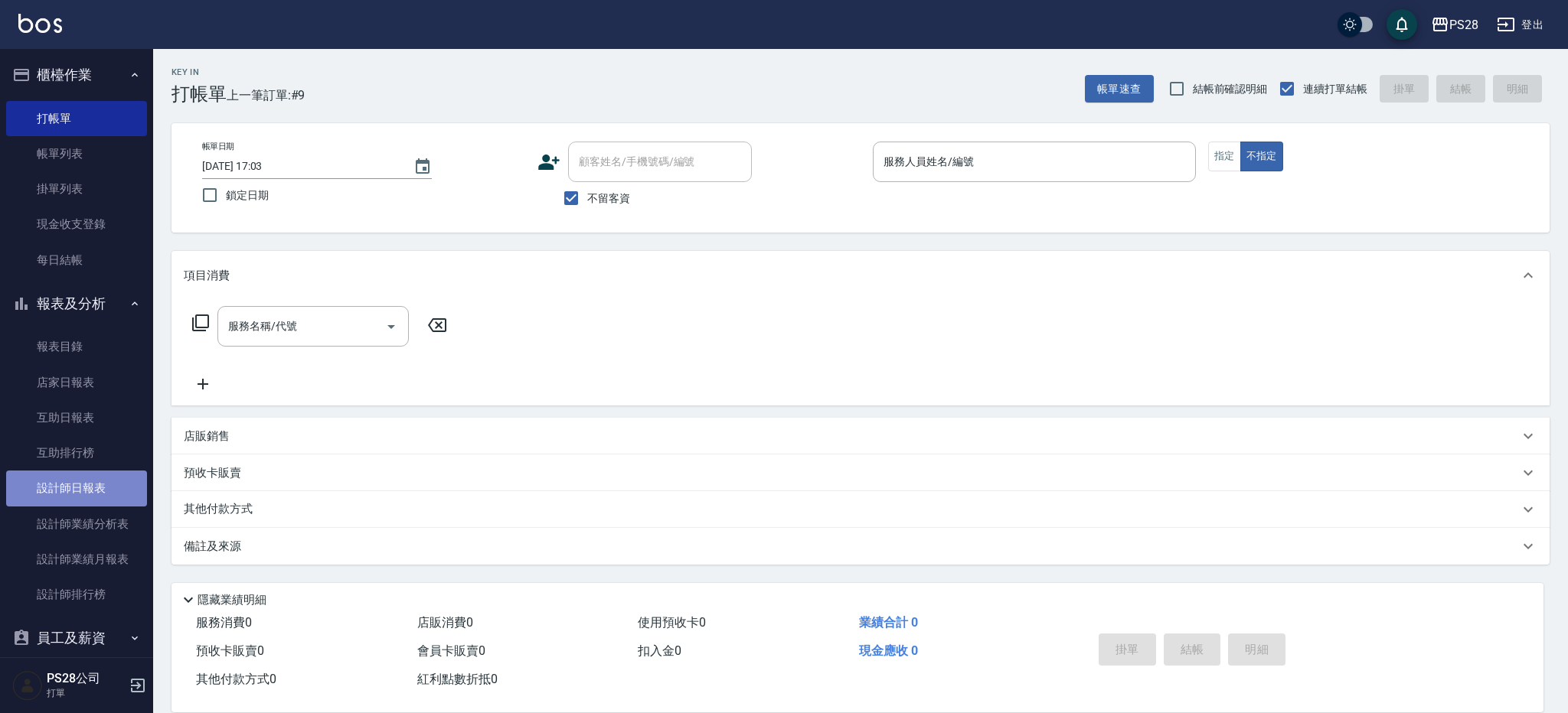
click at [100, 501] on link "設計師日報表" at bounding box center [76, 488] width 141 height 35
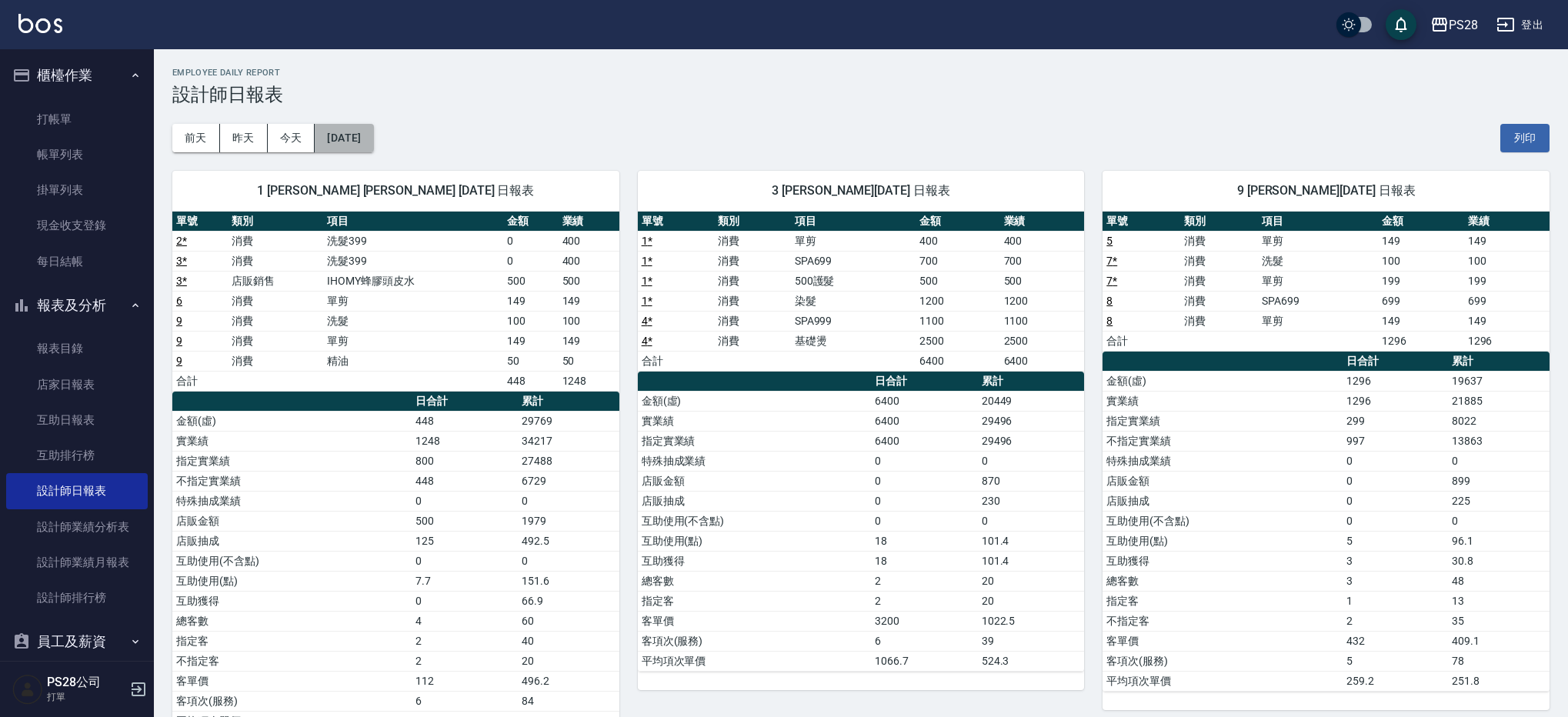
click at [373, 130] on button "[DATE]" at bounding box center [344, 138] width 59 height 29
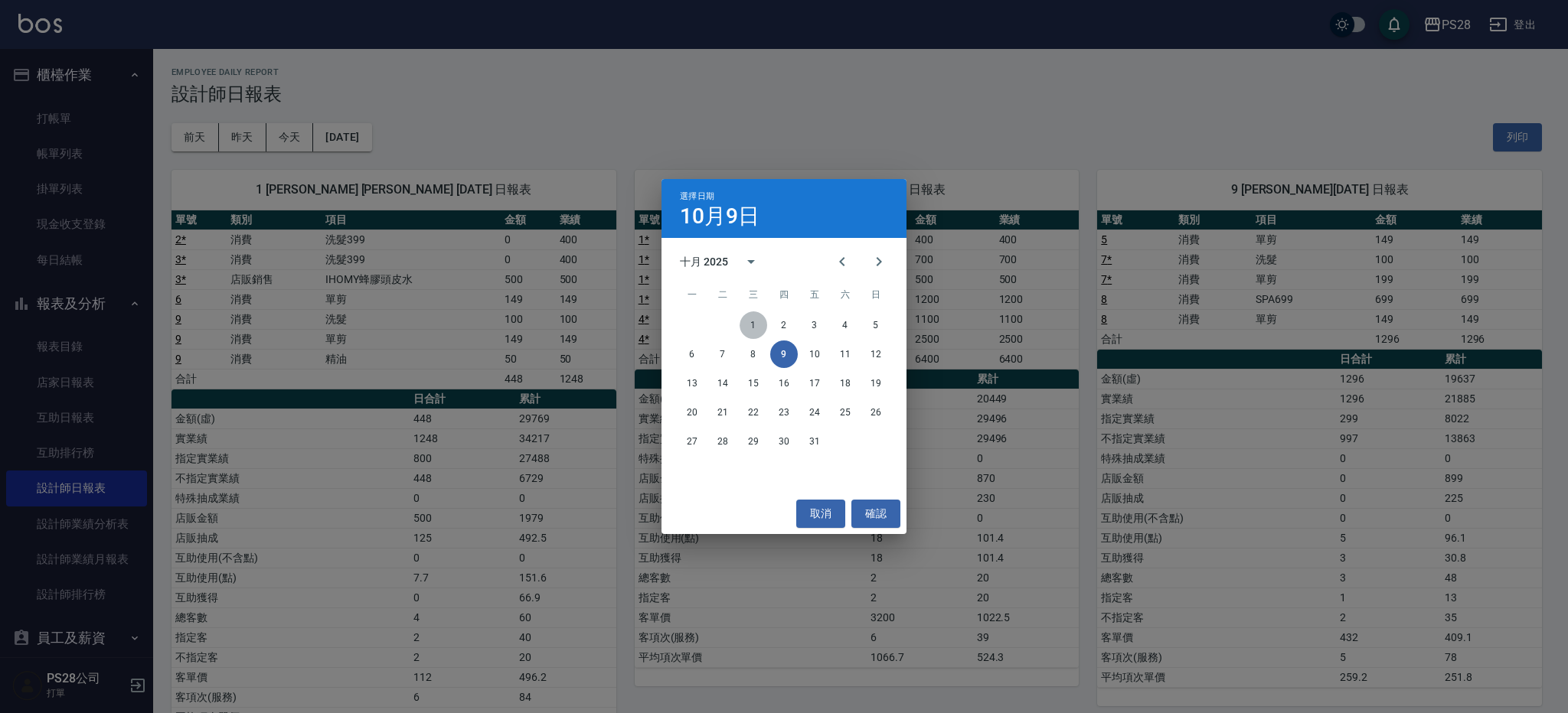
click at [761, 327] on button "1" at bounding box center [754, 326] width 28 height 28
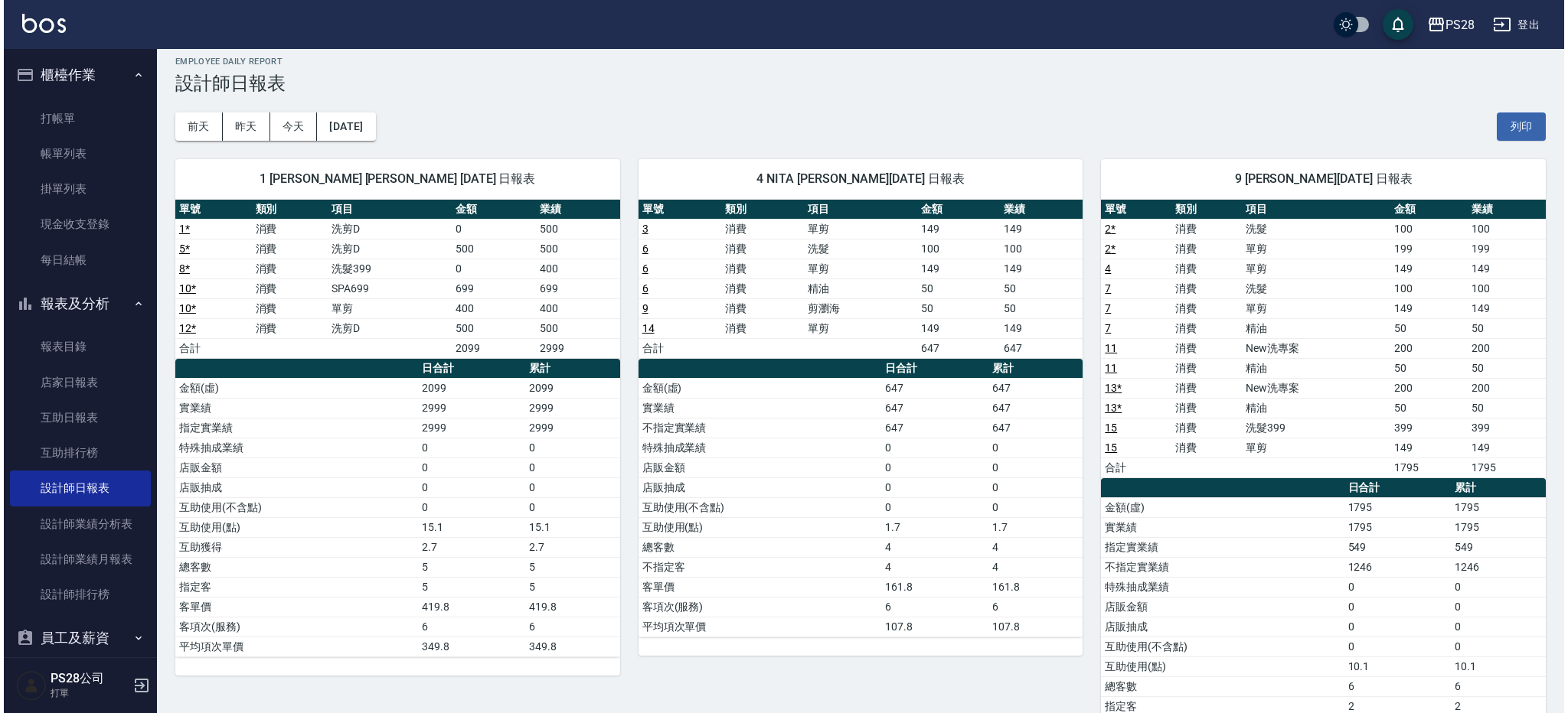
scroll to position [12, 0]
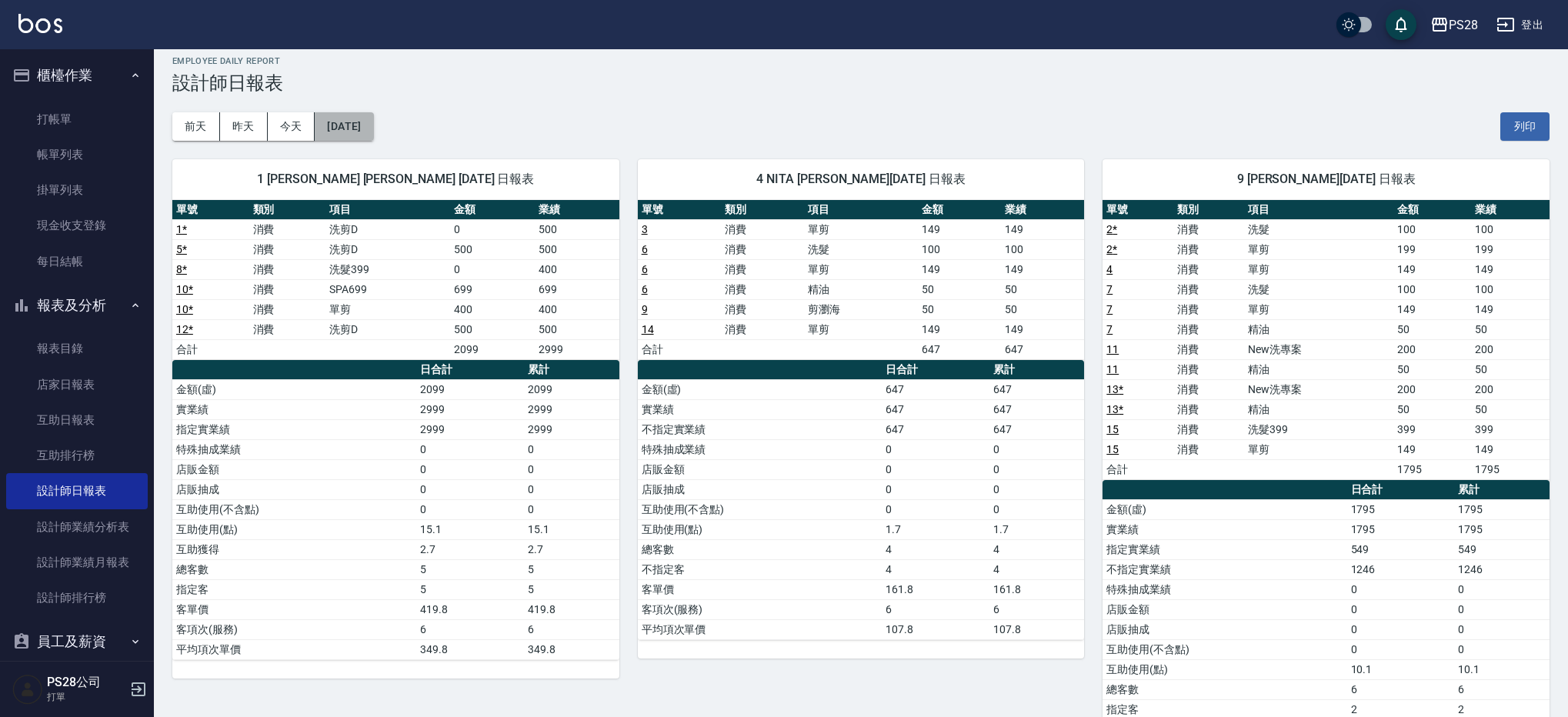
click at [341, 135] on button "[DATE]" at bounding box center [344, 126] width 59 height 29
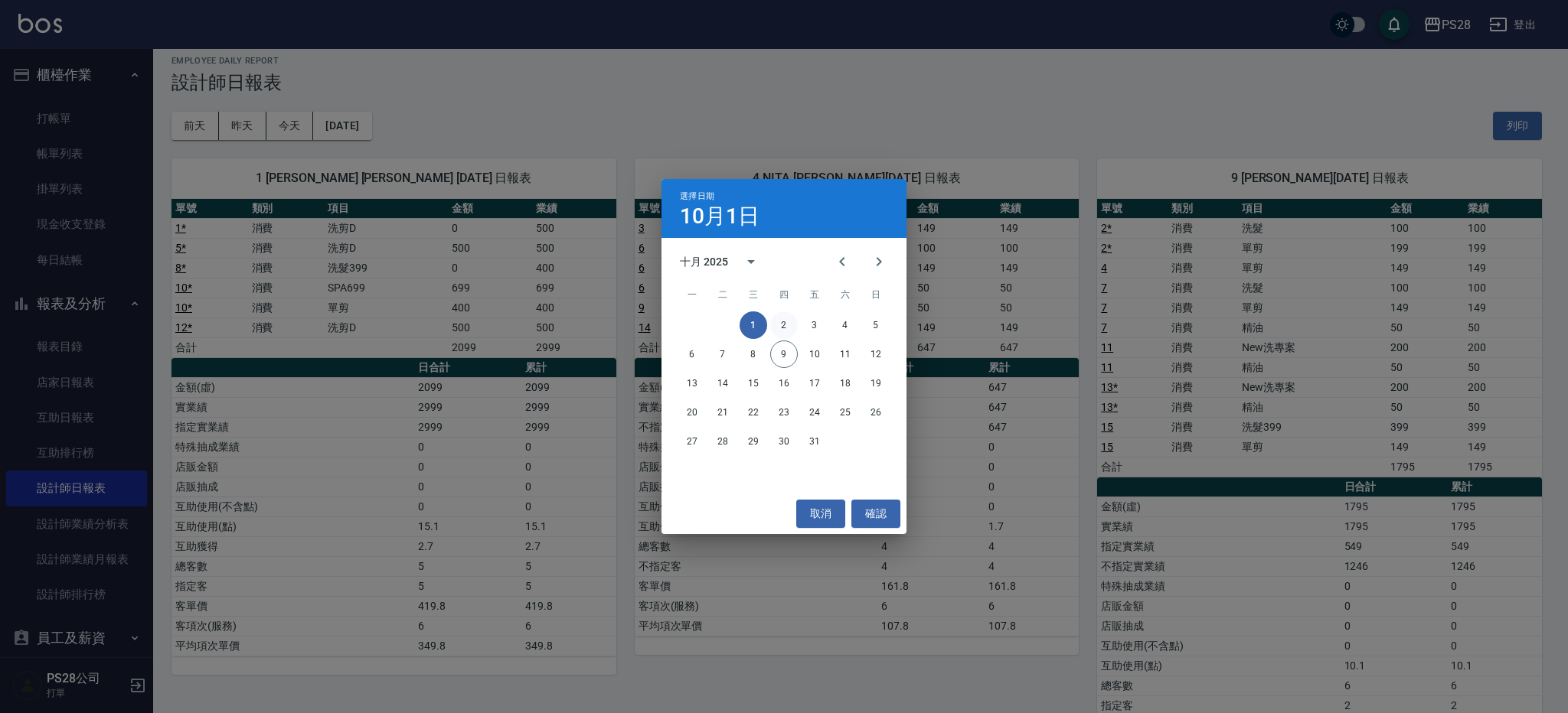
click at [787, 327] on button "2" at bounding box center [784, 326] width 28 height 28
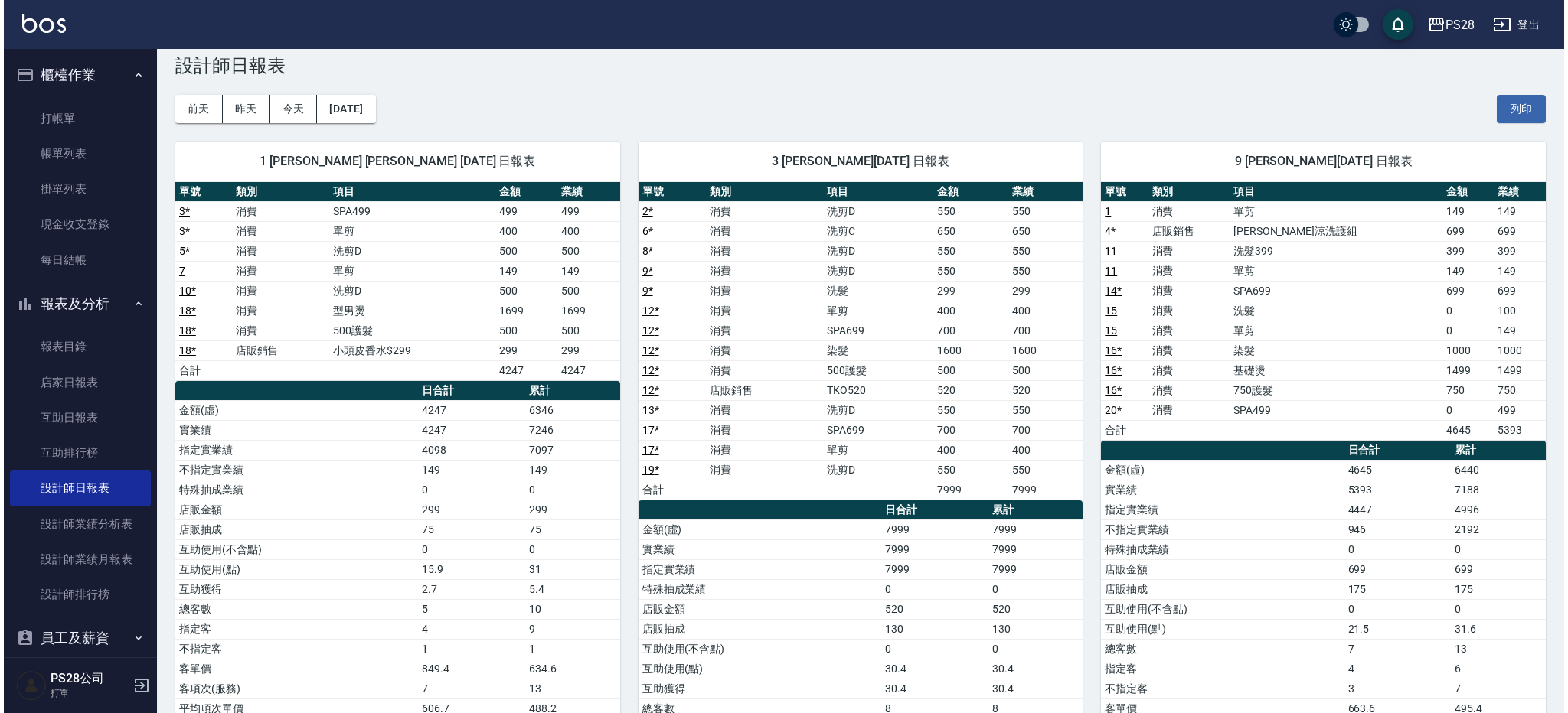
scroll to position [32, 0]
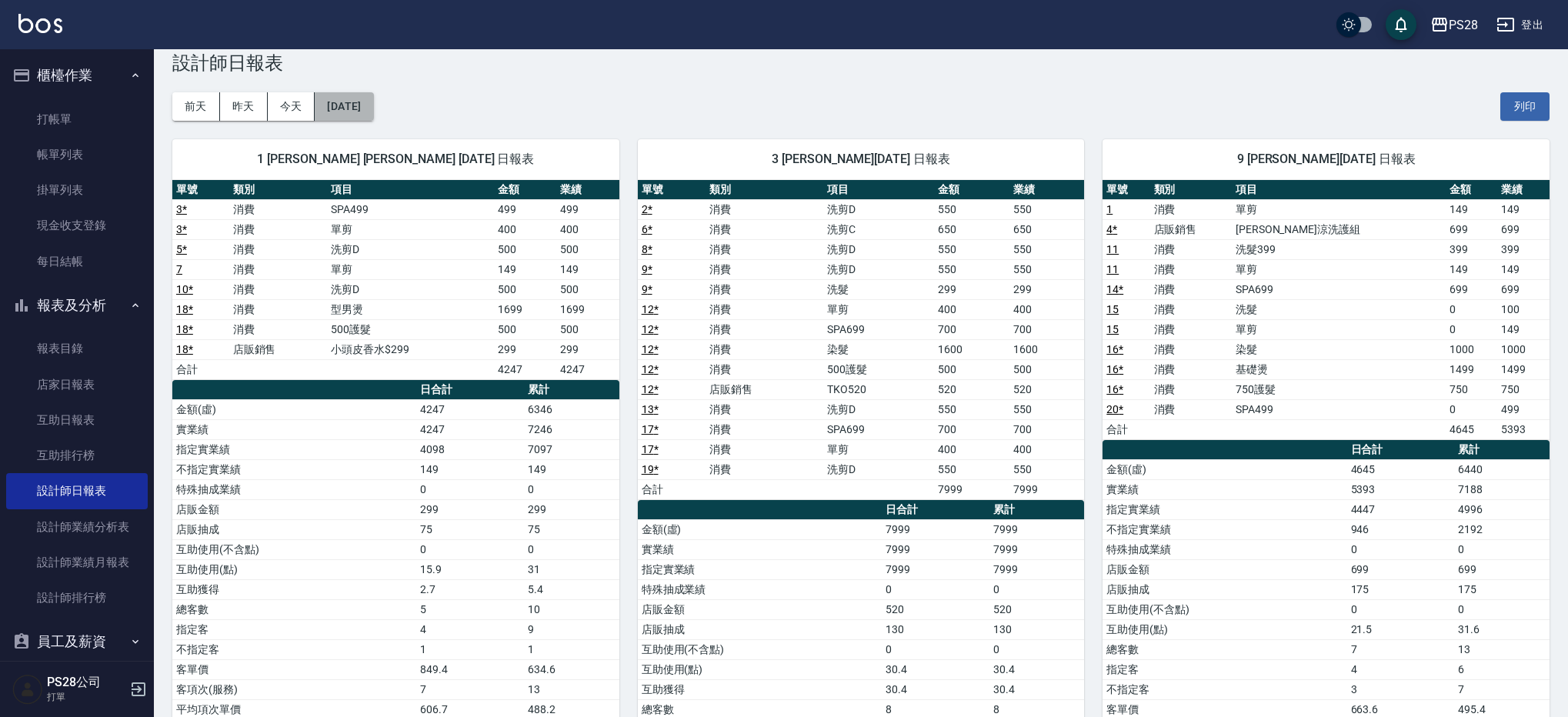
click at [330, 104] on button "[DATE]" at bounding box center [344, 106] width 59 height 29
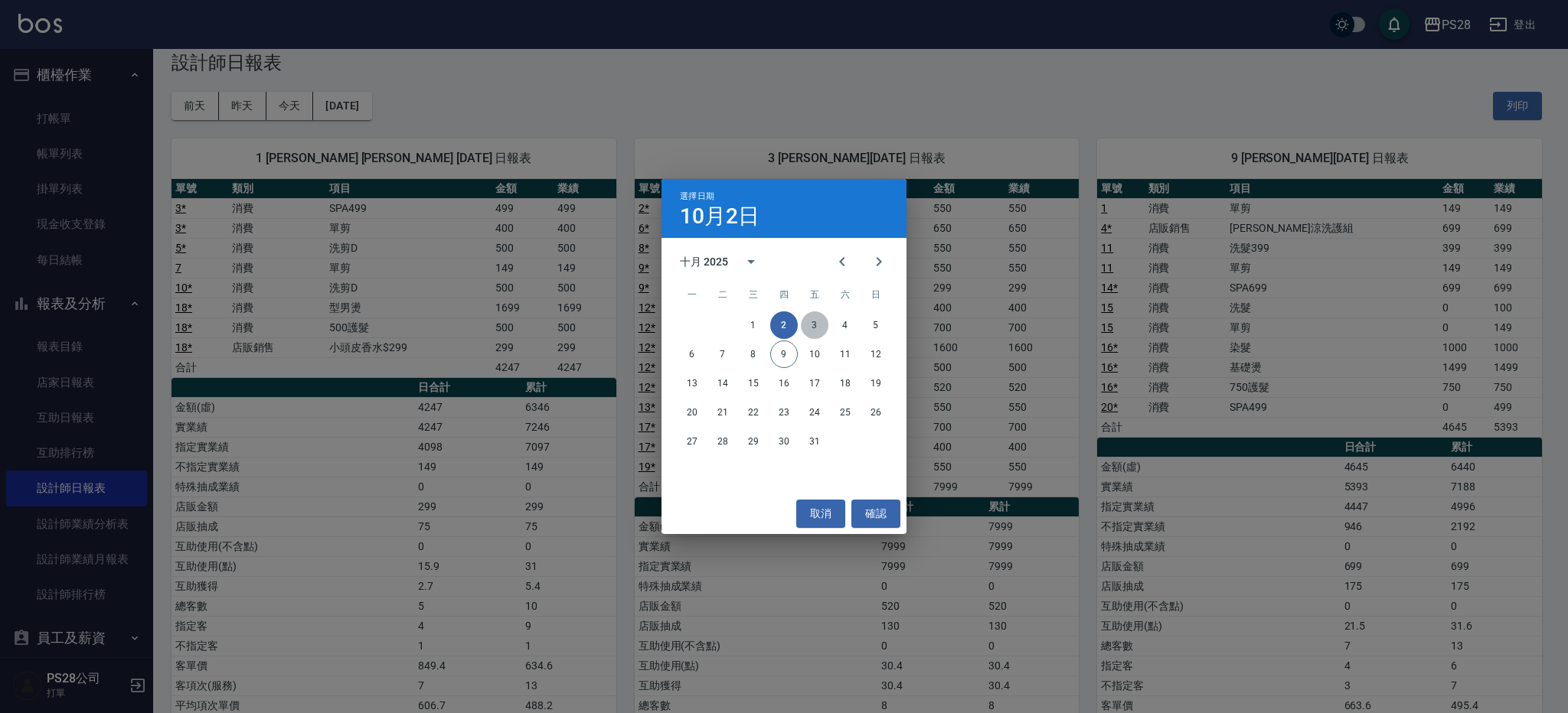
click at [814, 324] on button "3" at bounding box center [815, 326] width 28 height 28
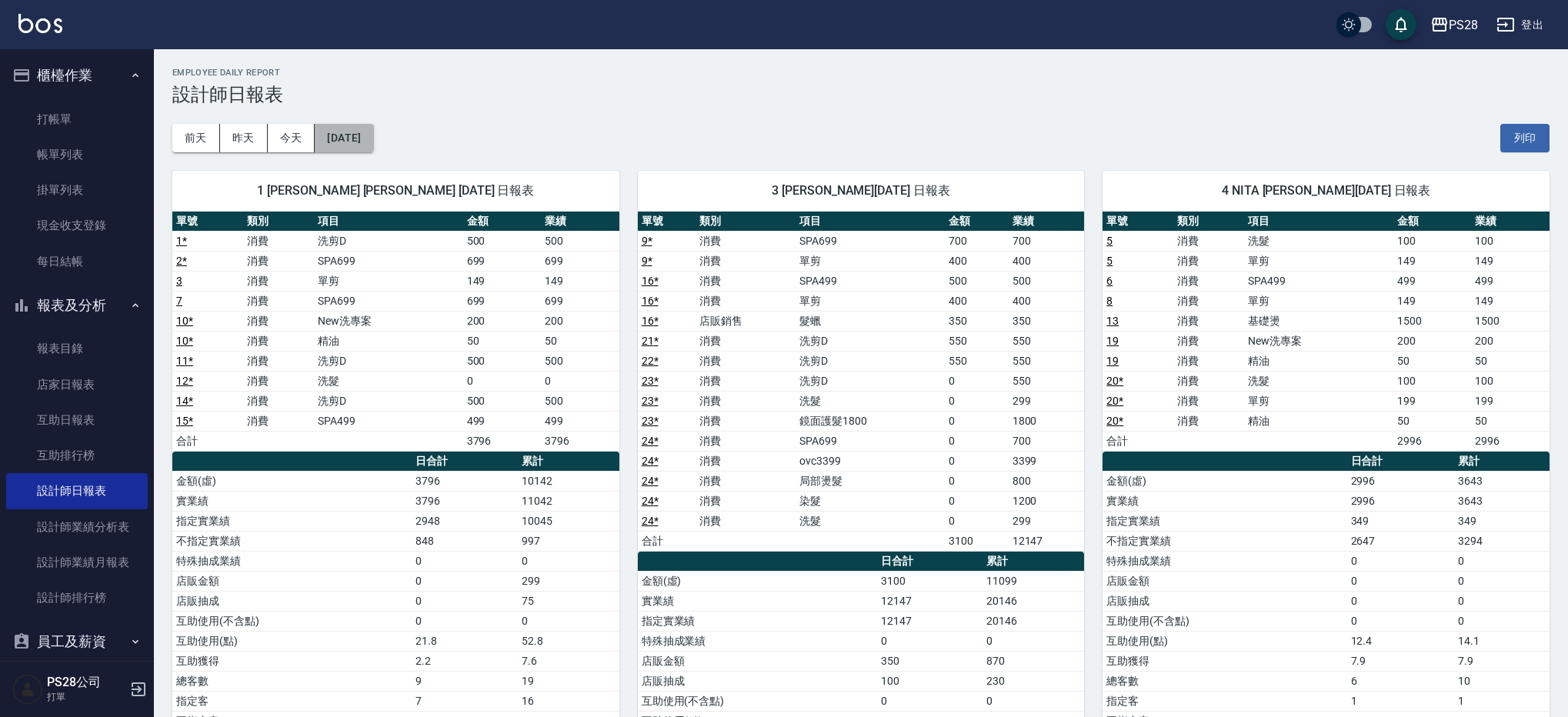
click at [366, 148] on button "[DATE]" at bounding box center [344, 138] width 59 height 29
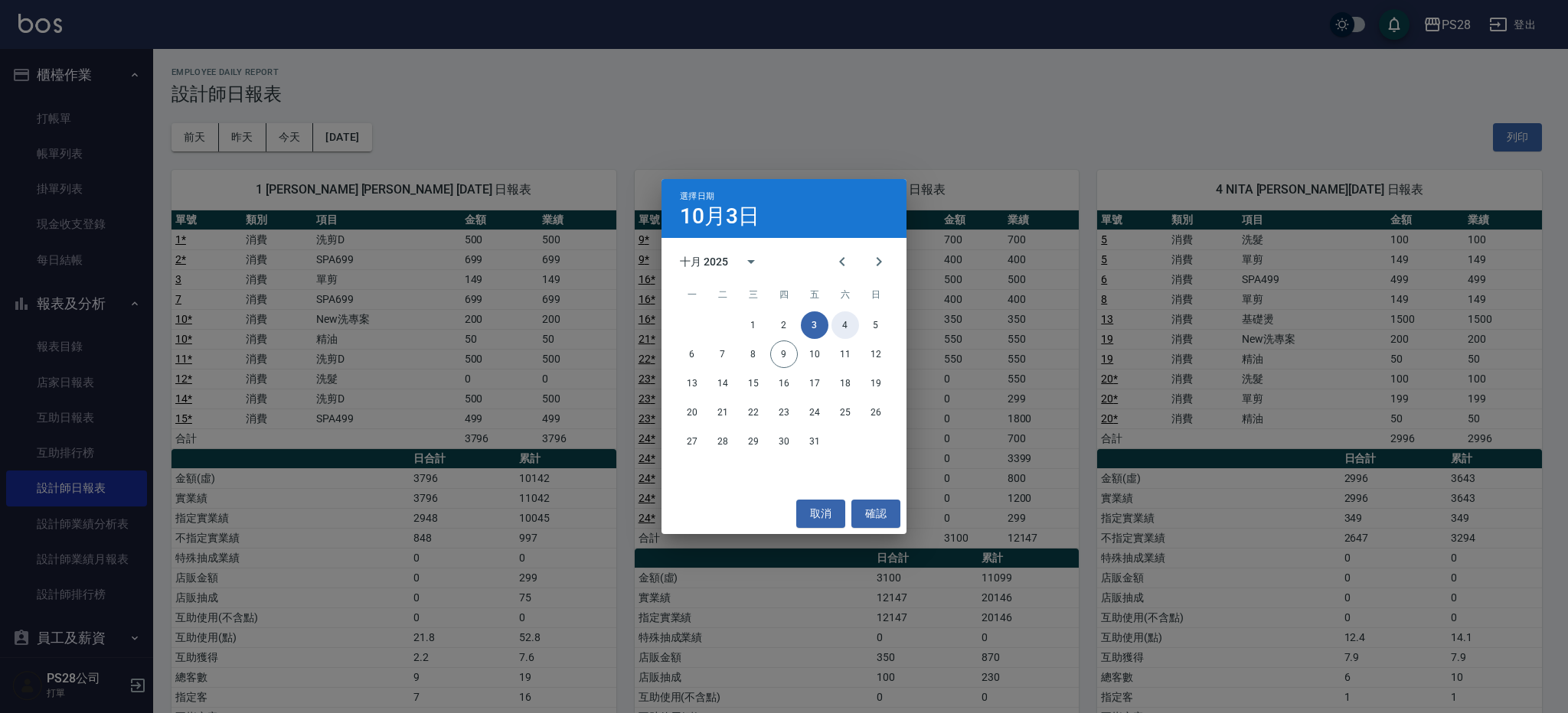
click at [850, 333] on button "4" at bounding box center [845, 326] width 28 height 28
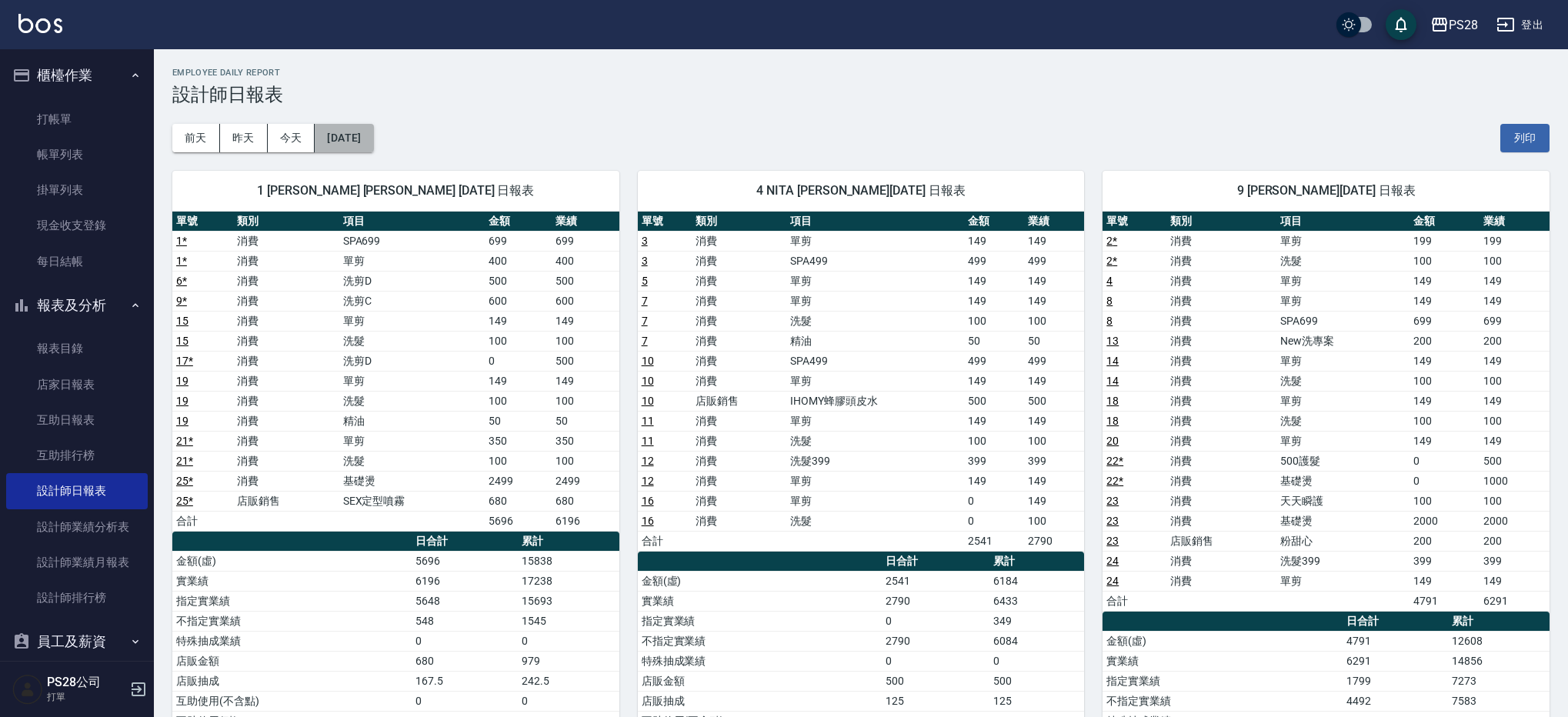
click at [373, 142] on button "[DATE]" at bounding box center [344, 138] width 59 height 29
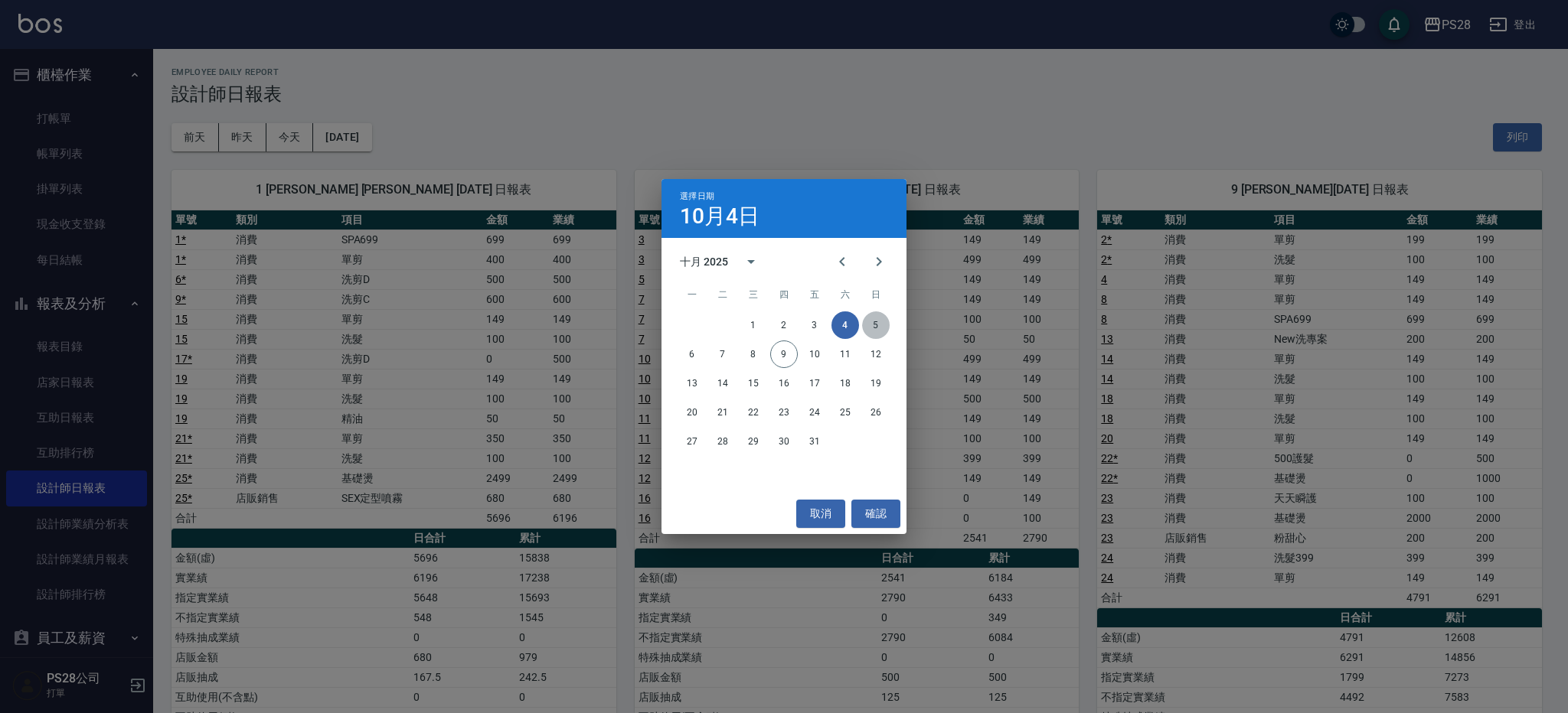
click at [875, 330] on button "5" at bounding box center [876, 326] width 28 height 28
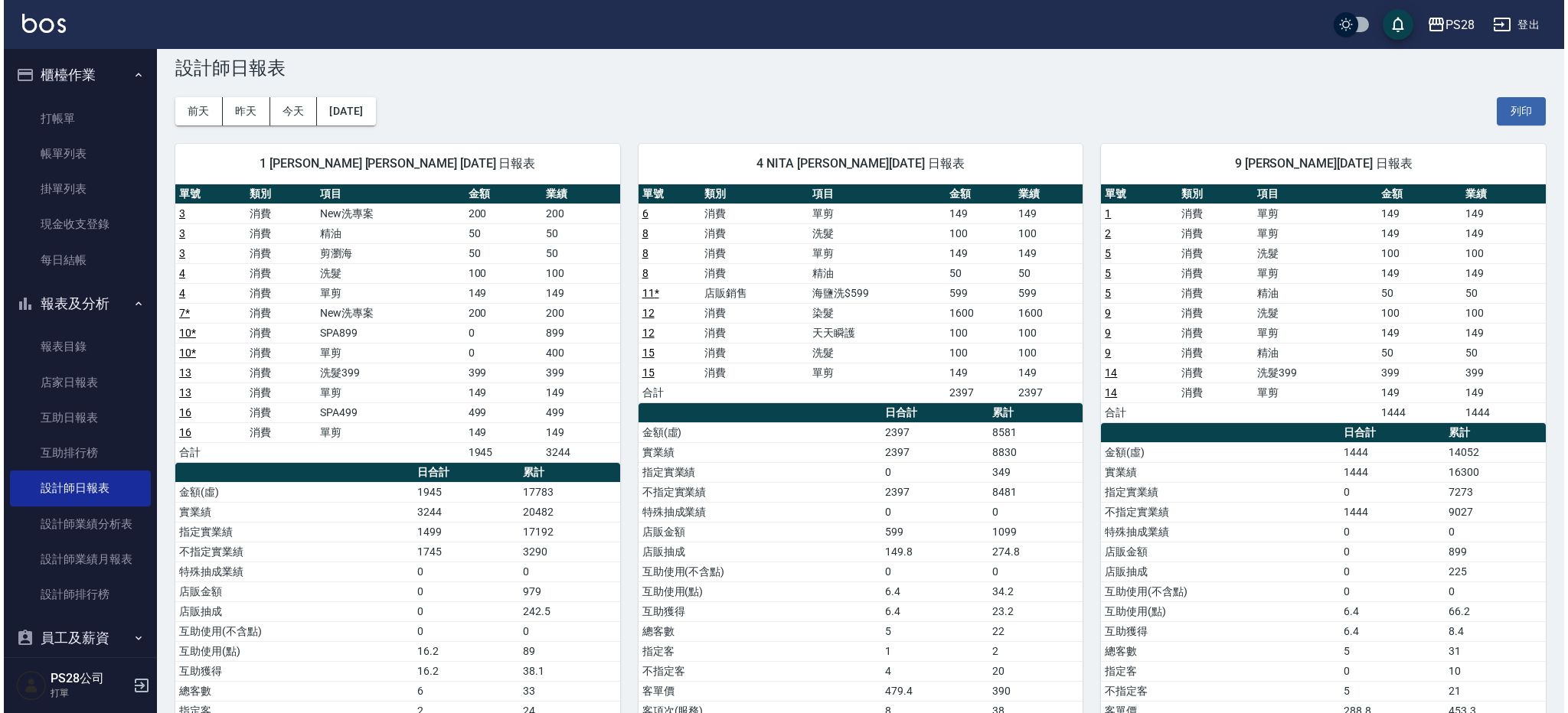
scroll to position [27, 0]
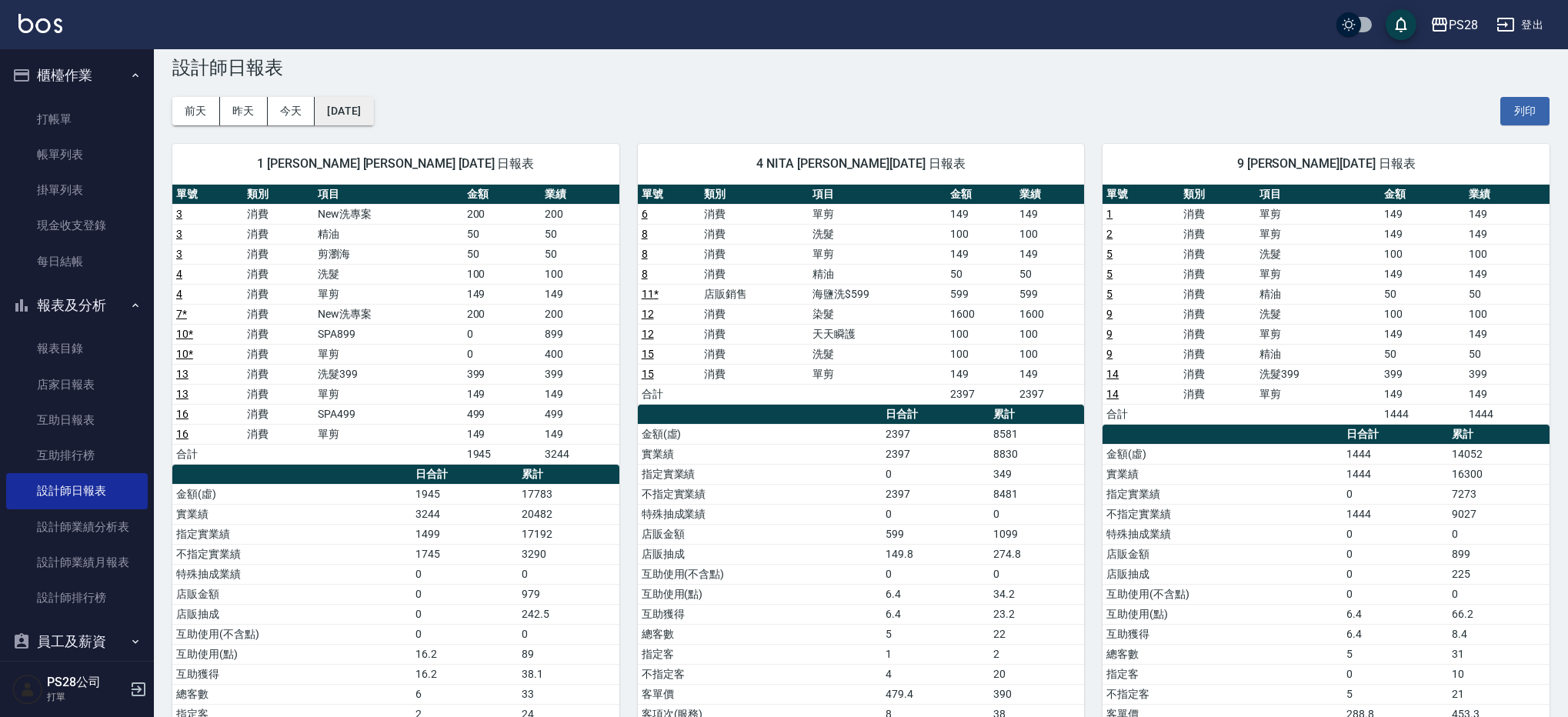
click at [373, 118] on button "[DATE]" at bounding box center [344, 111] width 59 height 29
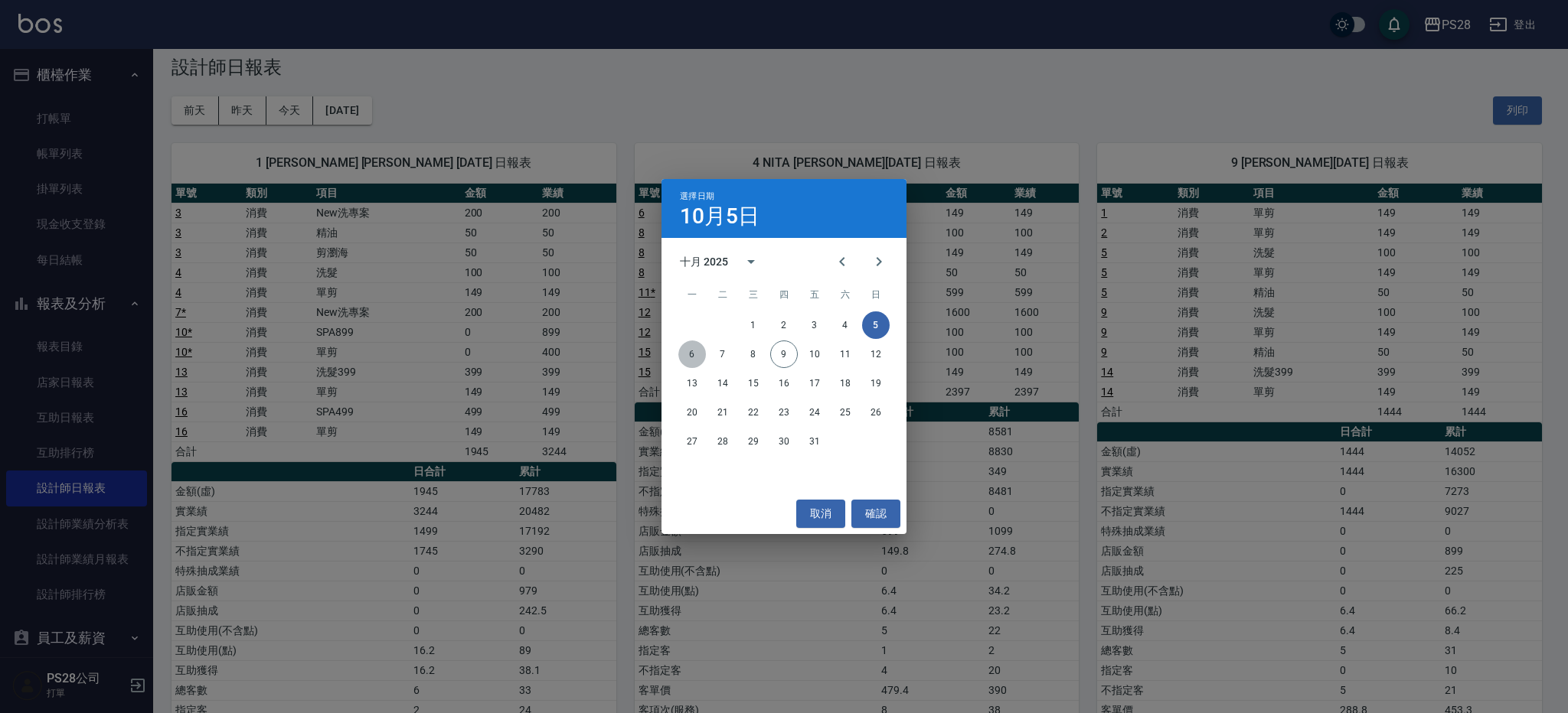
click at [688, 353] on button "6" at bounding box center [693, 354] width 28 height 28
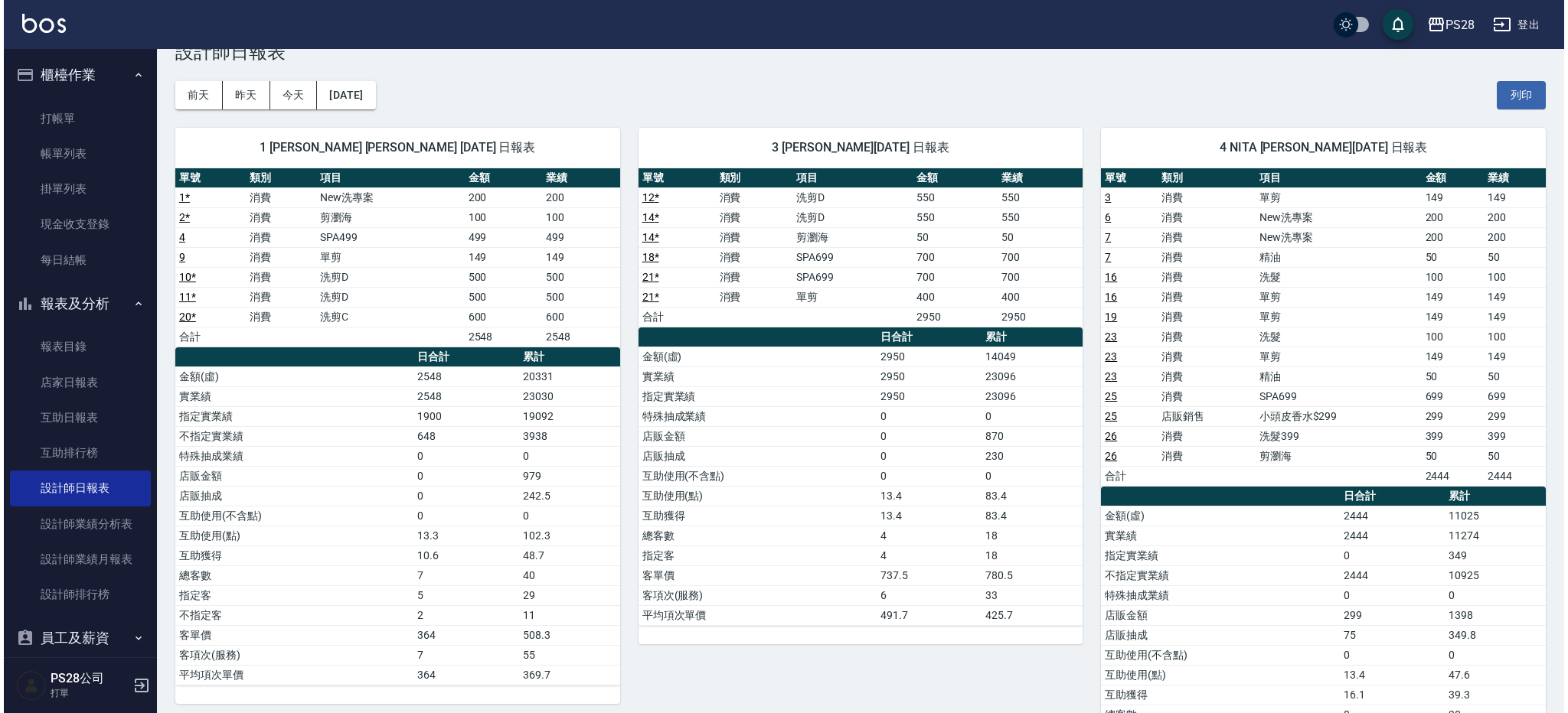
scroll to position [39, 0]
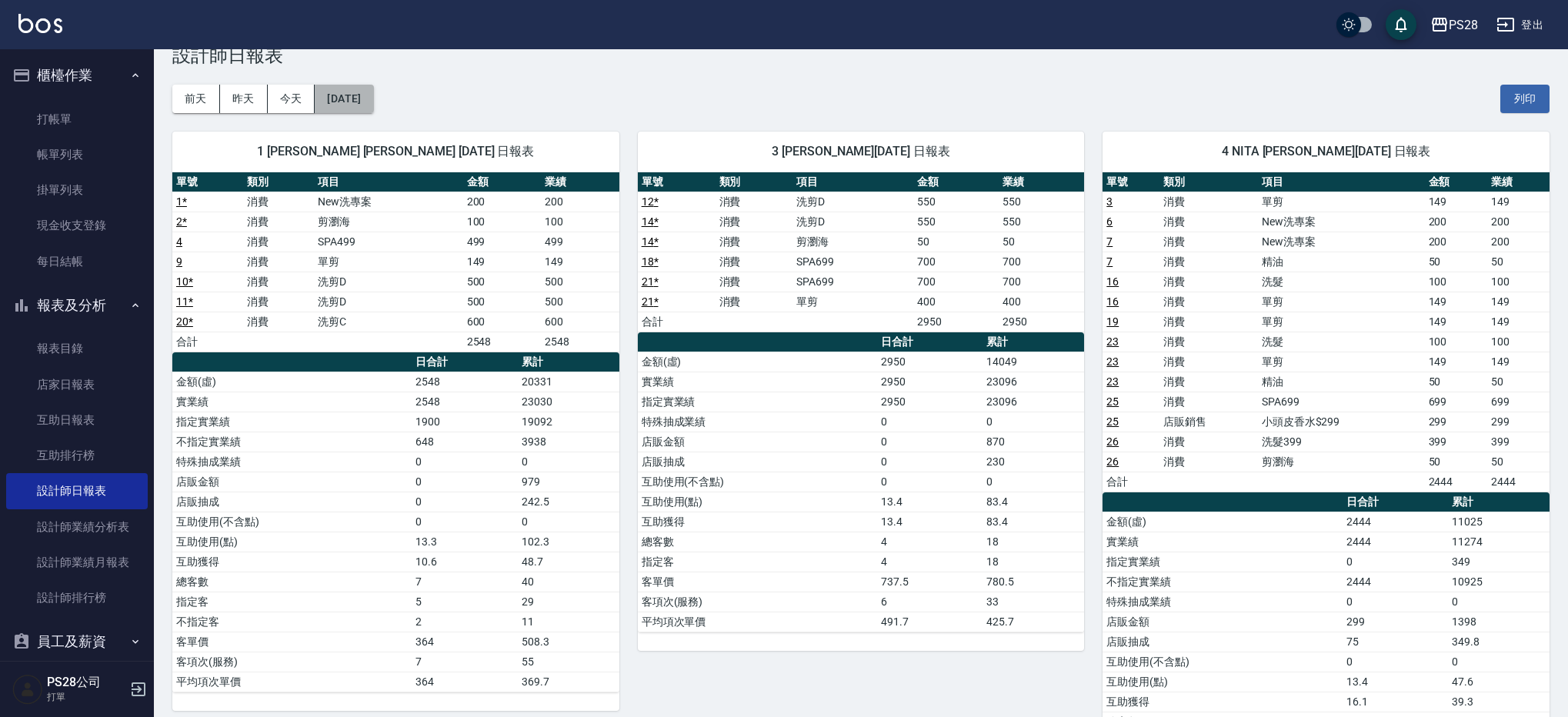
click at [351, 106] on button "[DATE]" at bounding box center [344, 98] width 59 height 29
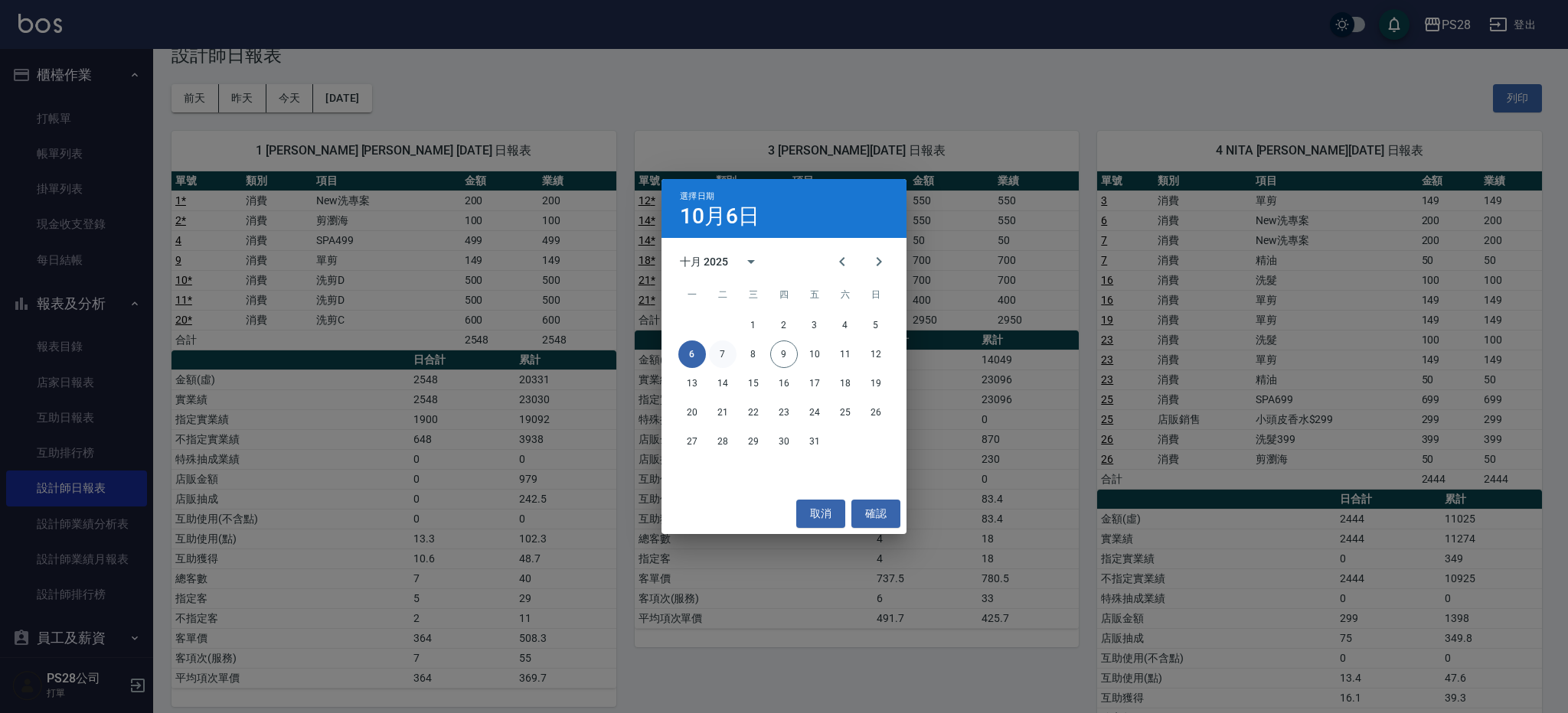
drag, startPoint x: 721, startPoint y: 338, endPoint x: 724, endPoint y: 351, distance: 13.3
click at [721, 338] on div "1 2 3 4 5" at bounding box center [784, 326] width 245 height 28
click at [724, 351] on button "7" at bounding box center [723, 354] width 28 height 28
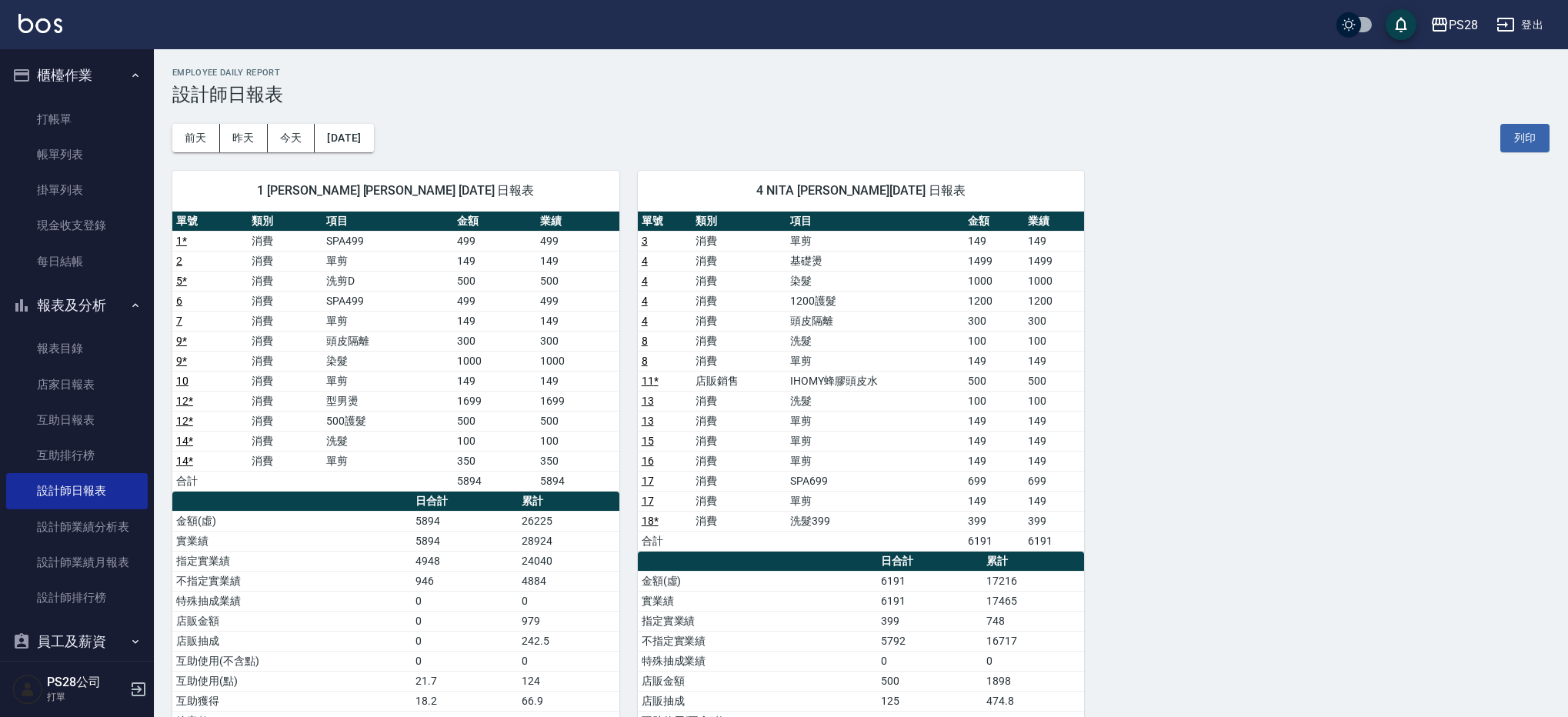
click at [336, 154] on div "1 [PERSON_NAME] [PERSON_NAME] [DATE] 日報表 單號 類別 項目 金額 業績 1 * 消費 SPA499 499 499 2…" at bounding box center [386, 531] width 465 height 758
click at [350, 144] on button "[DATE]" at bounding box center [344, 138] width 59 height 29
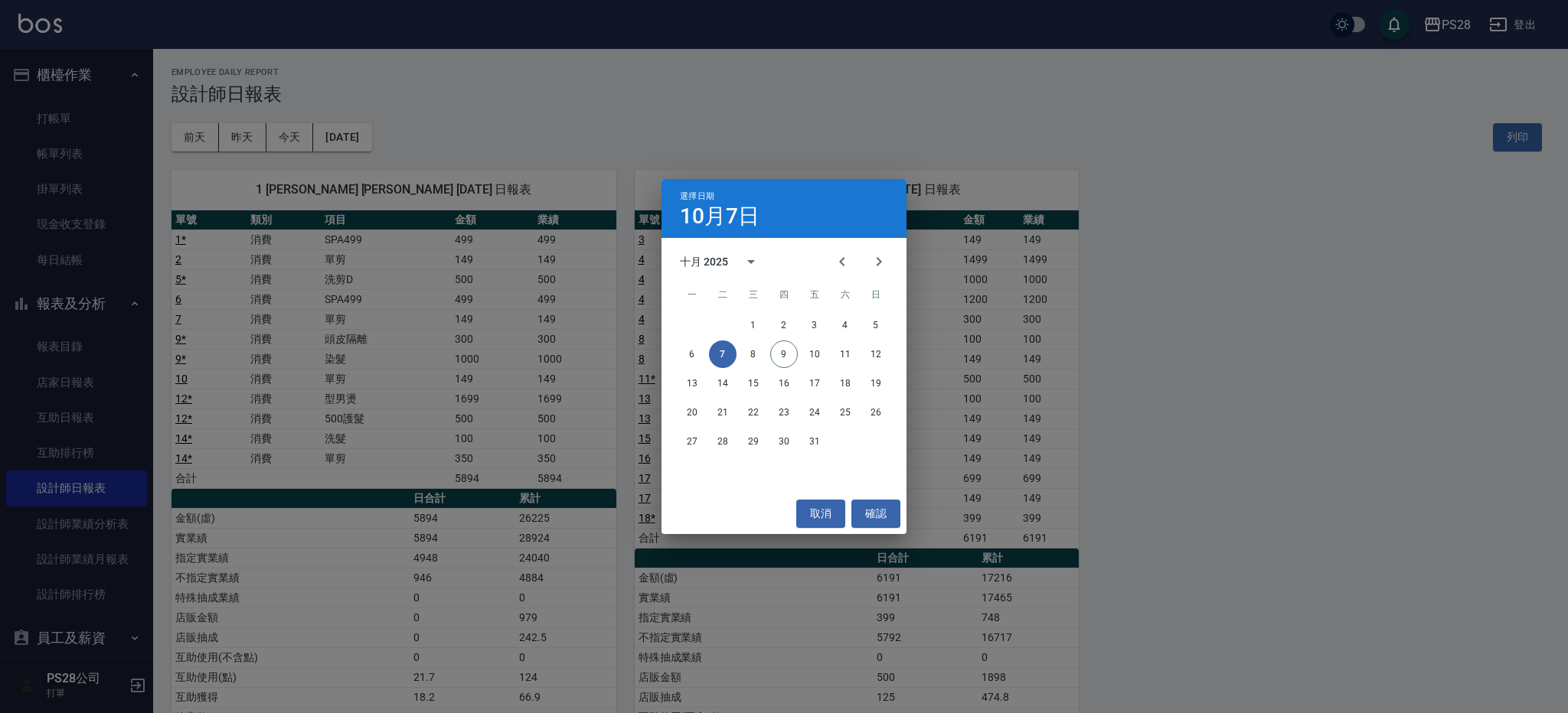
click at [767, 360] on div "6 7 8 9 10 11 12" at bounding box center [784, 354] width 245 height 28
click at [760, 359] on button "8" at bounding box center [754, 354] width 28 height 28
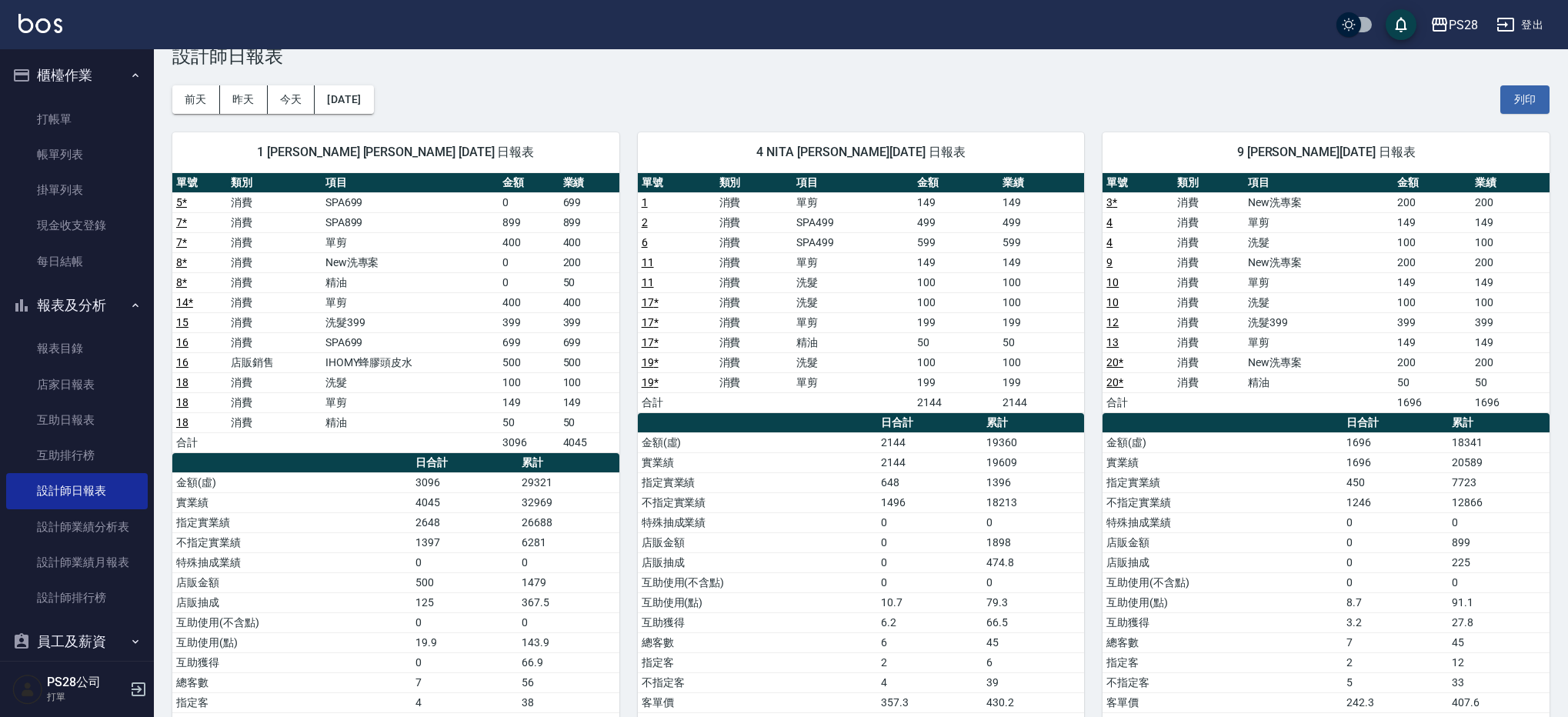
scroll to position [39, 0]
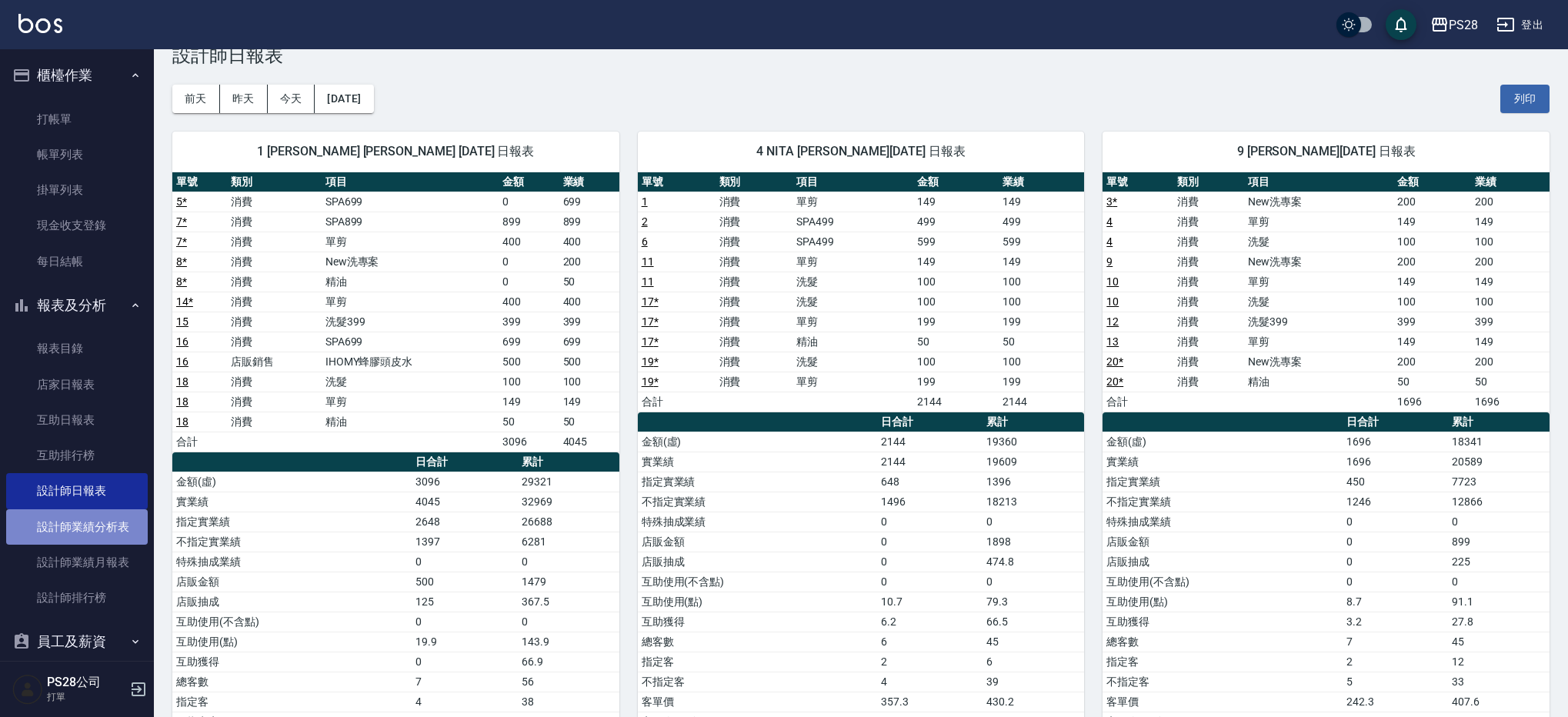
click at [123, 533] on link "設計師業績分析表" at bounding box center [77, 527] width 142 height 36
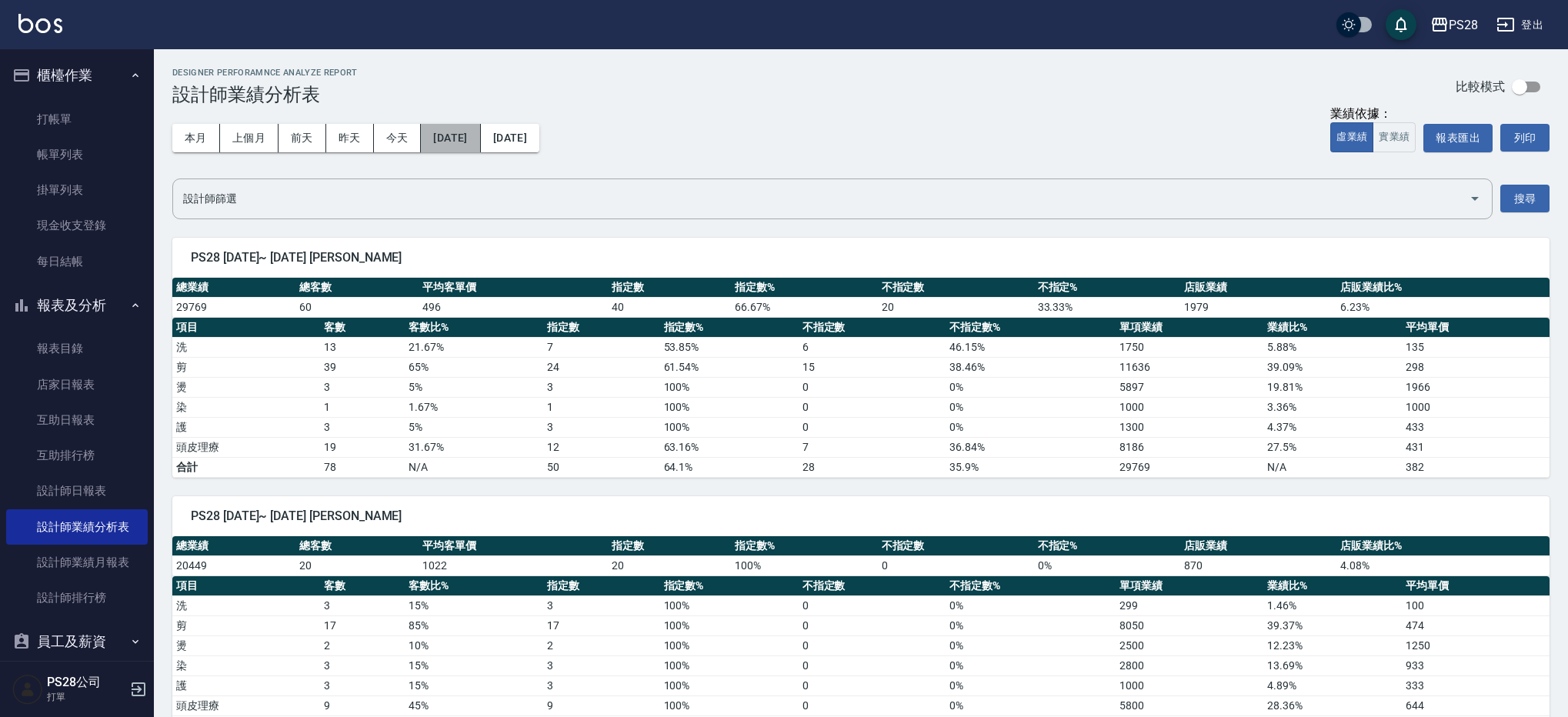
click at [455, 145] on button "[DATE]" at bounding box center [450, 138] width 60 height 29
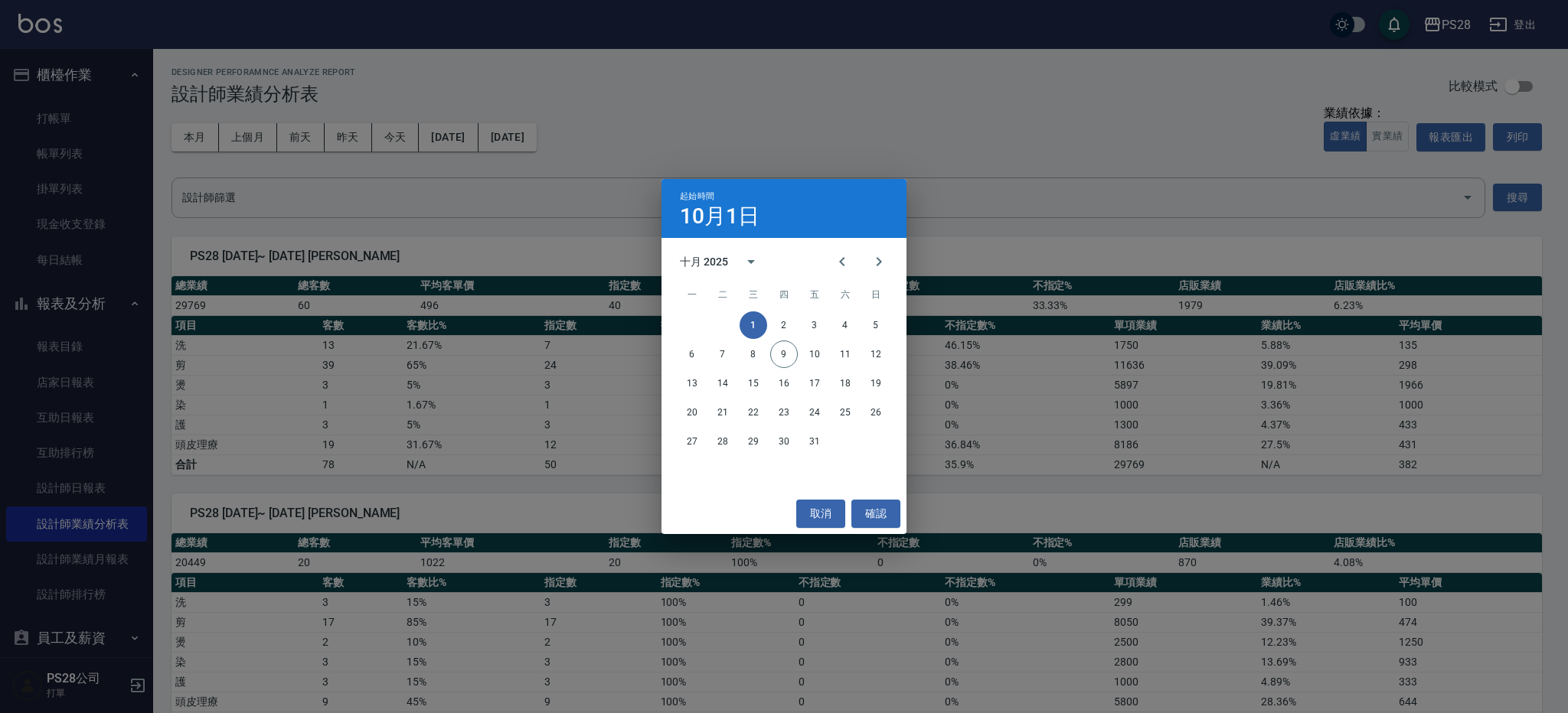
click at [603, 153] on div "起始時間 10月1日 十月 2025 一 二 三 四 五 六 日 1 2 3 4 5 6 7 8 9 10 11 12 13 14 15 16 17 18 1…" at bounding box center [784, 356] width 1568 height 713
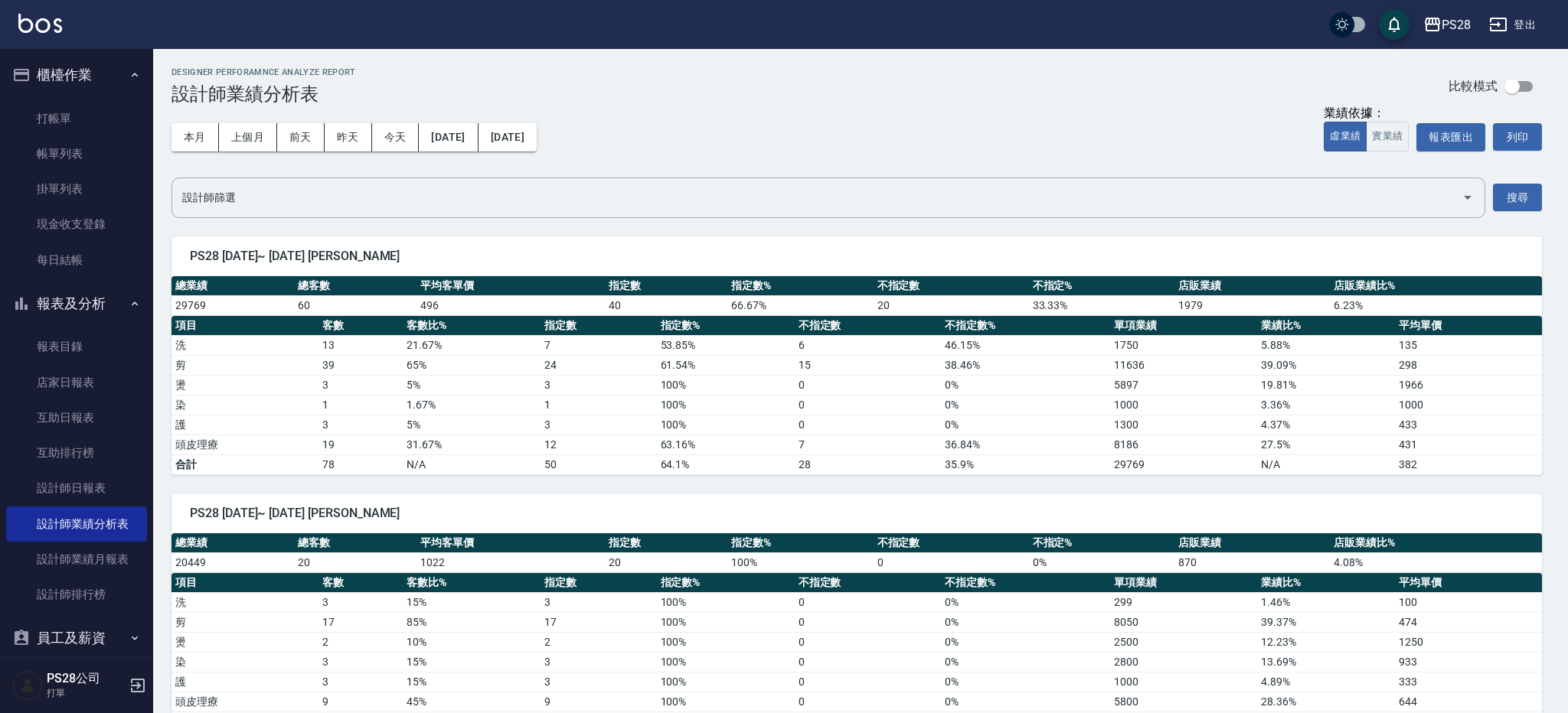
click at [537, 144] on button "[DATE]" at bounding box center [508, 137] width 59 height 28
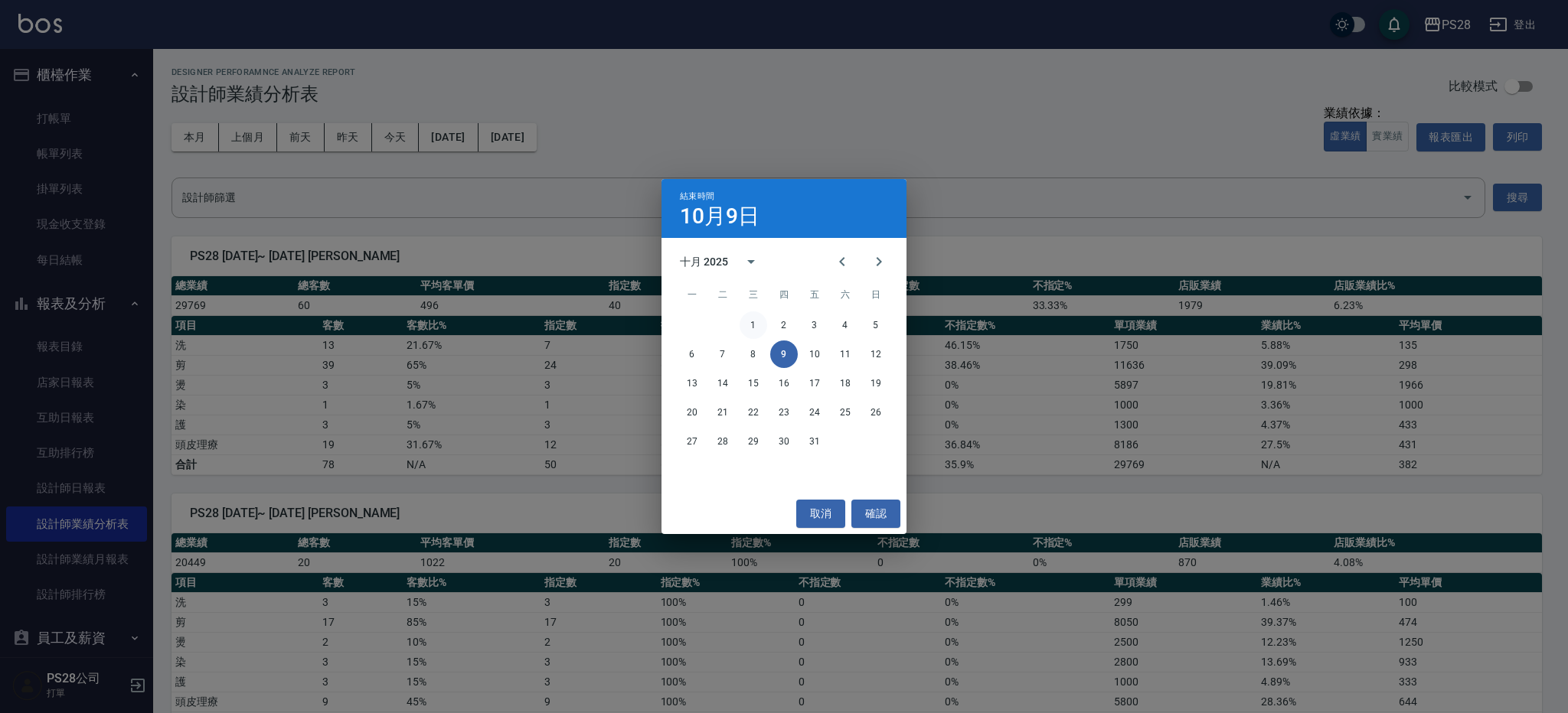
click at [749, 313] on button "1" at bounding box center [754, 326] width 28 height 28
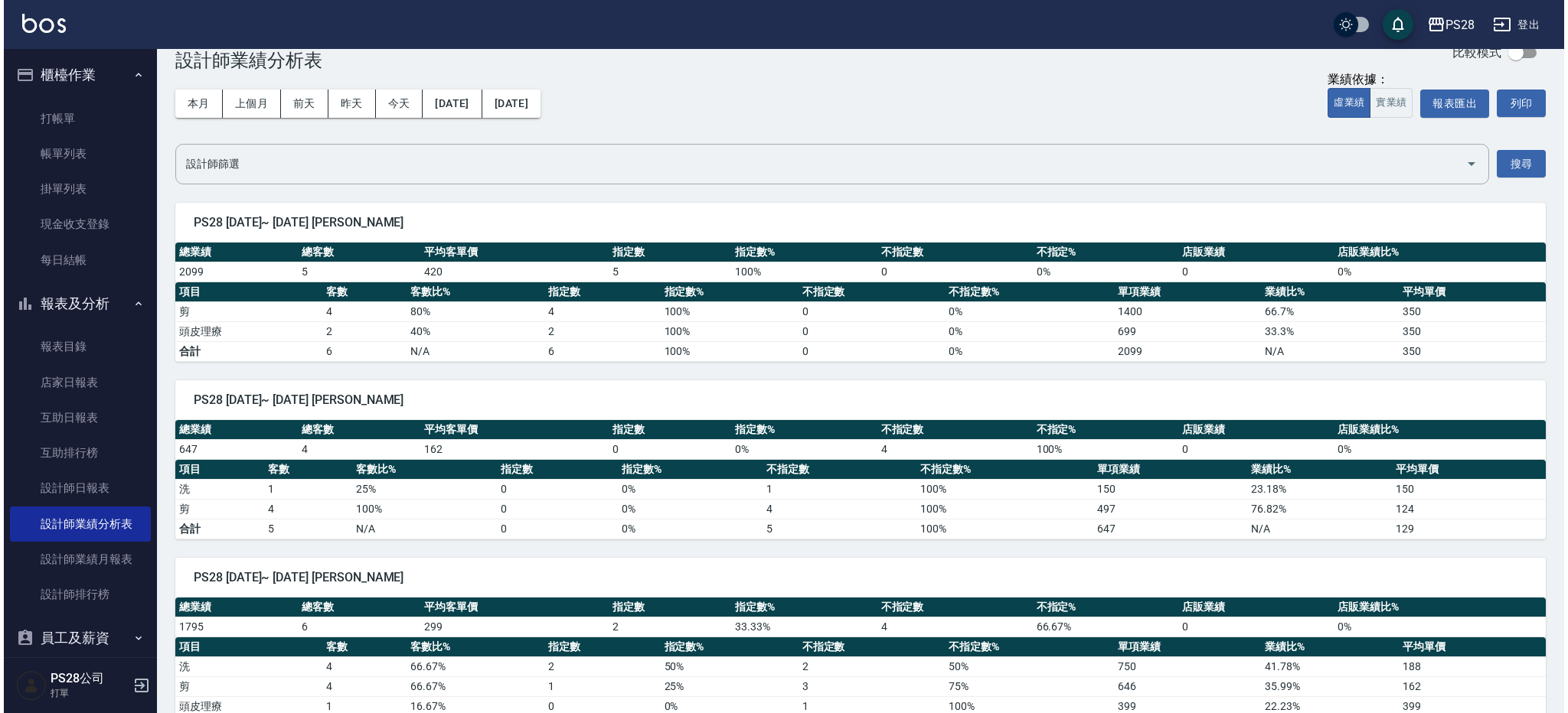
scroll to position [75, 0]
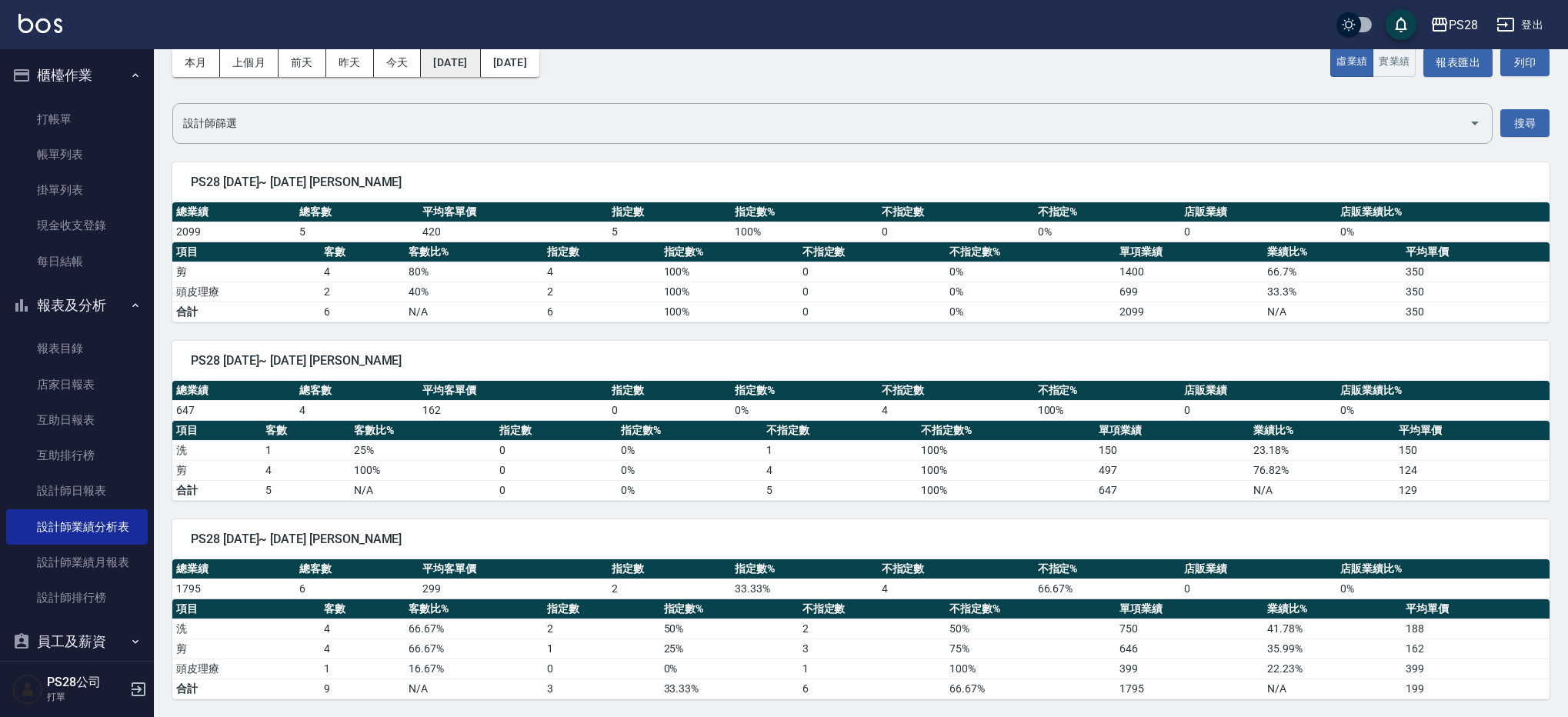
click at [453, 73] on button "[DATE]" at bounding box center [450, 63] width 60 height 29
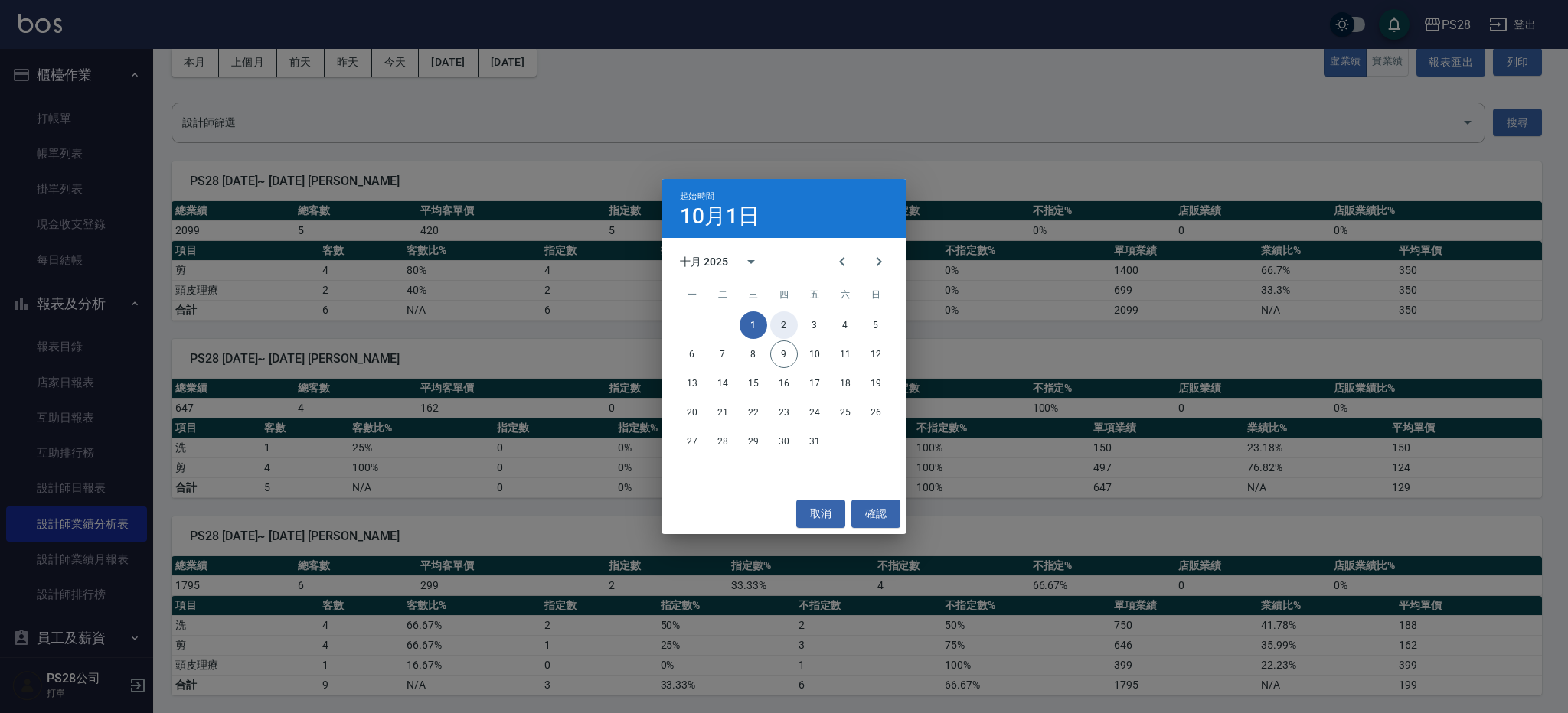
click at [786, 326] on button "2" at bounding box center [784, 326] width 28 height 28
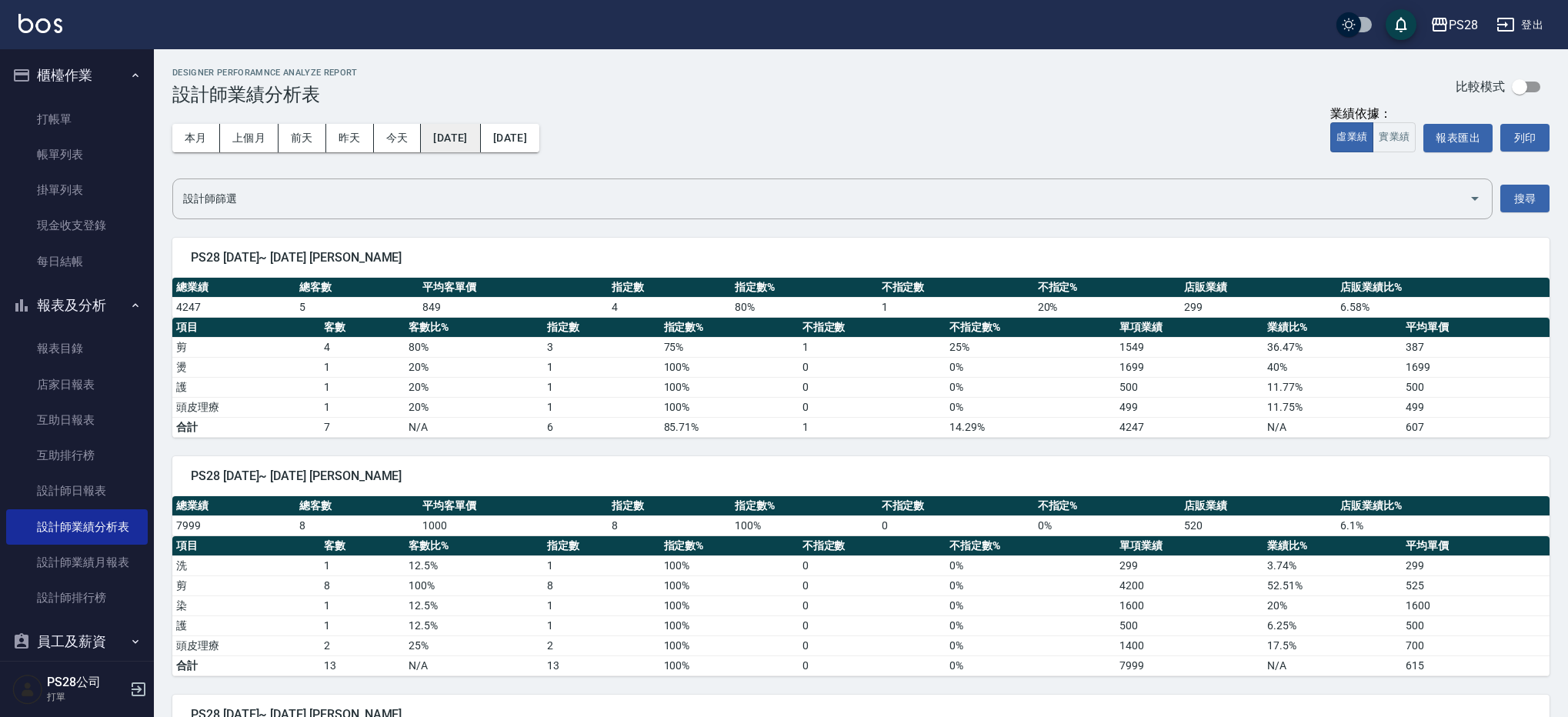
click at [476, 132] on button "[DATE]" at bounding box center [450, 138] width 60 height 29
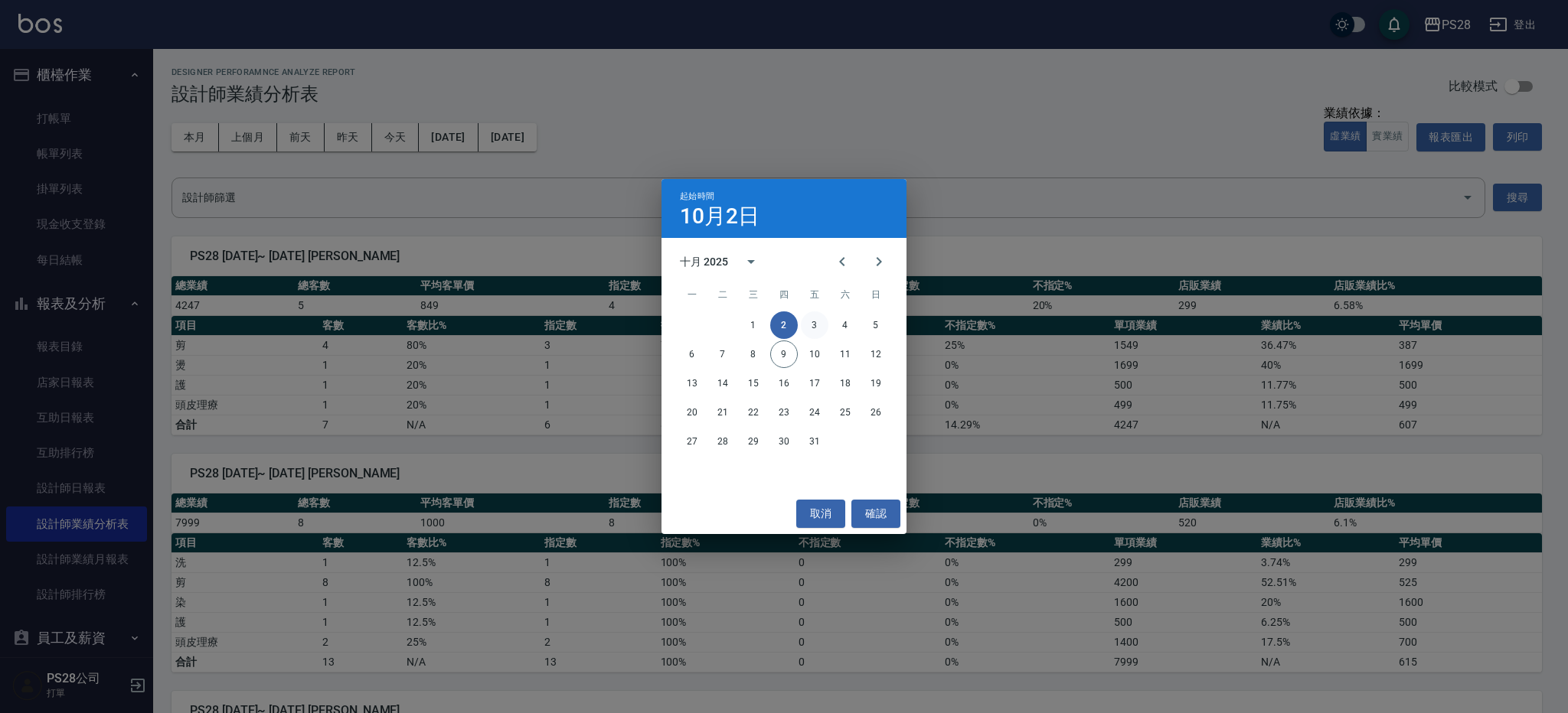
click at [828, 326] on button "3" at bounding box center [815, 326] width 28 height 28
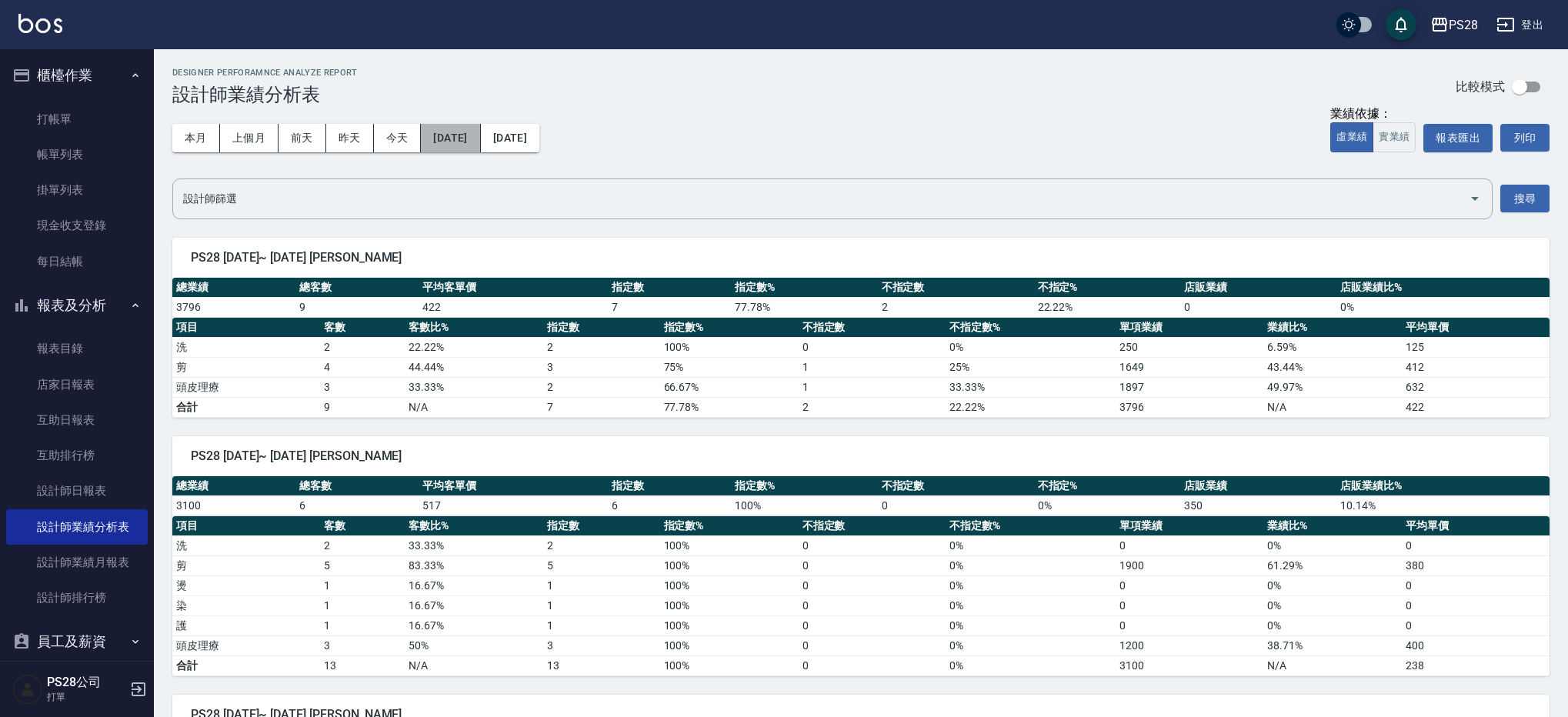
click at [468, 132] on button "[DATE]" at bounding box center [450, 138] width 60 height 29
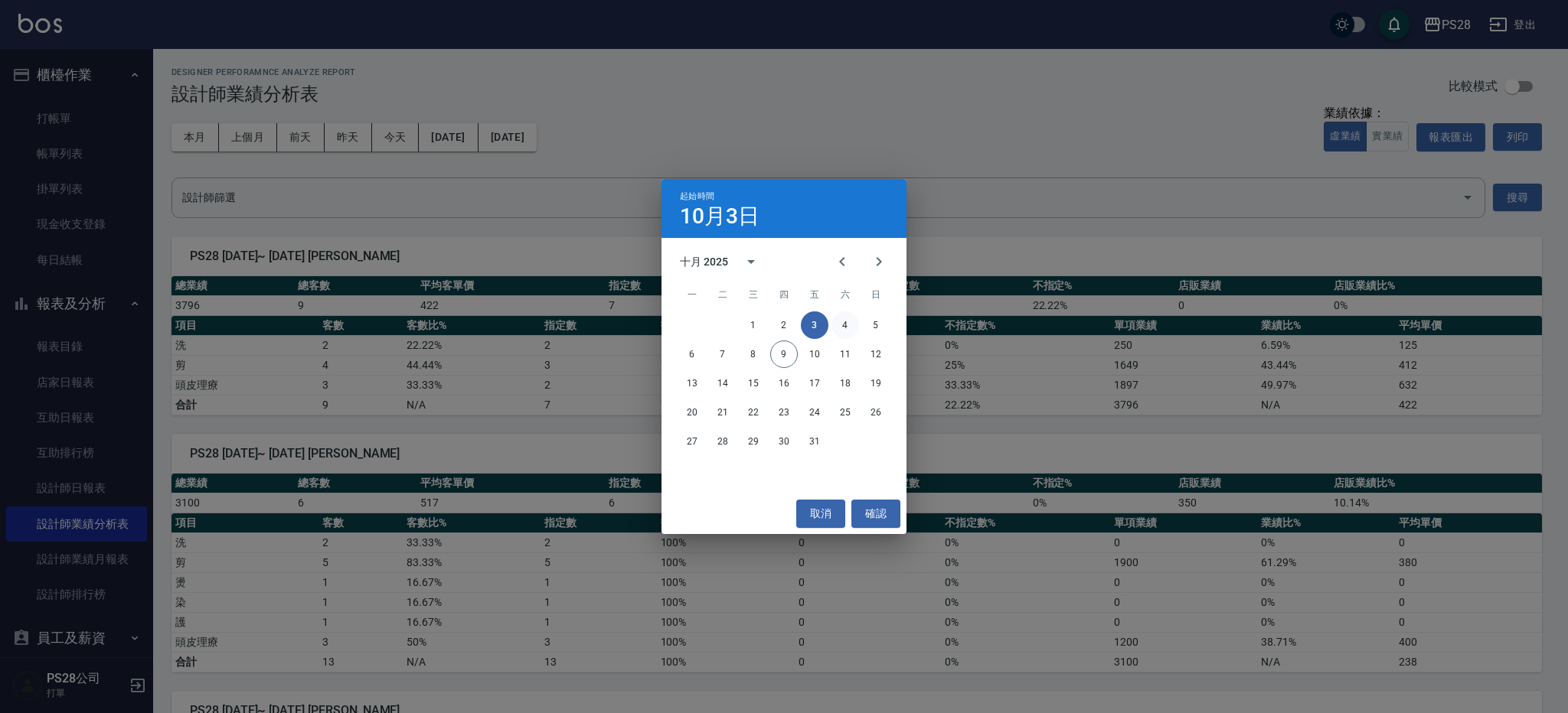
click at [852, 333] on button "4" at bounding box center [845, 326] width 28 height 28
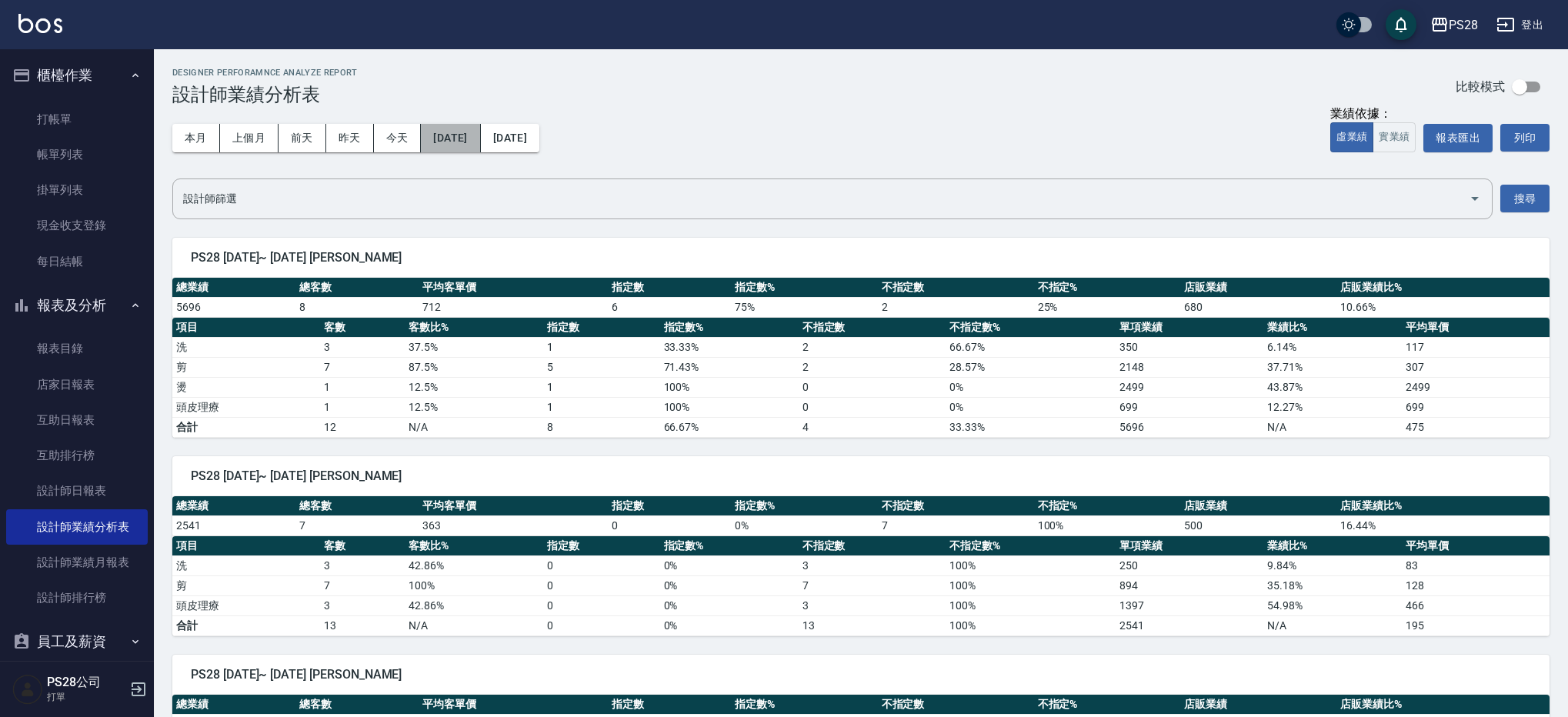
click at [451, 149] on button "[DATE]" at bounding box center [450, 138] width 60 height 29
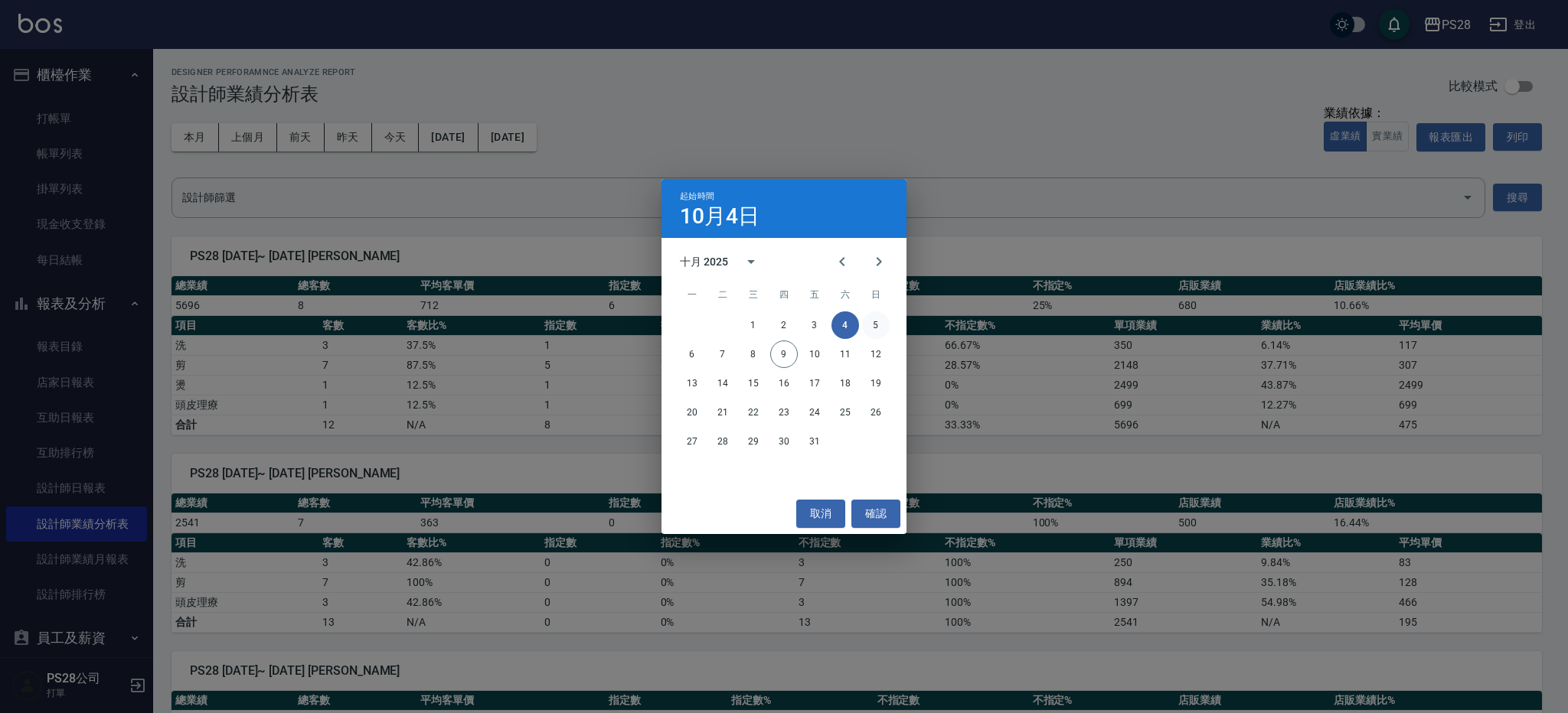
click at [871, 333] on button "5" at bounding box center [876, 326] width 28 height 28
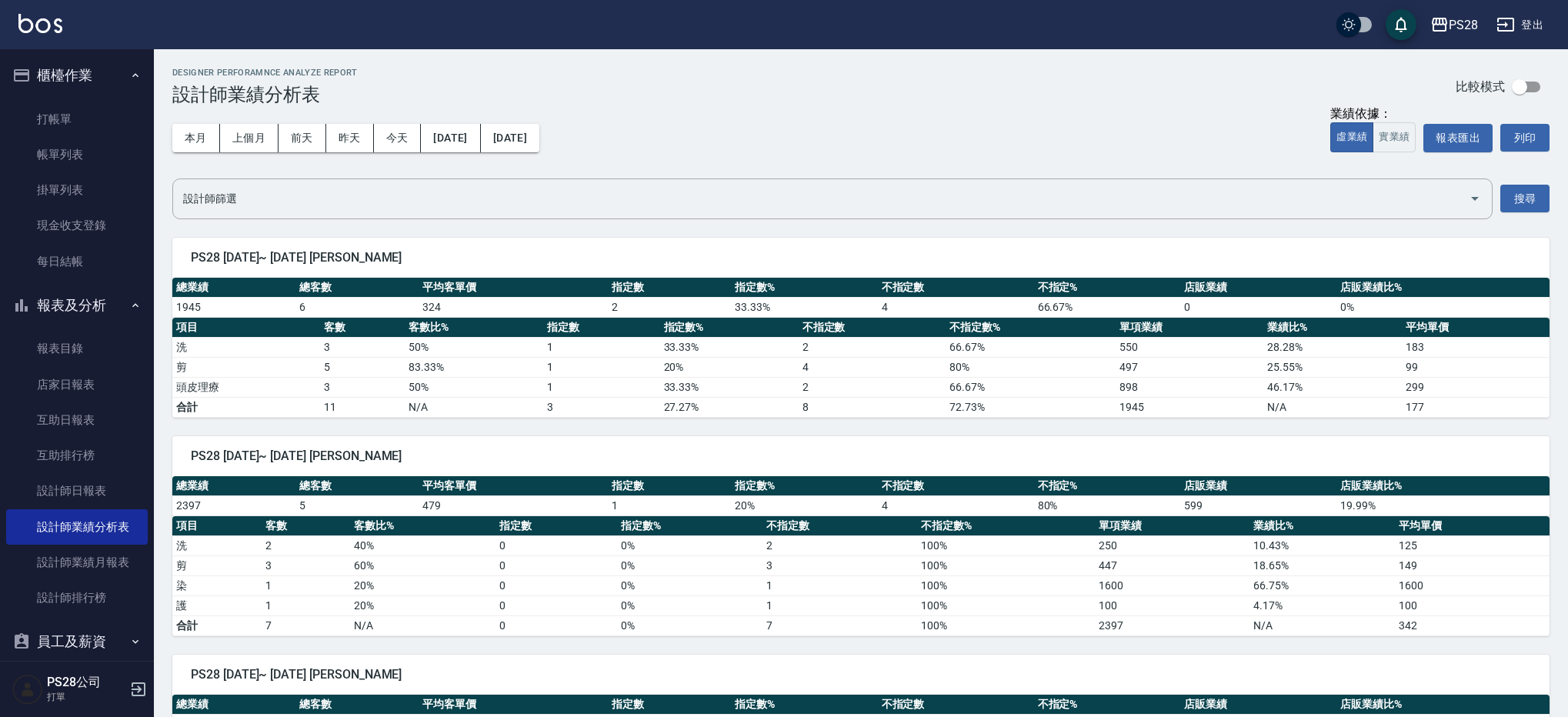
click at [505, 153] on div "本月 上個月 [DATE] [DATE] [DATE] [DATE] [DATE]" at bounding box center [356, 138] width 367 height 65
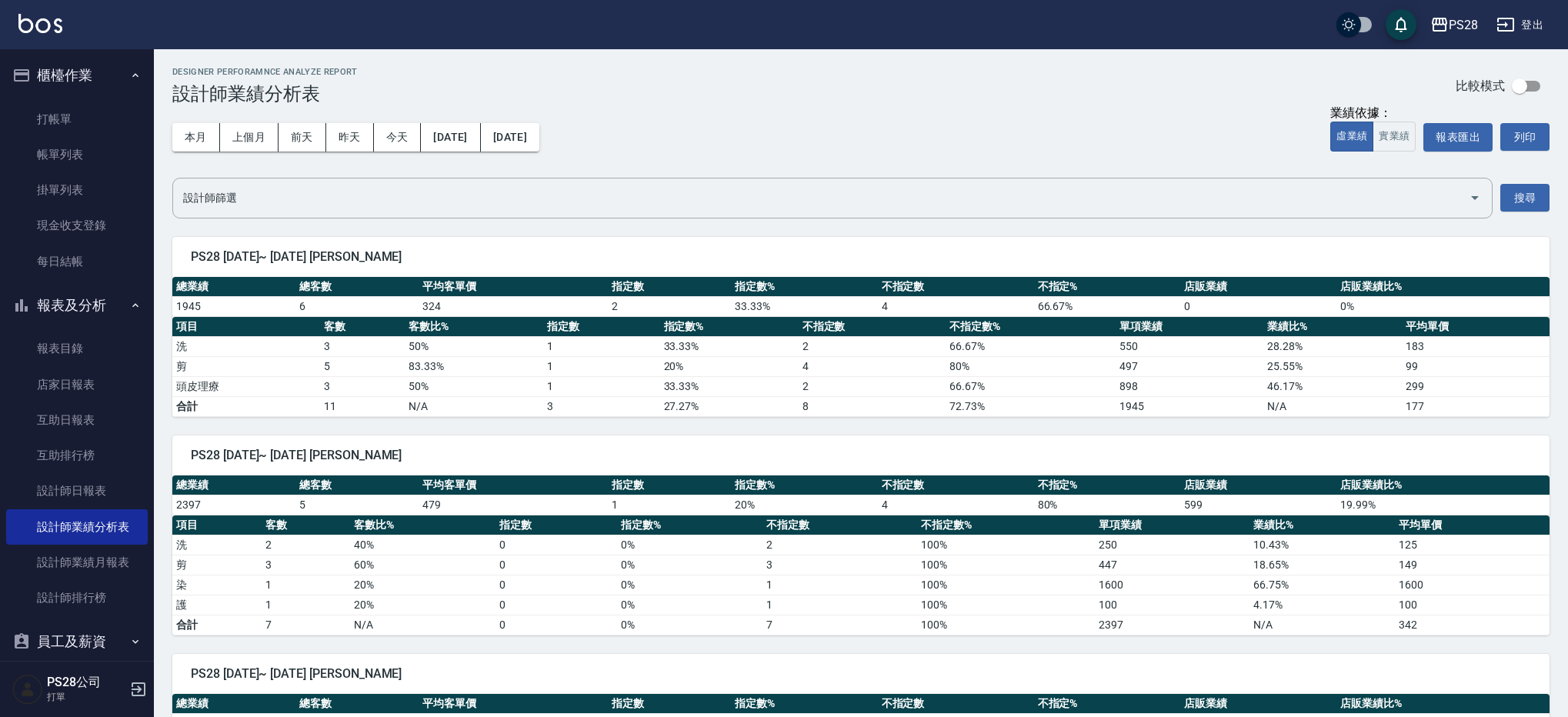
click at [499, 152] on div "本月 上個月 [DATE] [DATE] [DATE] [DATE] [DATE]" at bounding box center [356, 137] width 367 height 65
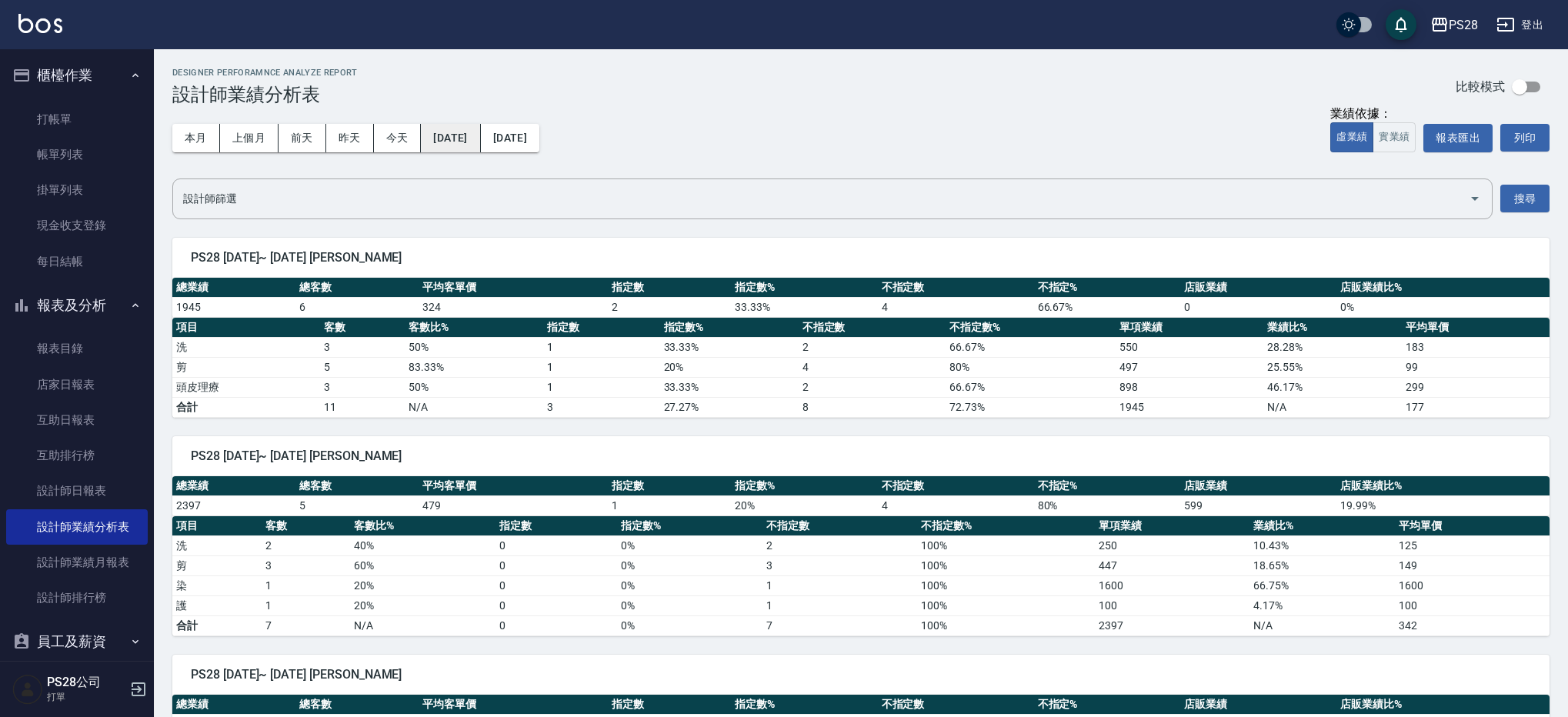
click at [480, 148] on button "[DATE]" at bounding box center [450, 138] width 60 height 29
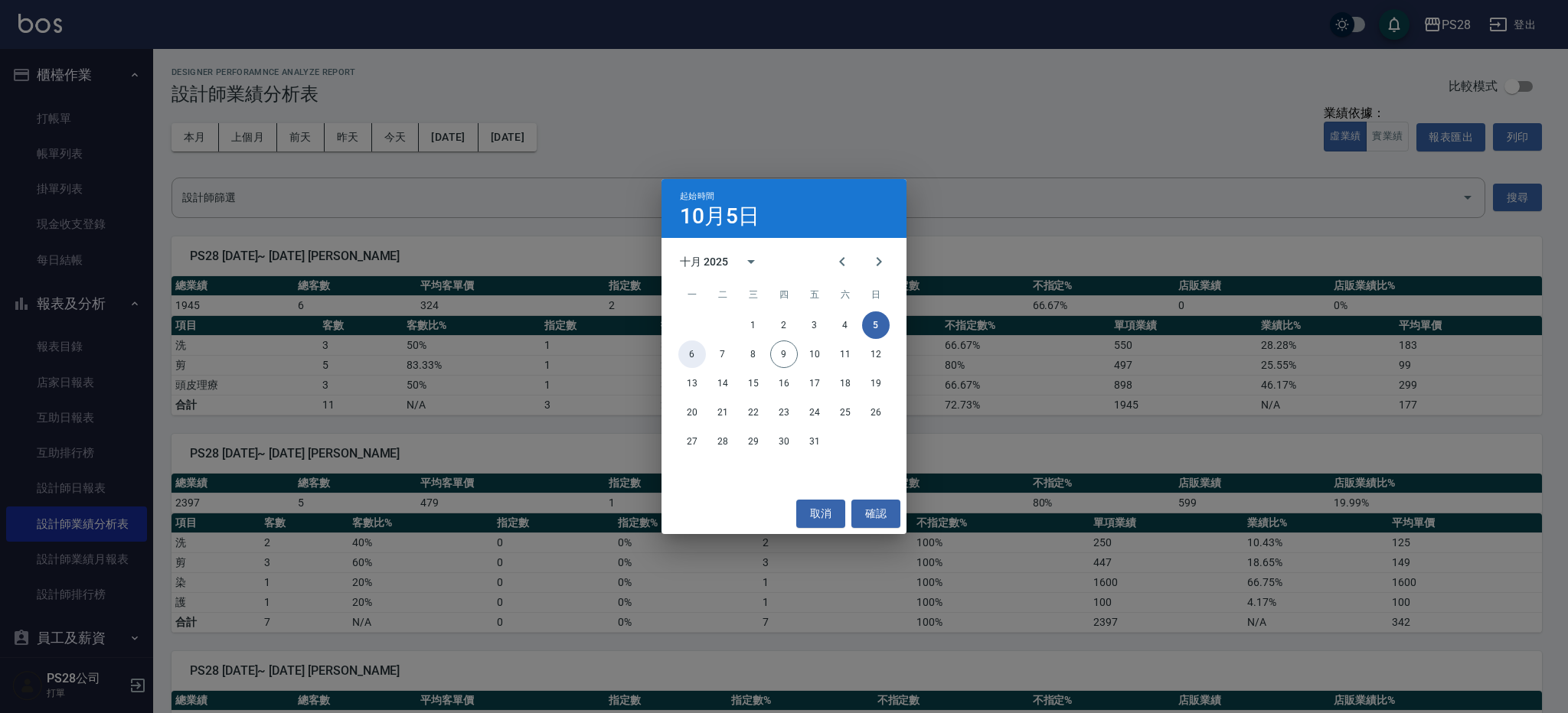
click at [701, 356] on button "6" at bounding box center [693, 354] width 28 height 28
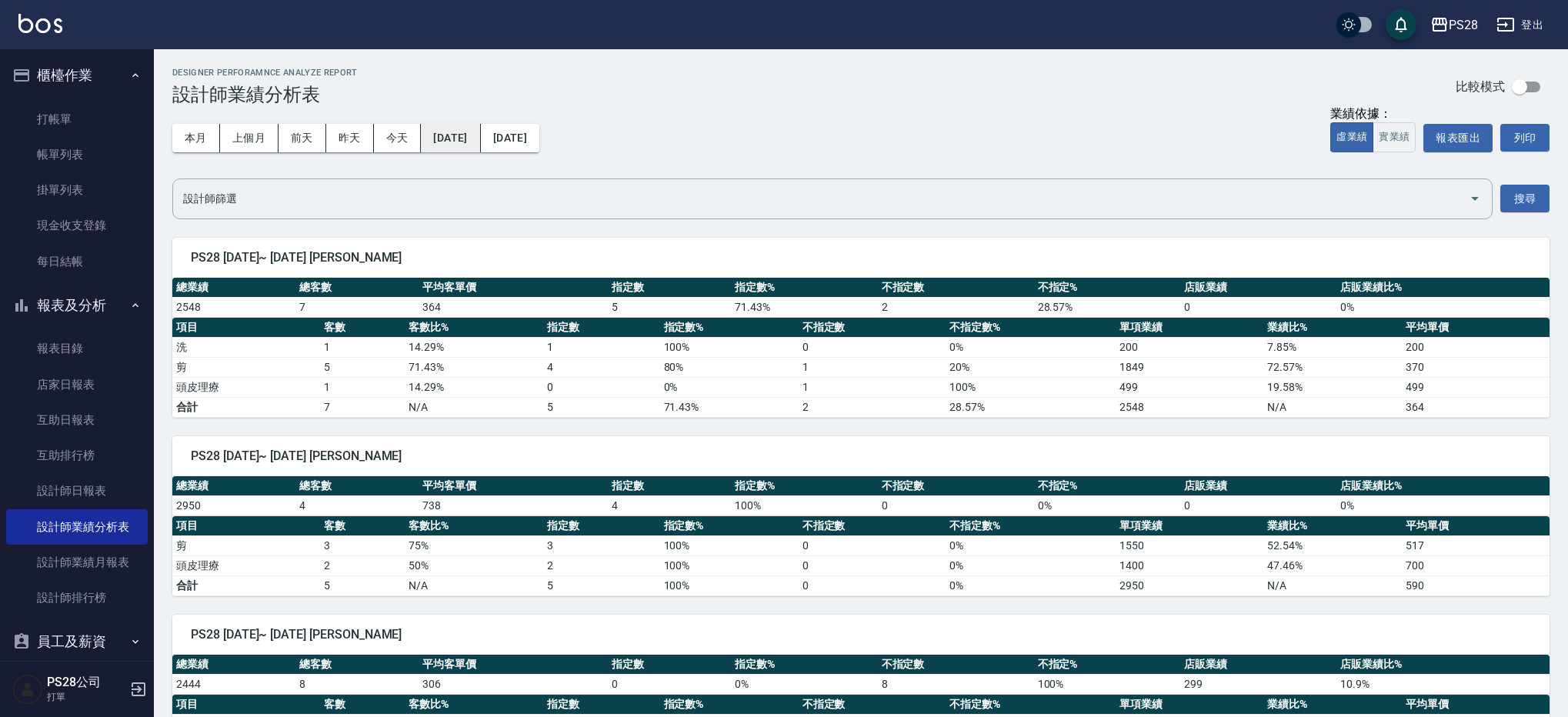
click at [467, 128] on button "[DATE]" at bounding box center [450, 138] width 60 height 29
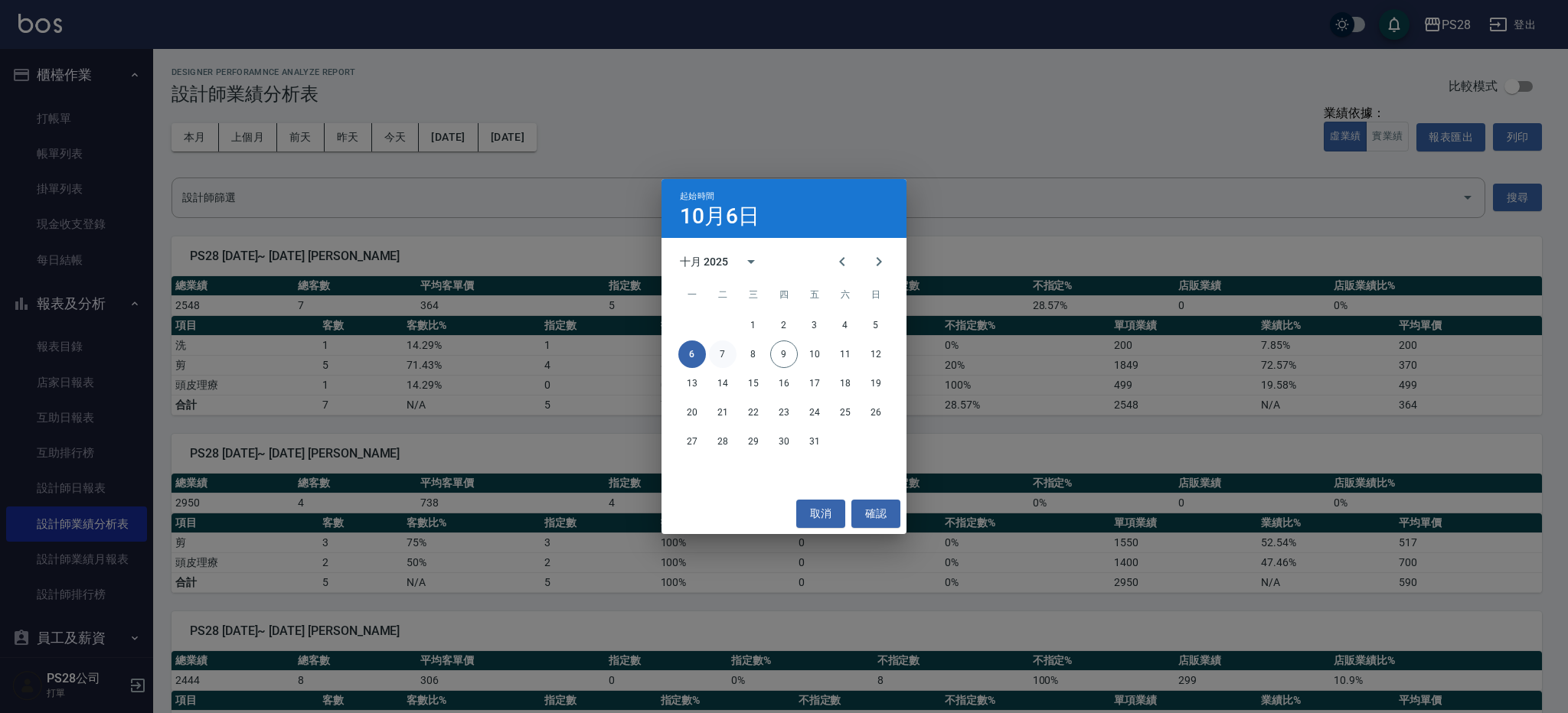
click at [730, 354] on button "7" at bounding box center [723, 354] width 28 height 28
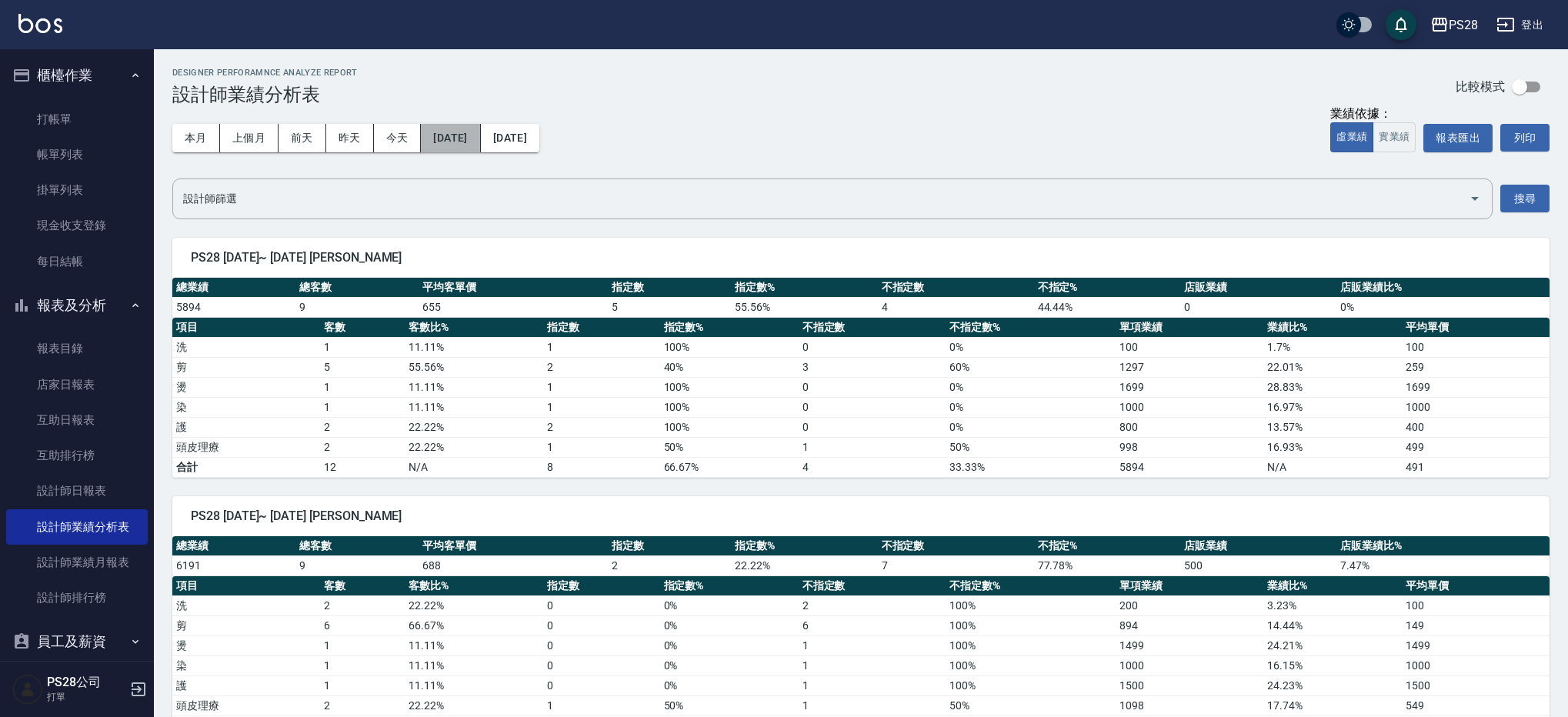
click at [456, 148] on button "[DATE]" at bounding box center [450, 138] width 60 height 29
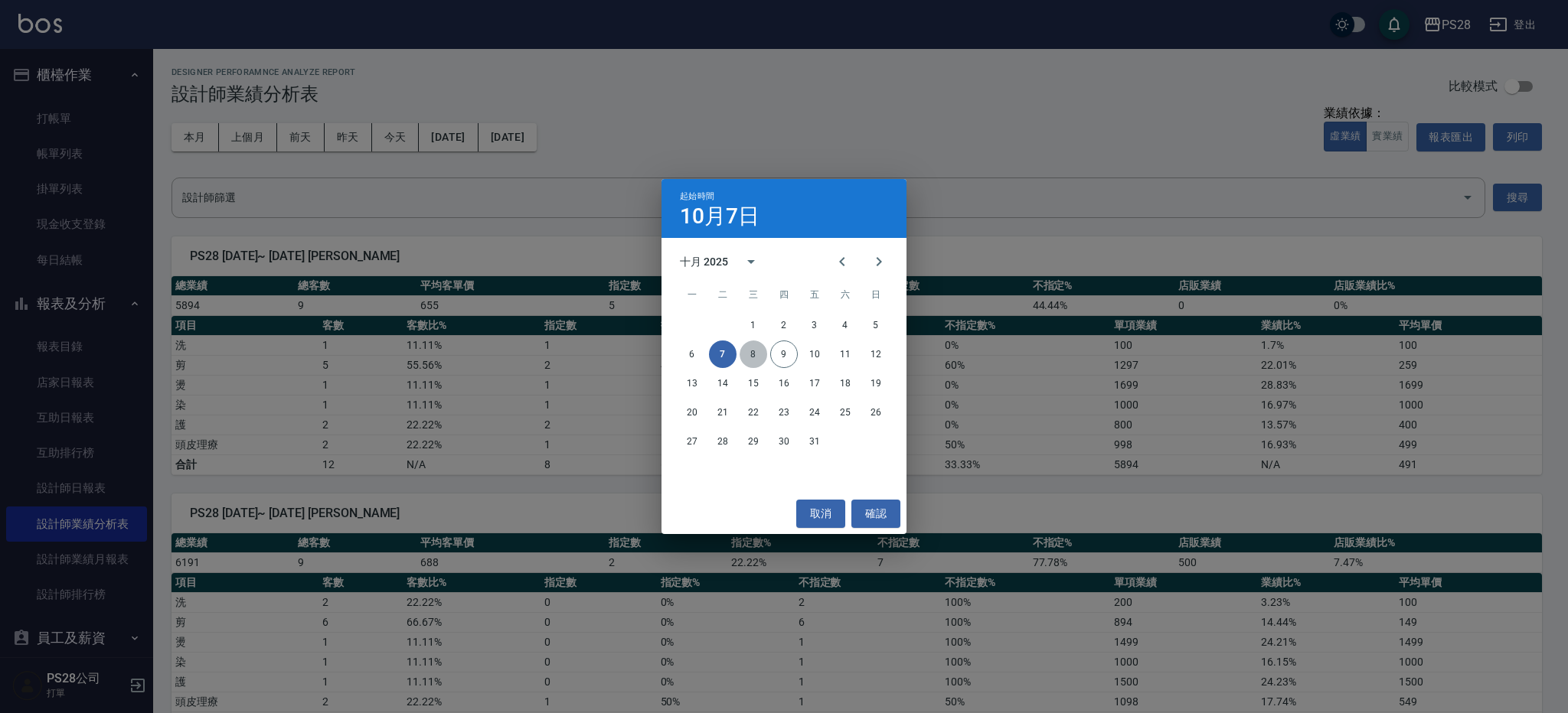
click at [741, 347] on button "8" at bounding box center [754, 354] width 28 height 28
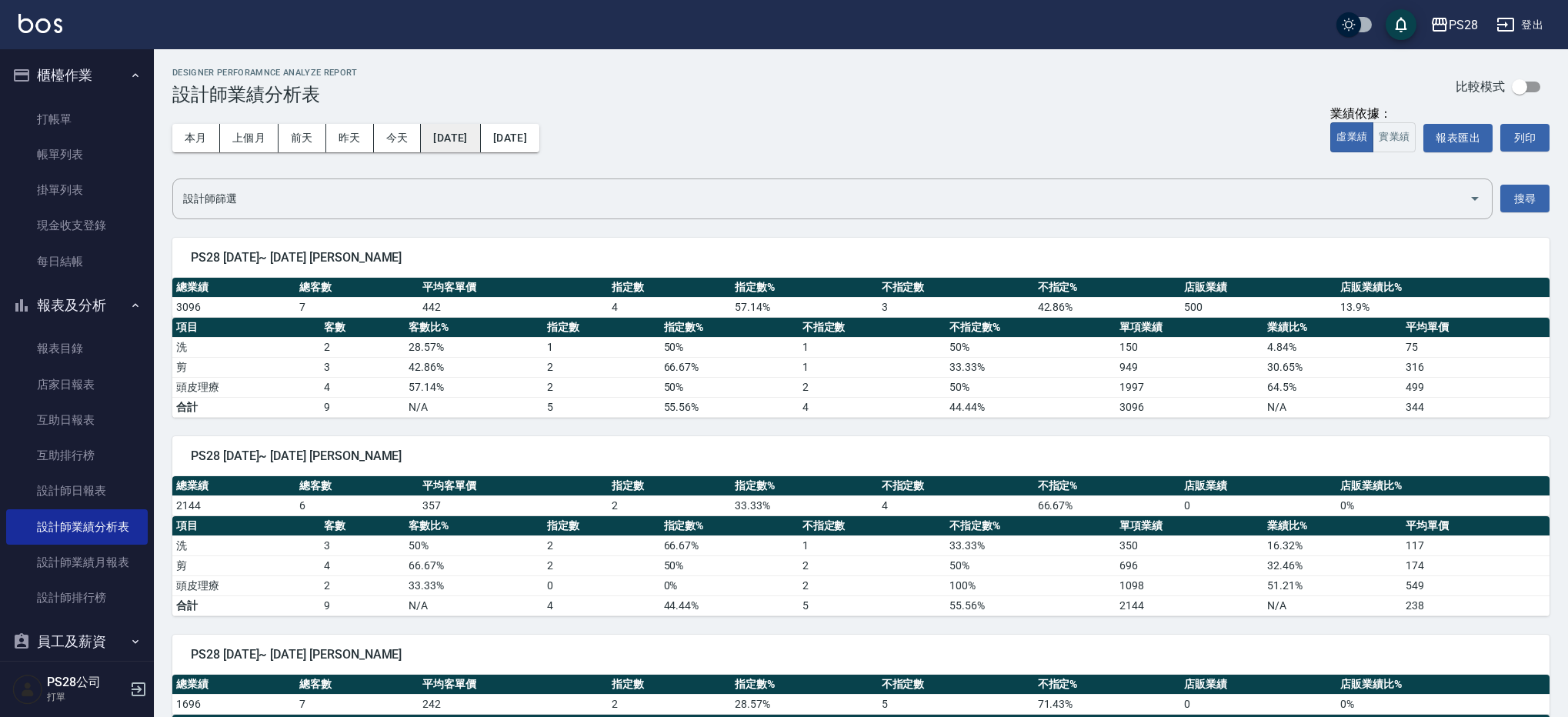
click at [471, 149] on button "[DATE]" at bounding box center [450, 138] width 60 height 29
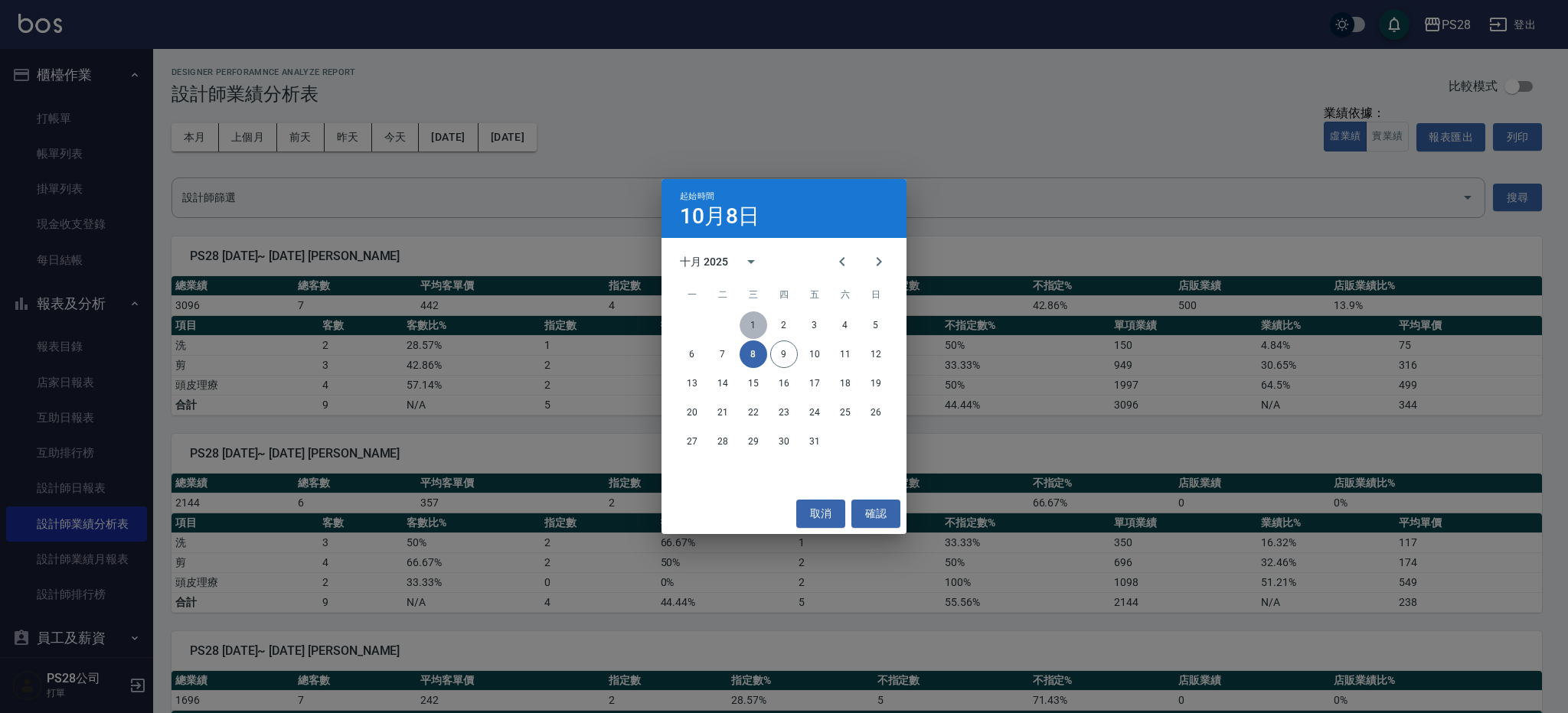
click at [746, 317] on button "1" at bounding box center [754, 326] width 28 height 28
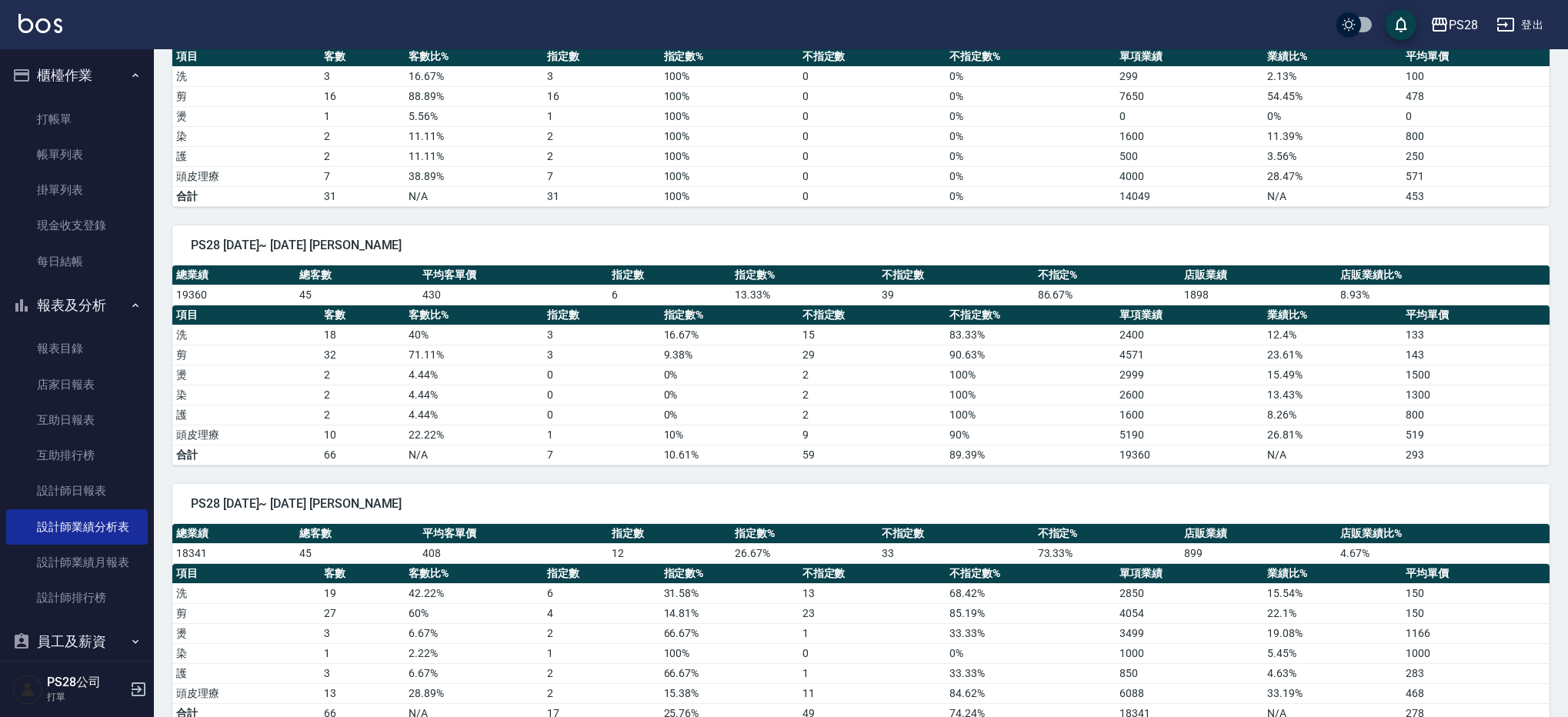
scroll to position [554, 0]
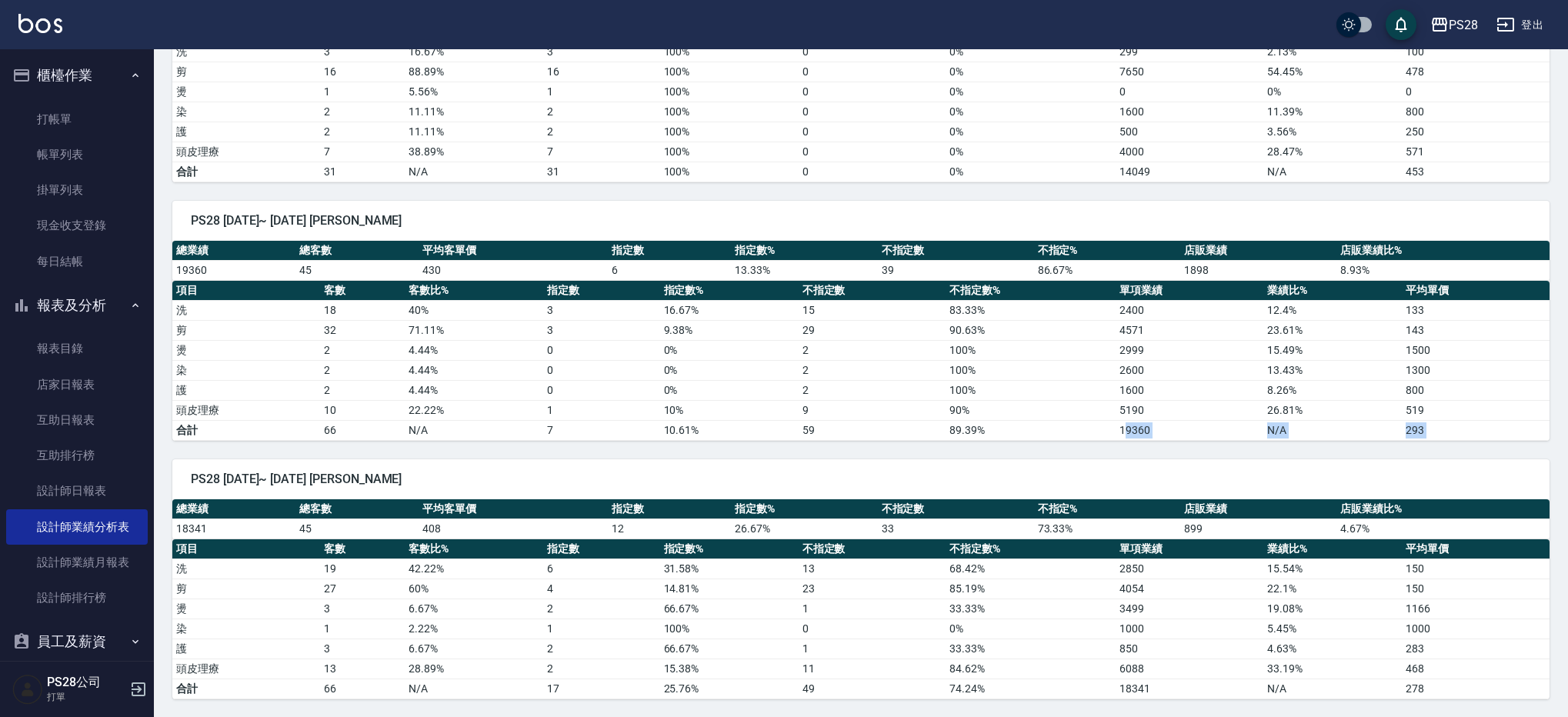
drag, startPoint x: 1124, startPoint y: 431, endPoint x: 1287, endPoint y: 437, distance: 163.1
click at [1256, 441] on div "PS28 [DATE]~ [DATE] [PERSON_NAME] 總業績 總客數 平均客單價 指定數 指定數% 不指定數 不指定% 店販業績 店販業績比% …" at bounding box center [851, 183] width 1395 height 1034
drag, startPoint x: 1405, startPoint y: 682, endPoint x: 1443, endPoint y: 683, distance: 38.0
click at [1443, 683] on td "278" at bounding box center [1475, 689] width 148 height 20
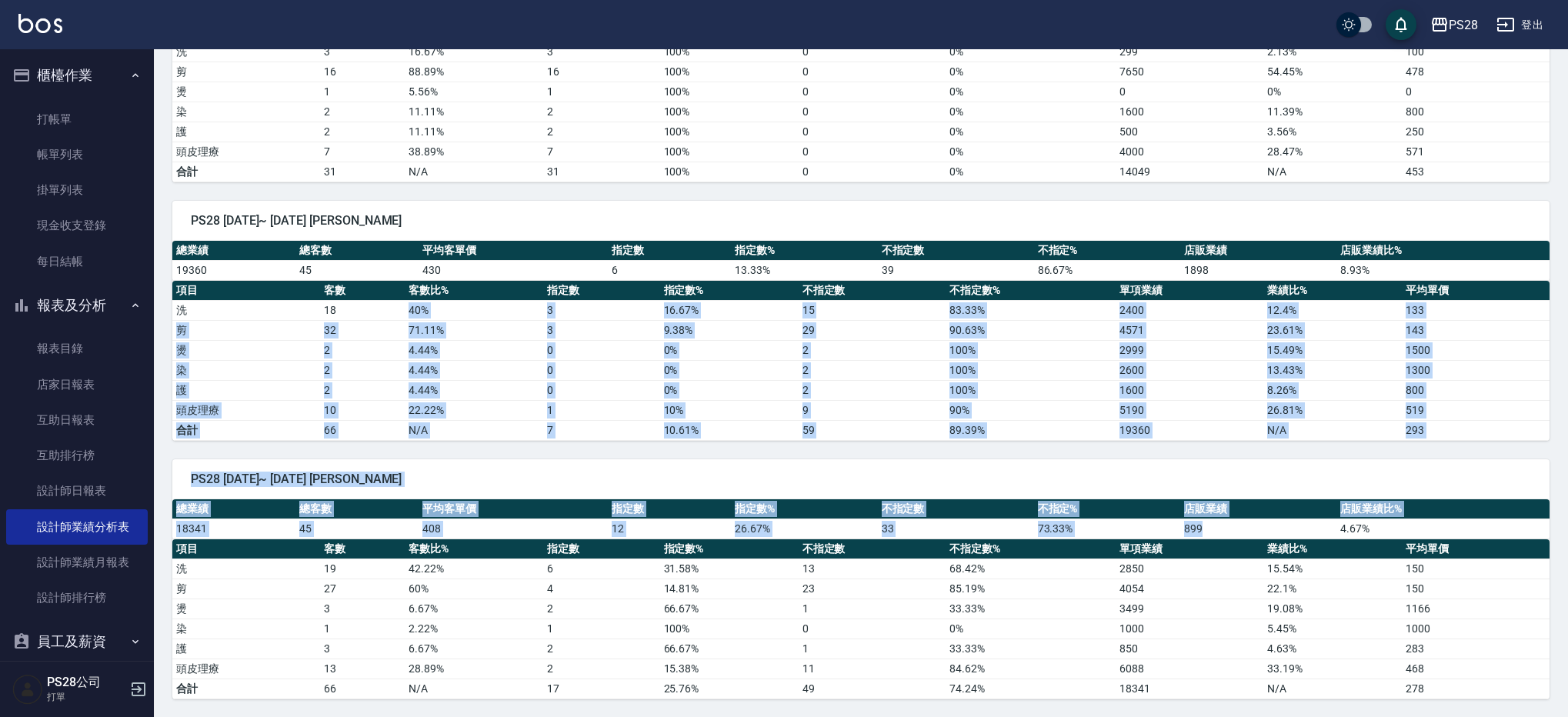
drag, startPoint x: 1209, startPoint y: 527, endPoint x: 472, endPoint y: 301, distance: 770.9
click at [472, 301] on div "PS28 [DATE]~ [DATE] [PERSON_NAME] 總業績 總客數 平均客單價 指定數 指定數% 不指定數 不指定% 店販業績 店販業績比% …" at bounding box center [851, 183] width 1395 height 1034
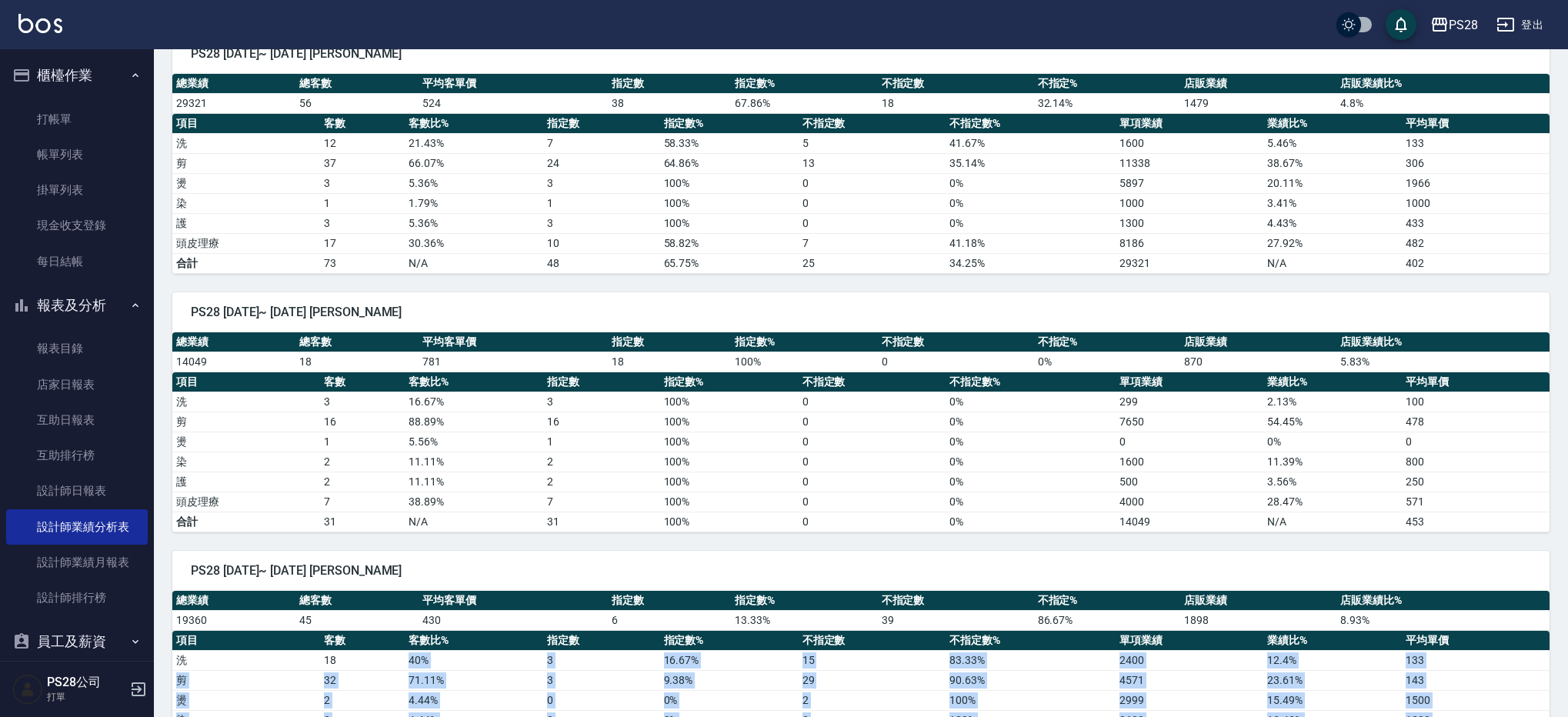
scroll to position [0, 0]
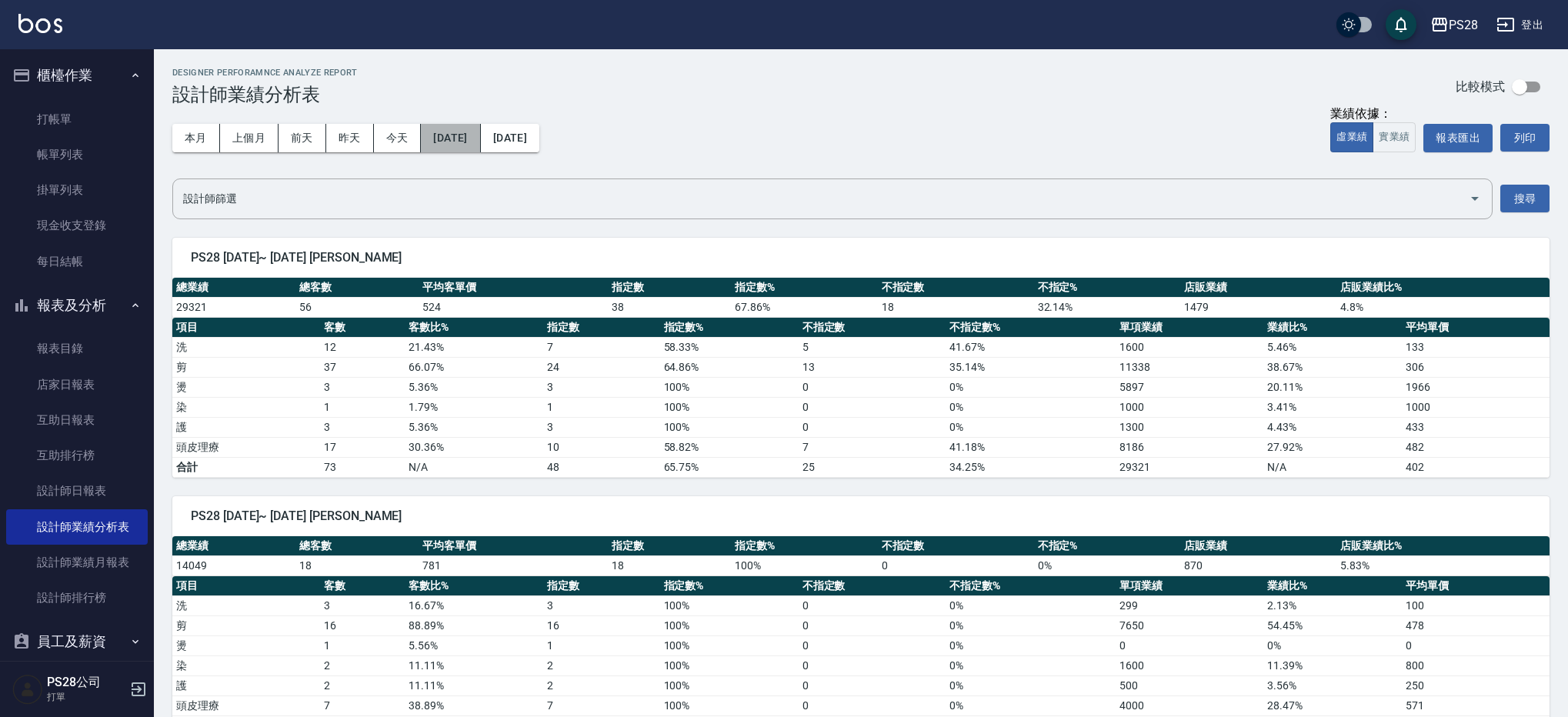
click at [472, 149] on button "[DATE]" at bounding box center [450, 138] width 60 height 29
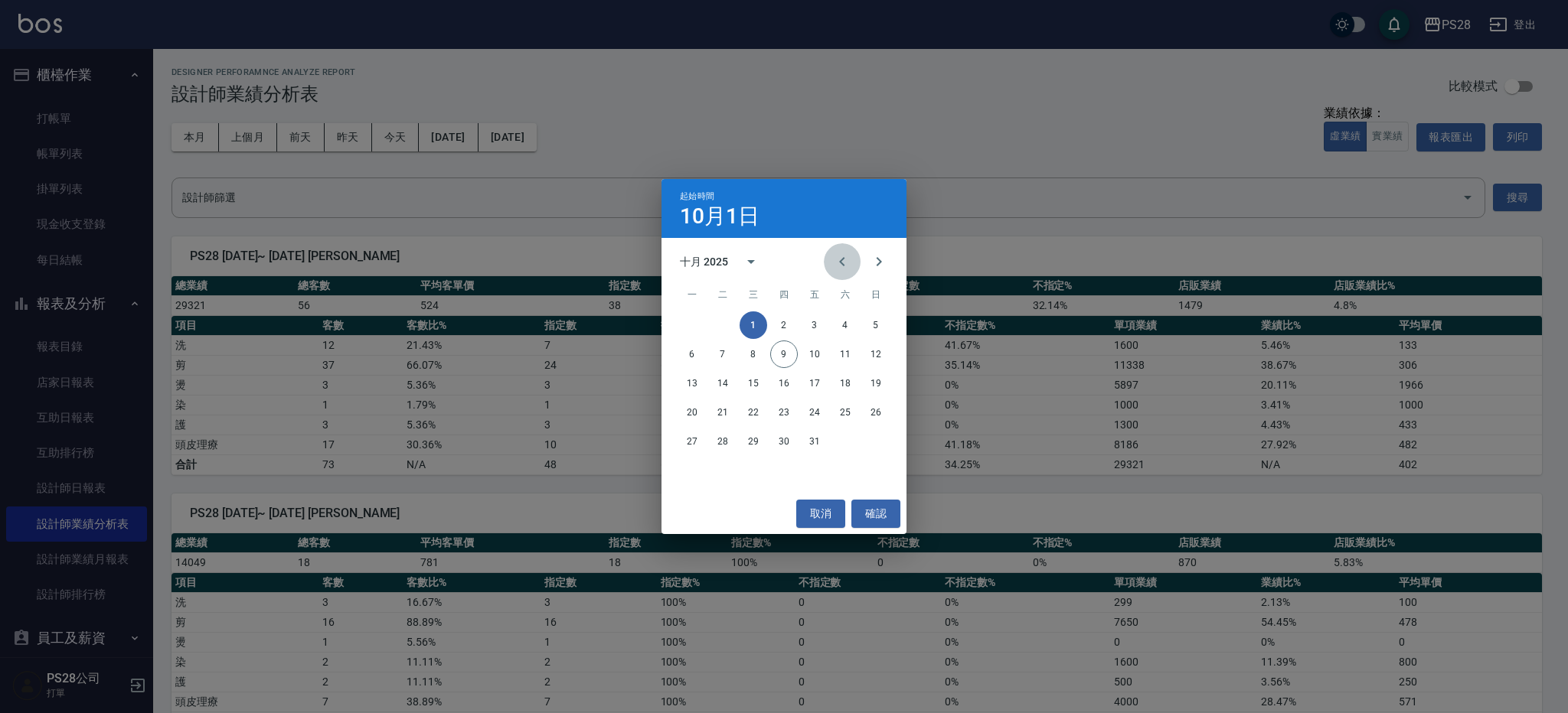
click at [855, 269] on button "Previous month" at bounding box center [842, 262] width 37 height 37
drag, startPoint x: 700, startPoint y: 322, endPoint x: 686, endPoint y: 287, distance: 37.7
click at [699, 322] on button "1" at bounding box center [693, 326] width 28 height 28
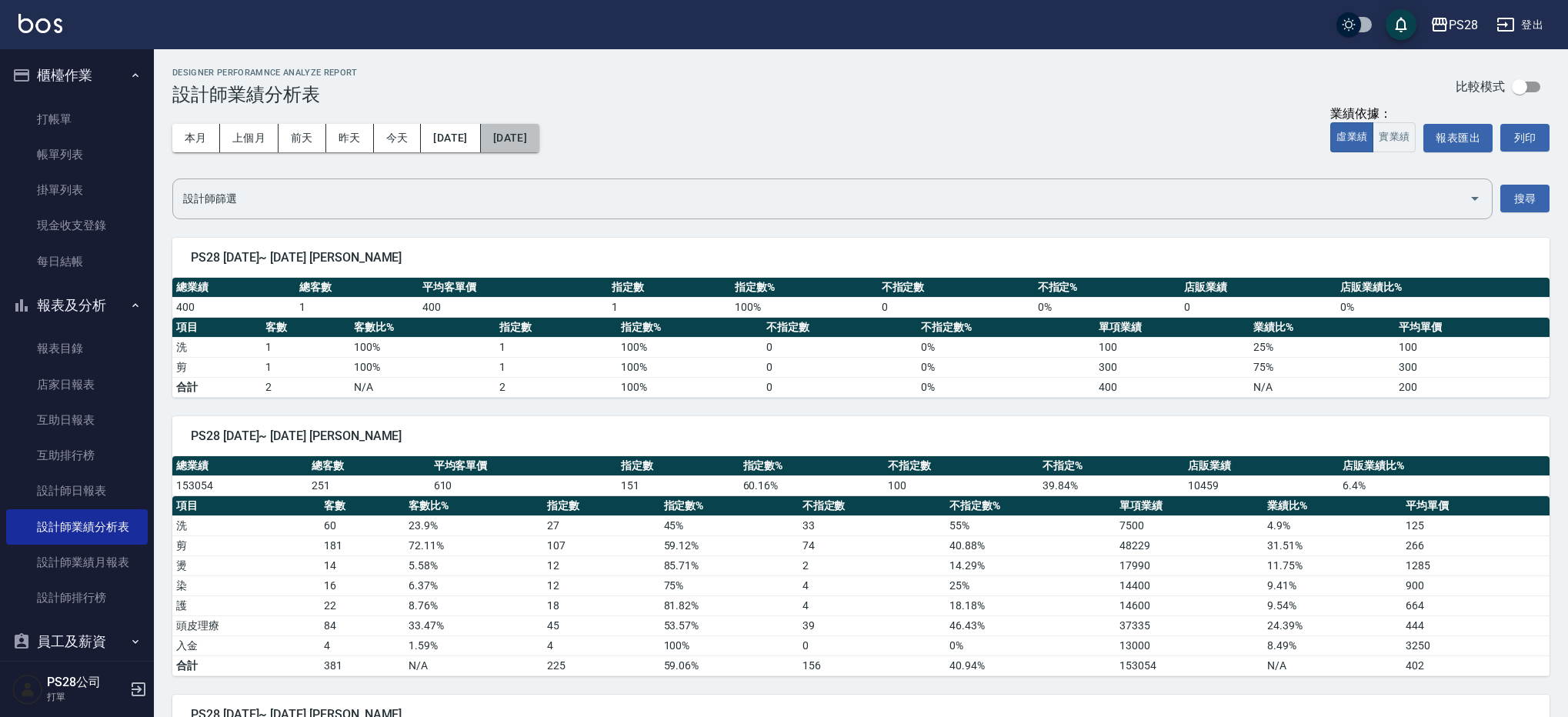
click at [539, 144] on button "[DATE]" at bounding box center [510, 138] width 59 height 29
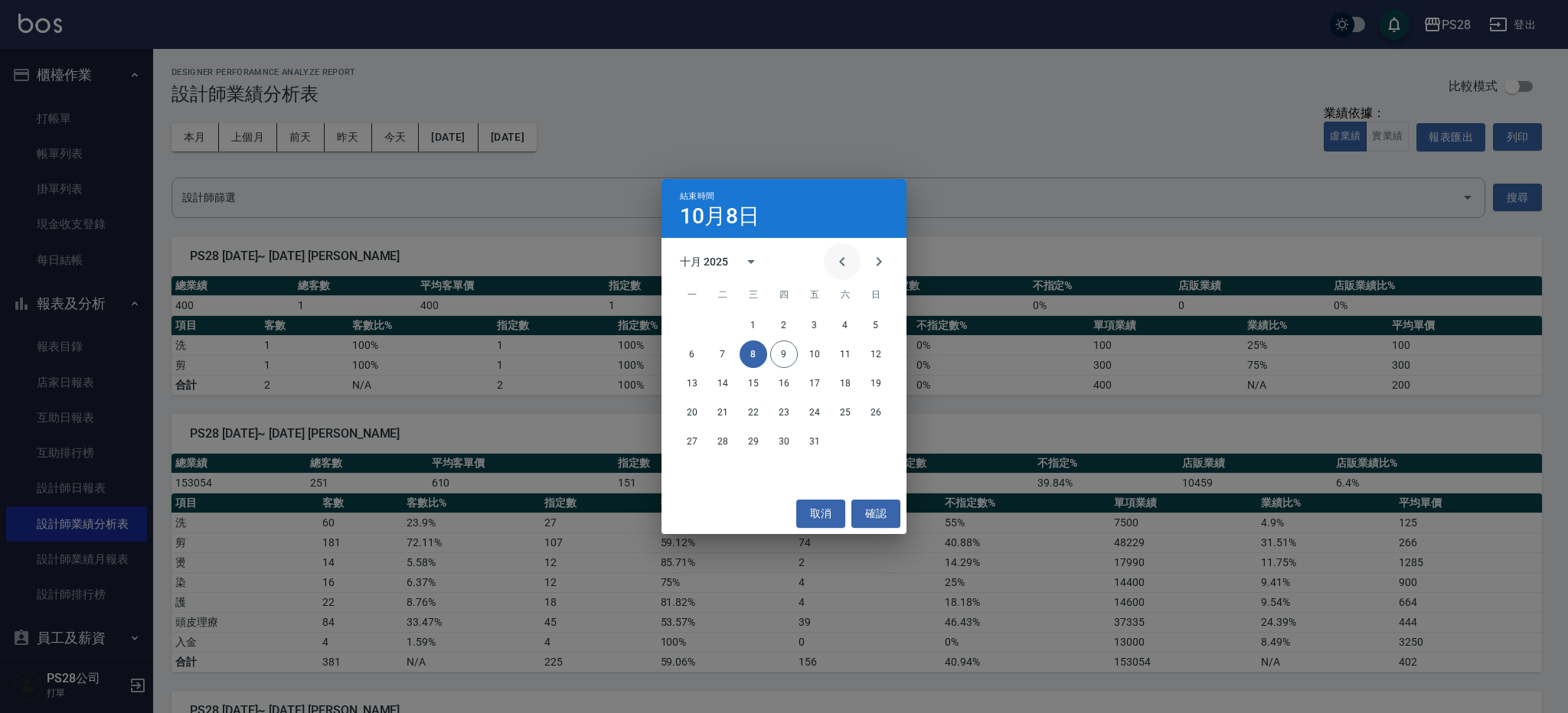
click at [839, 277] on button "Previous month" at bounding box center [842, 262] width 37 height 37
click at [720, 455] on div "1 2 3 4 5 6 7 8 9 10 11 12 13 14 15 16 17 18 19 20 21 22 23 24 25 26 27 28 29 30" at bounding box center [784, 383] width 245 height 147
click at [722, 448] on button "30" at bounding box center [723, 442] width 28 height 28
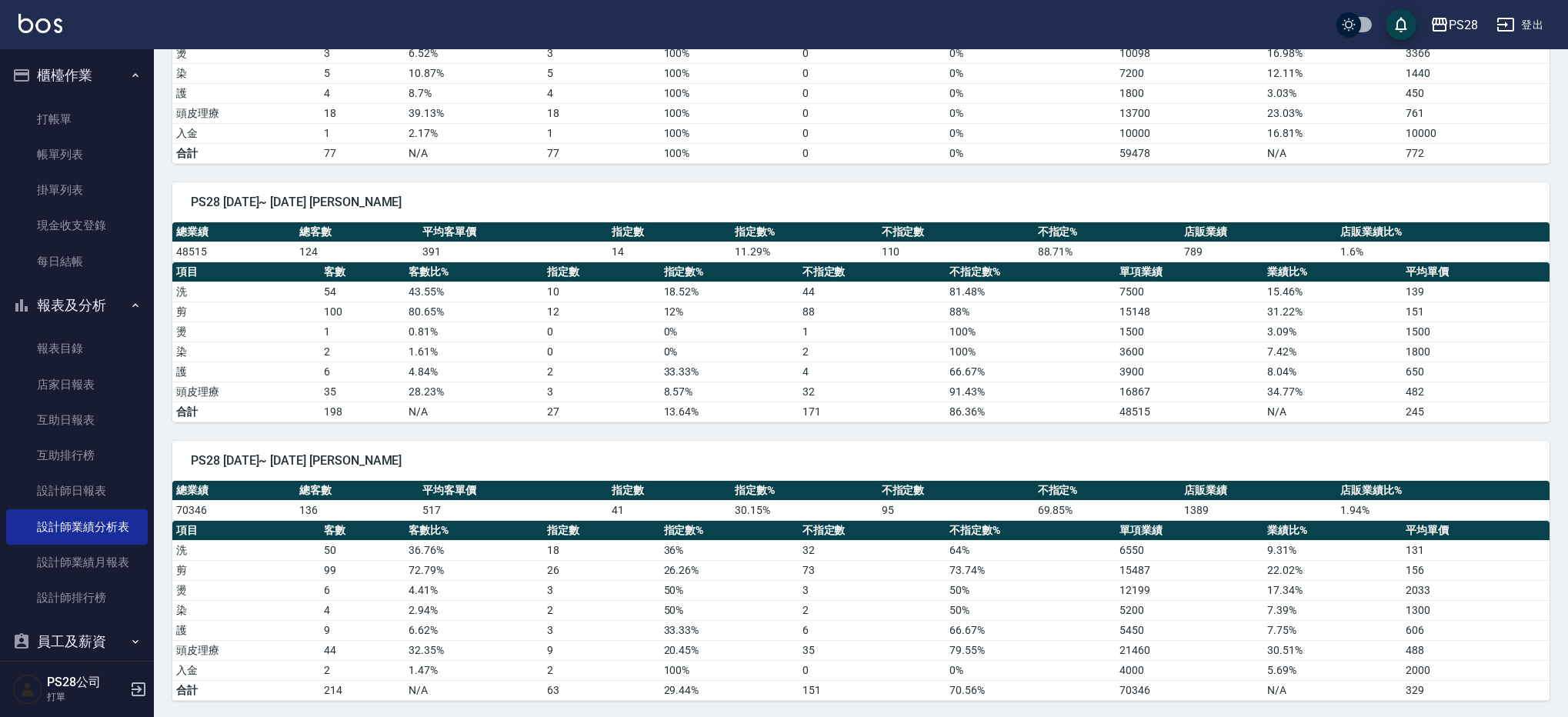
scroll to position [971, 0]
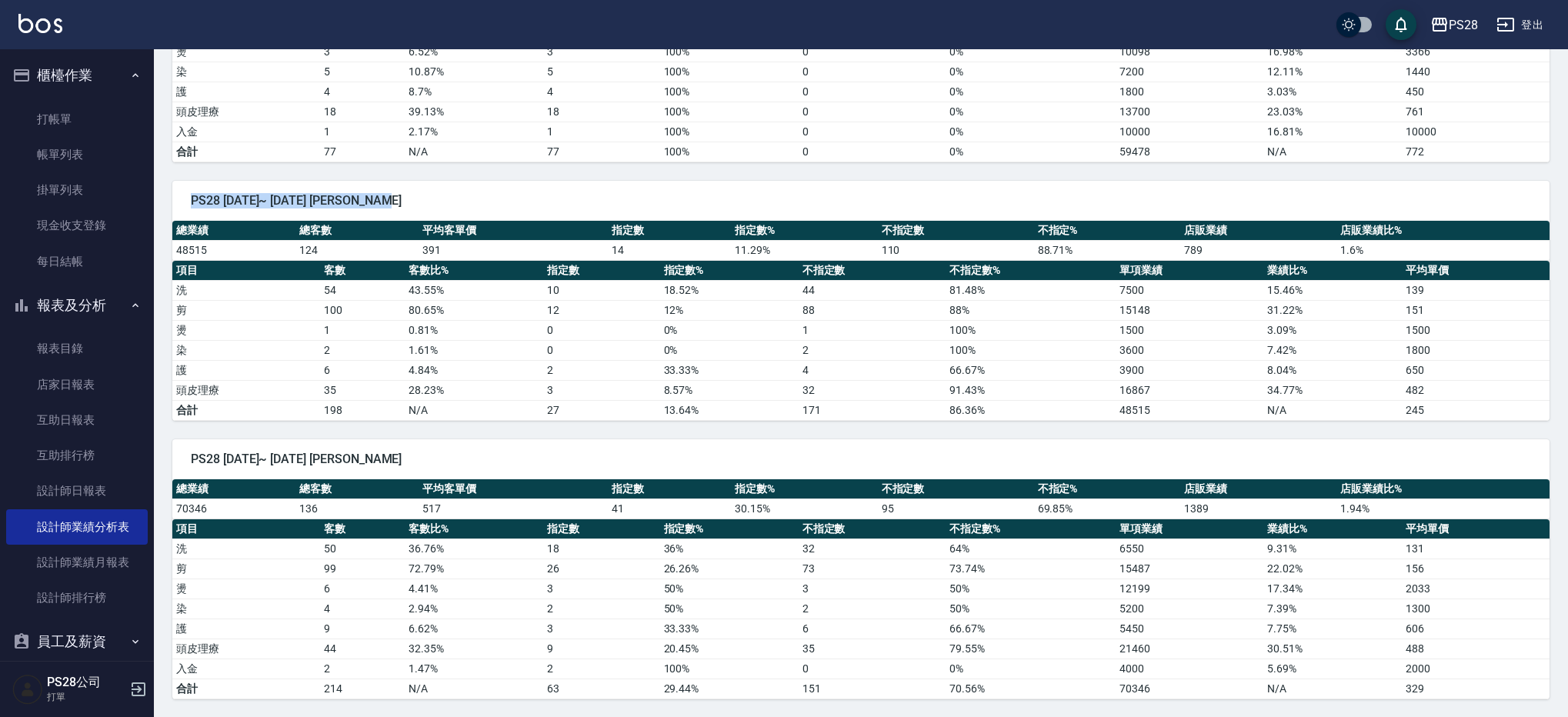
drag, startPoint x: 437, startPoint y: 194, endPoint x: 244, endPoint y: 208, distance: 193.5
click at [244, 208] on div "PS28 [DATE]~ [DATE] [PERSON_NAME]" at bounding box center [861, 201] width 1377 height 40
click at [279, 167] on div "PS28 [DATE]~ [DATE] [PERSON_NAME] 總業績 總客數 平均客單價 指定數 指定數% 不指定數 不指定% 店販業績 店販業績比% …" at bounding box center [851, 292] width 1395 height 259
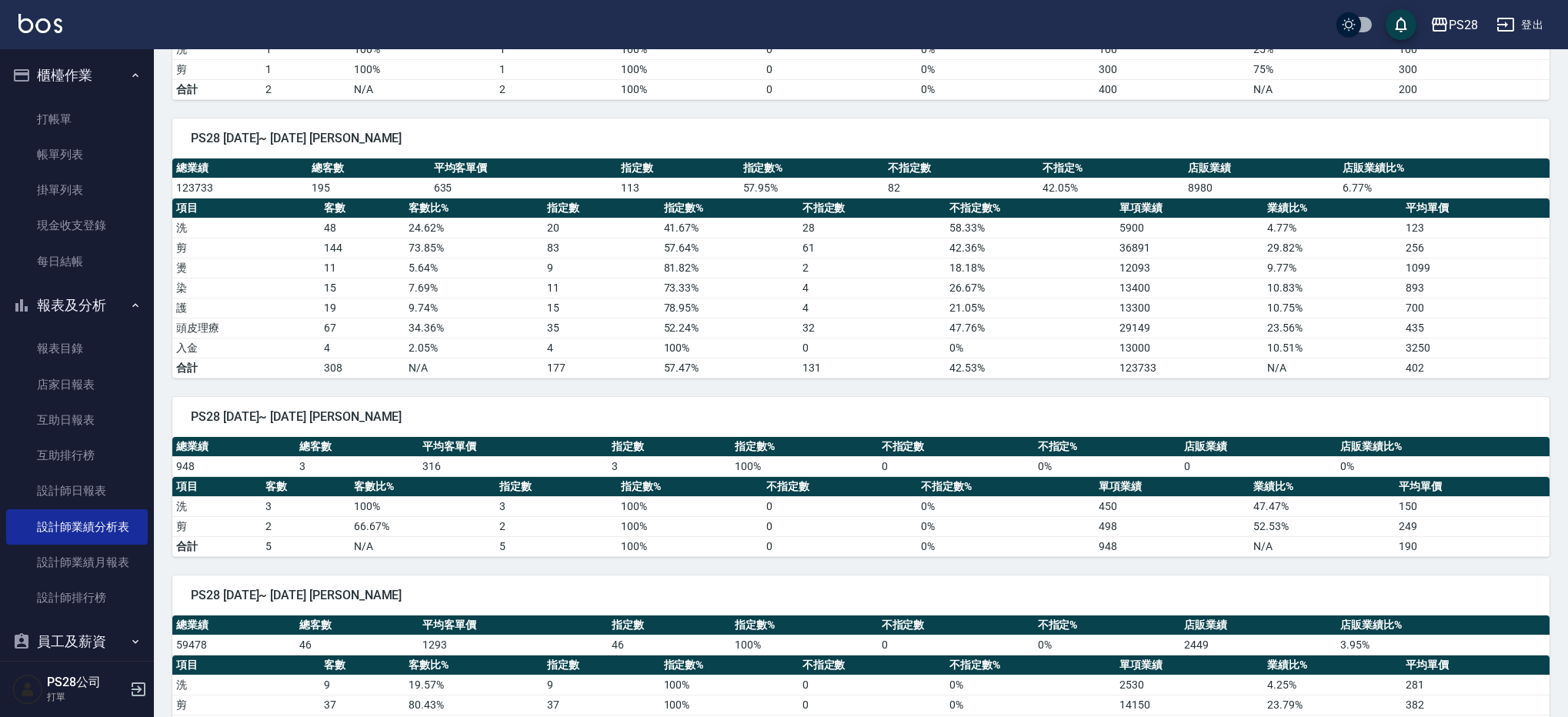
scroll to position [0, 0]
